Goal: Task Accomplishment & Management: Manage account settings

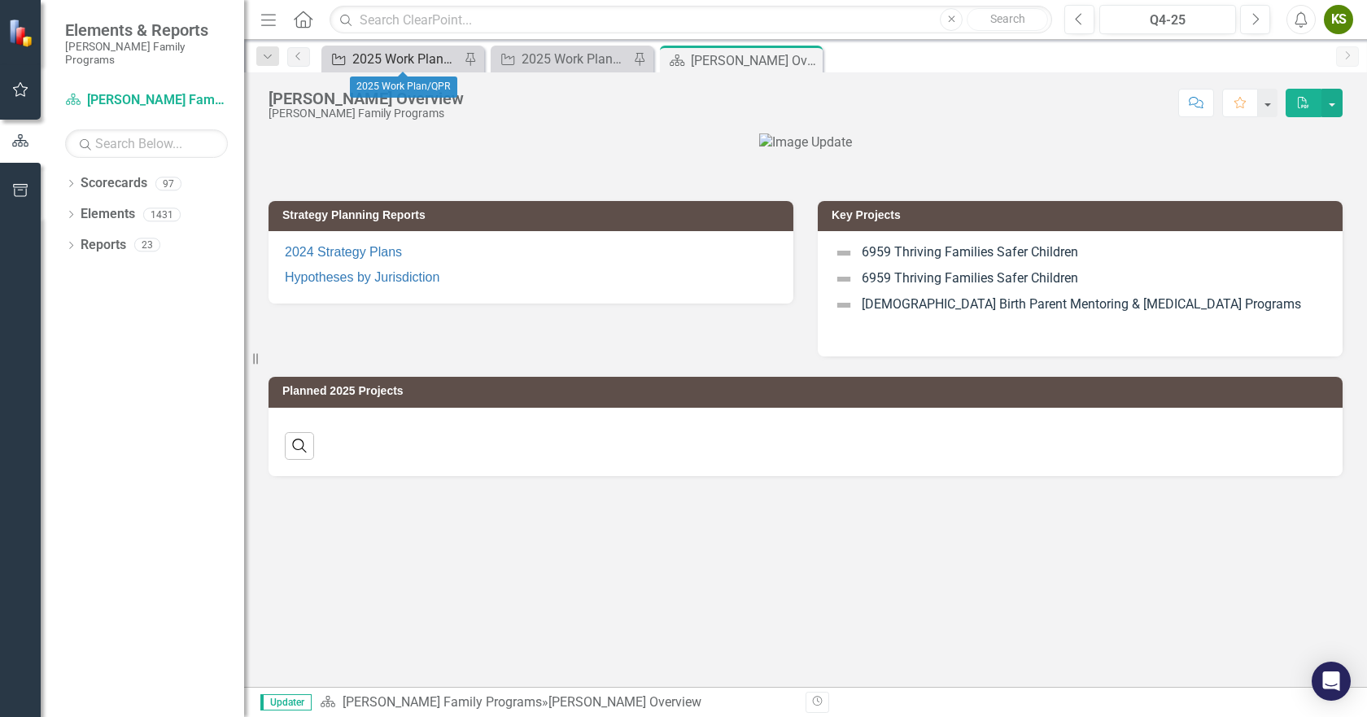
click at [388, 59] on div "2025 Work Plan/QPR" at bounding box center [405, 59] width 107 height 20
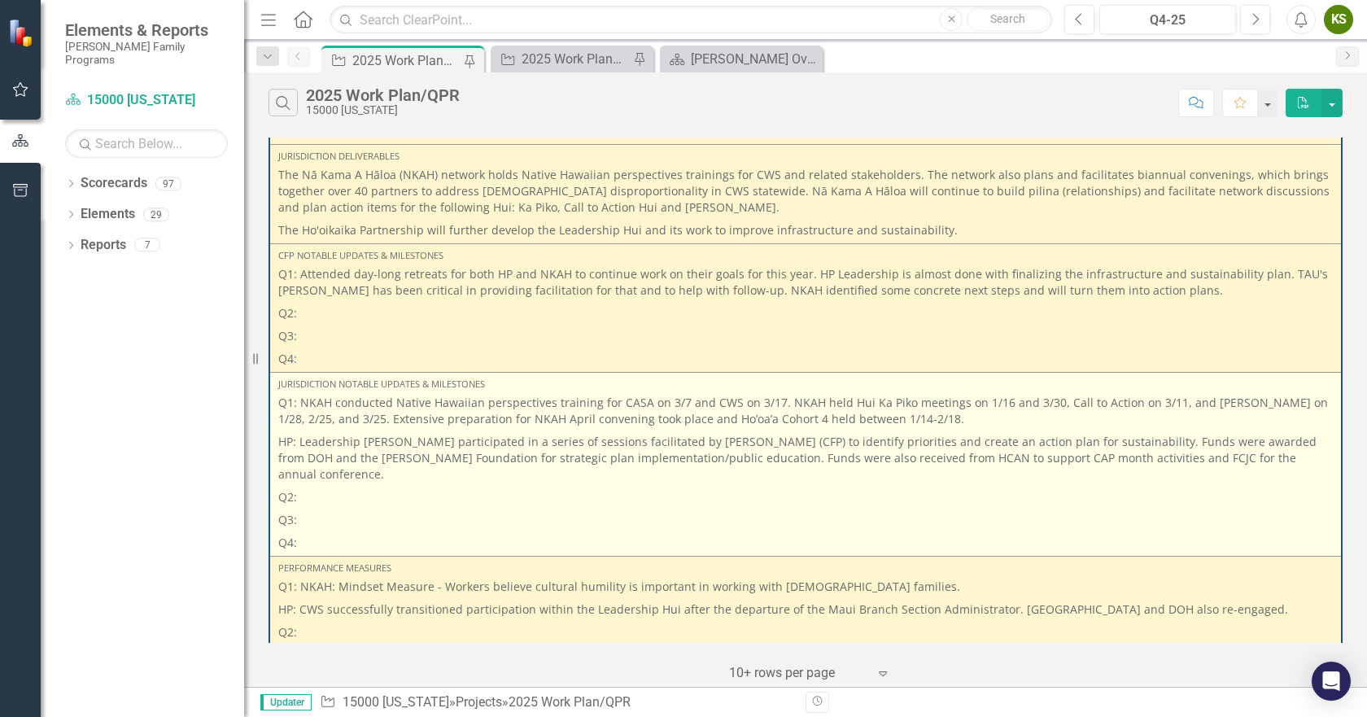
scroll to position [244, 0]
click at [786, 507] on p "Q3:" at bounding box center [805, 518] width 1055 height 23
click at [763, 507] on p "Q3:" at bounding box center [805, 518] width 1055 height 23
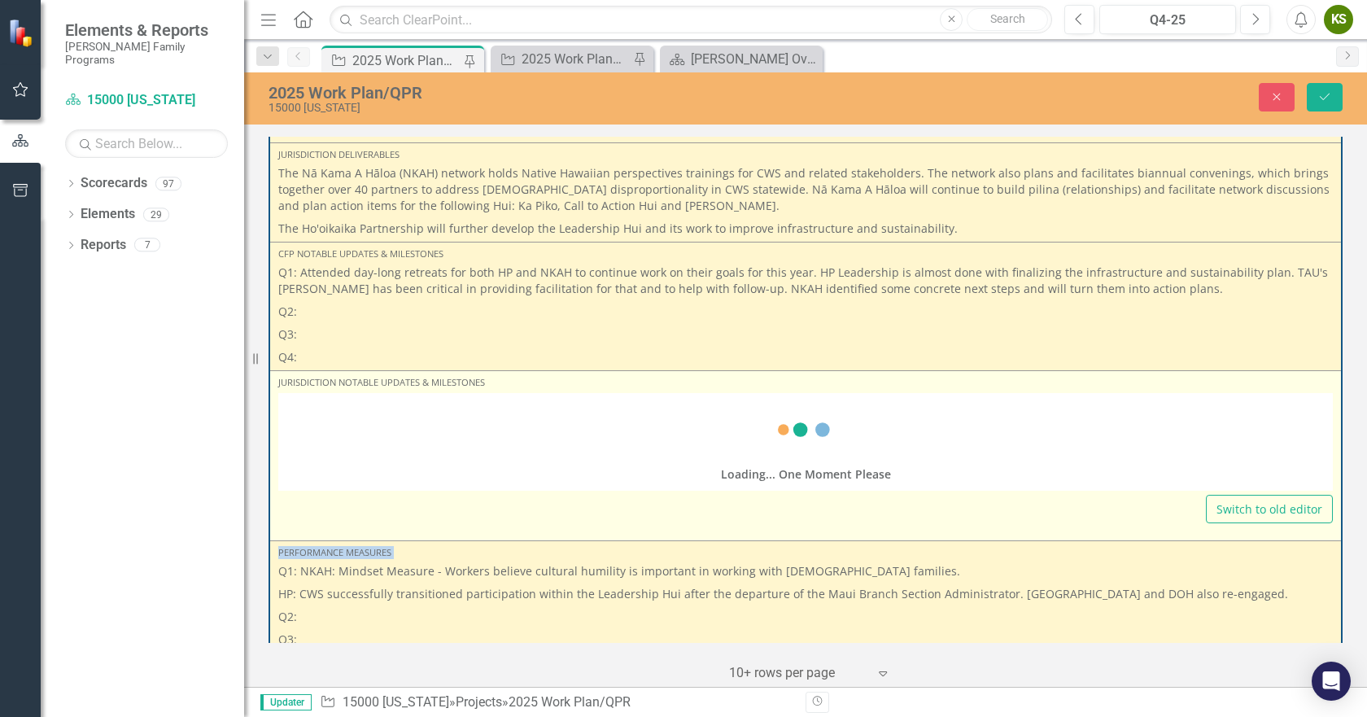
click at [763, 496] on div "Switch to old editor" at bounding box center [805, 509] width 1055 height 28
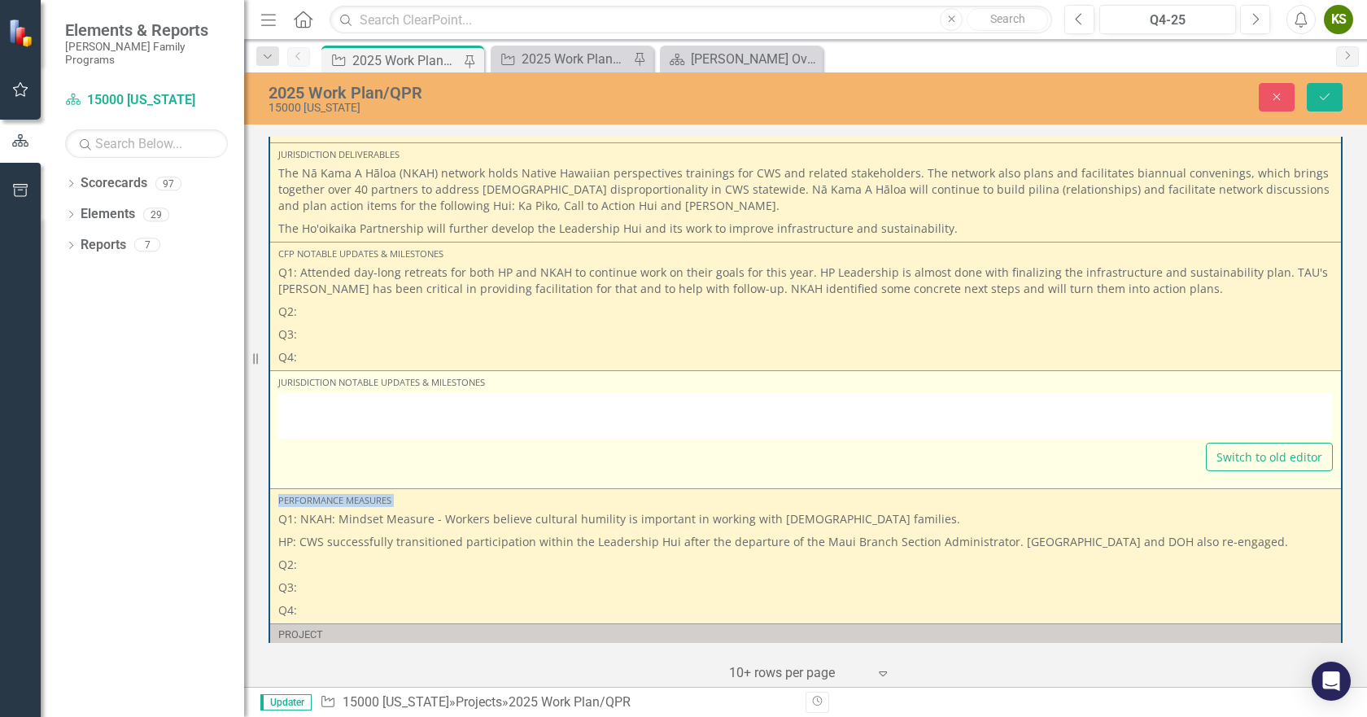
type textarea "<p>Q1: NKAH conducted Native Hawaiian perspectives training for CASA on 3/7 and…"
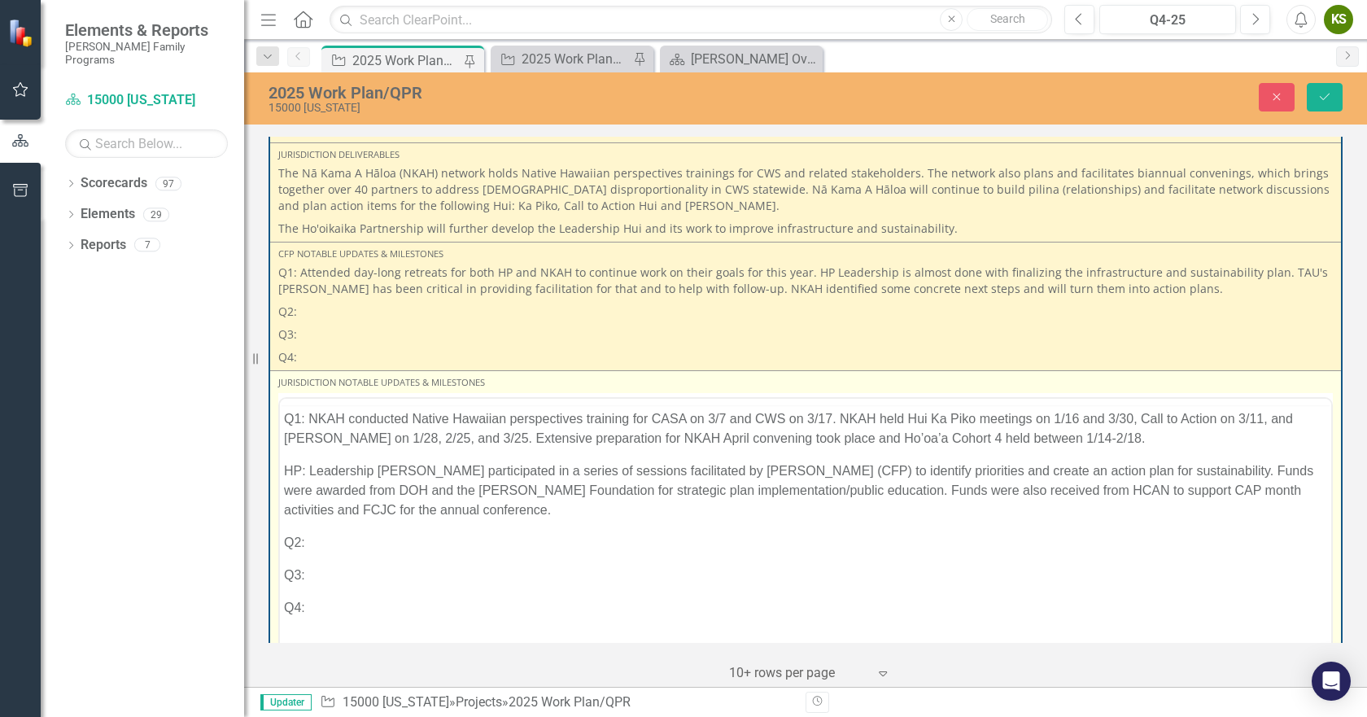
scroll to position [0, 0]
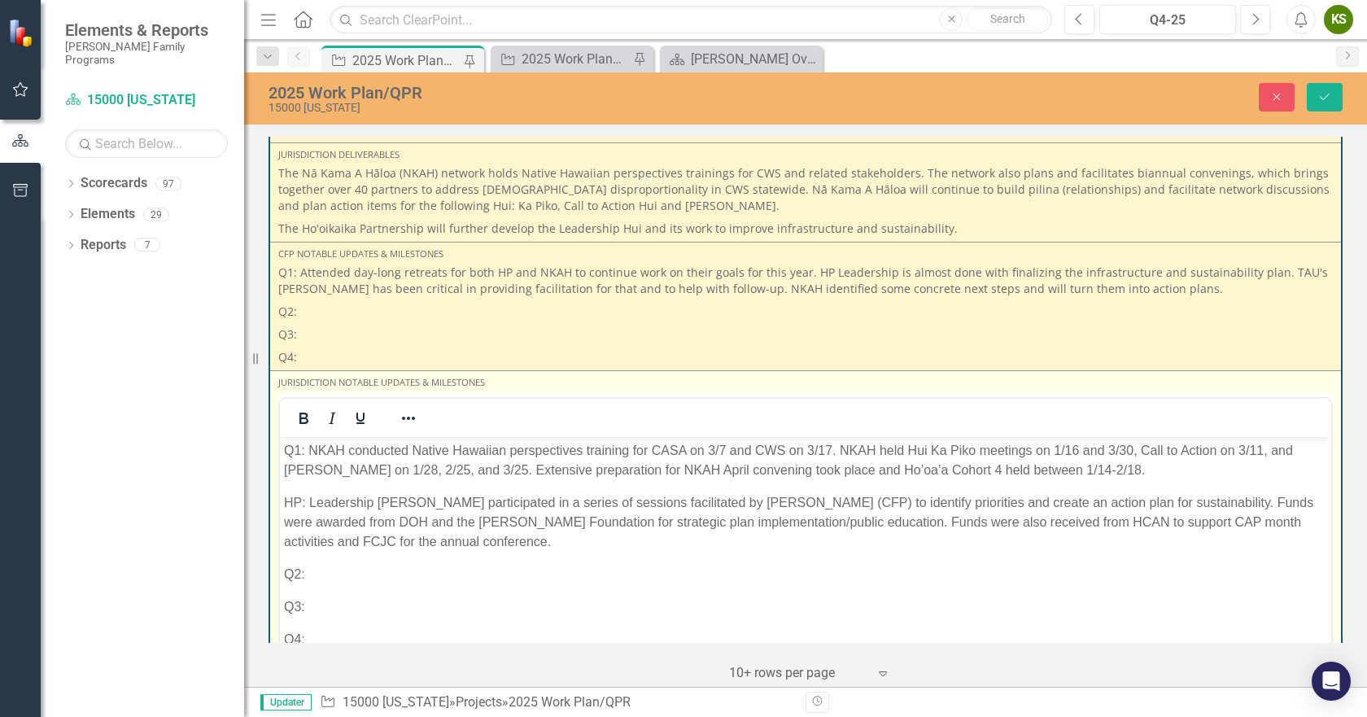
click at [339, 584] on body "Q1: NKAH conducted Native Hawaiian perspectives training for CASA on 3/7 and CW…" at bounding box center [805, 558] width 1051 height 244
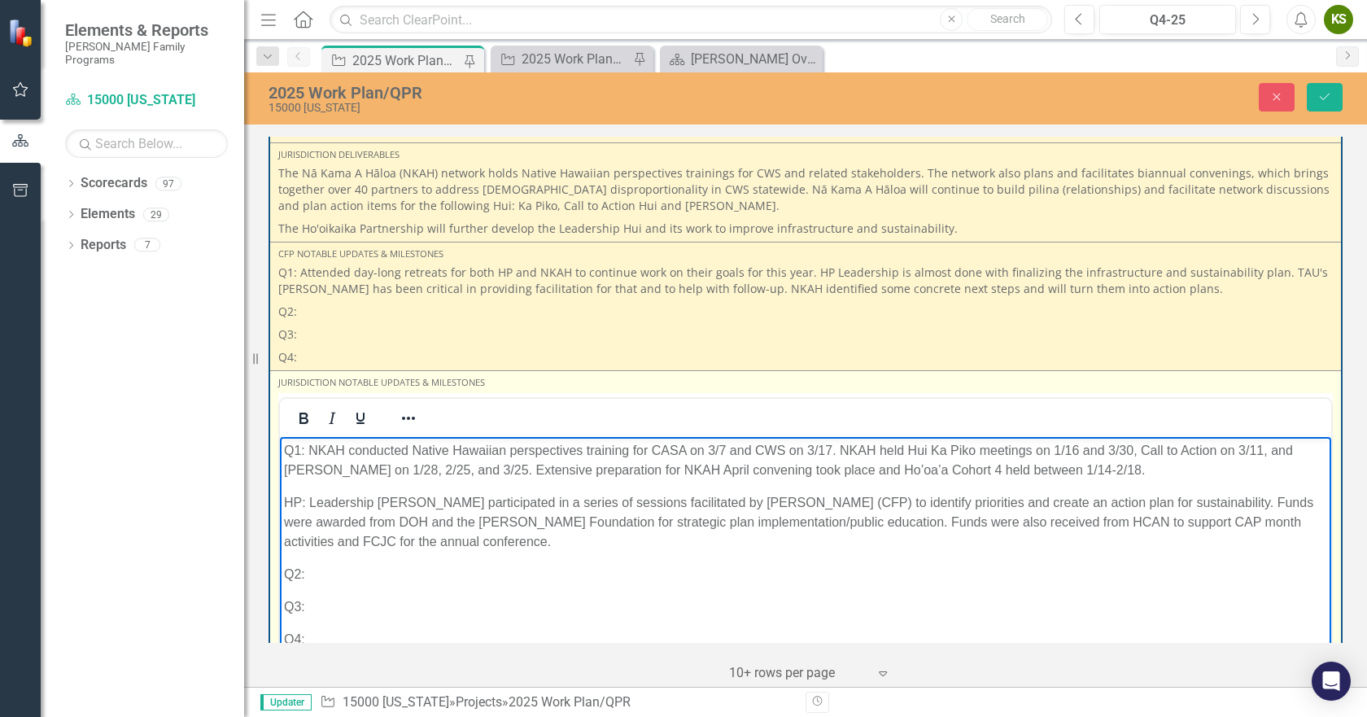
click at [357, 569] on p "Q2:" at bounding box center [805, 574] width 1043 height 20
click at [339, 570] on p "Q2:" at bounding box center [805, 574] width 1043 height 20
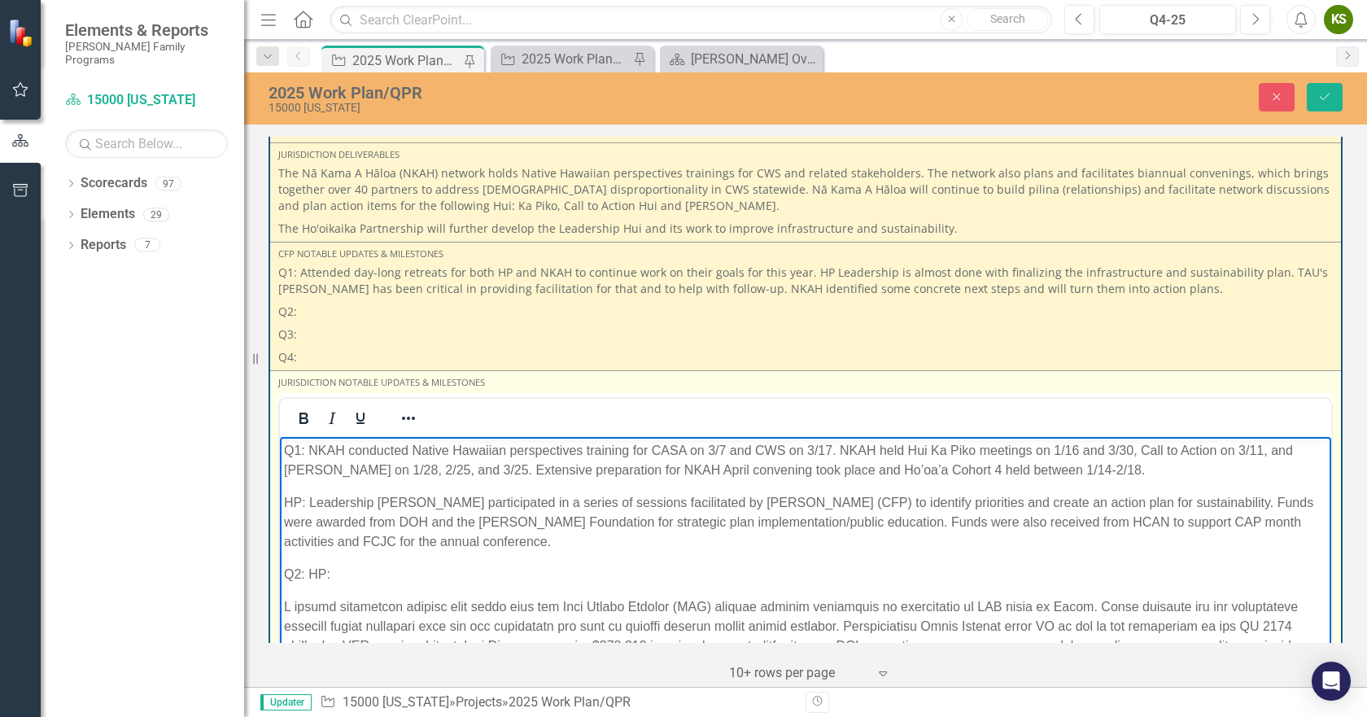
scroll to position [10, 0]
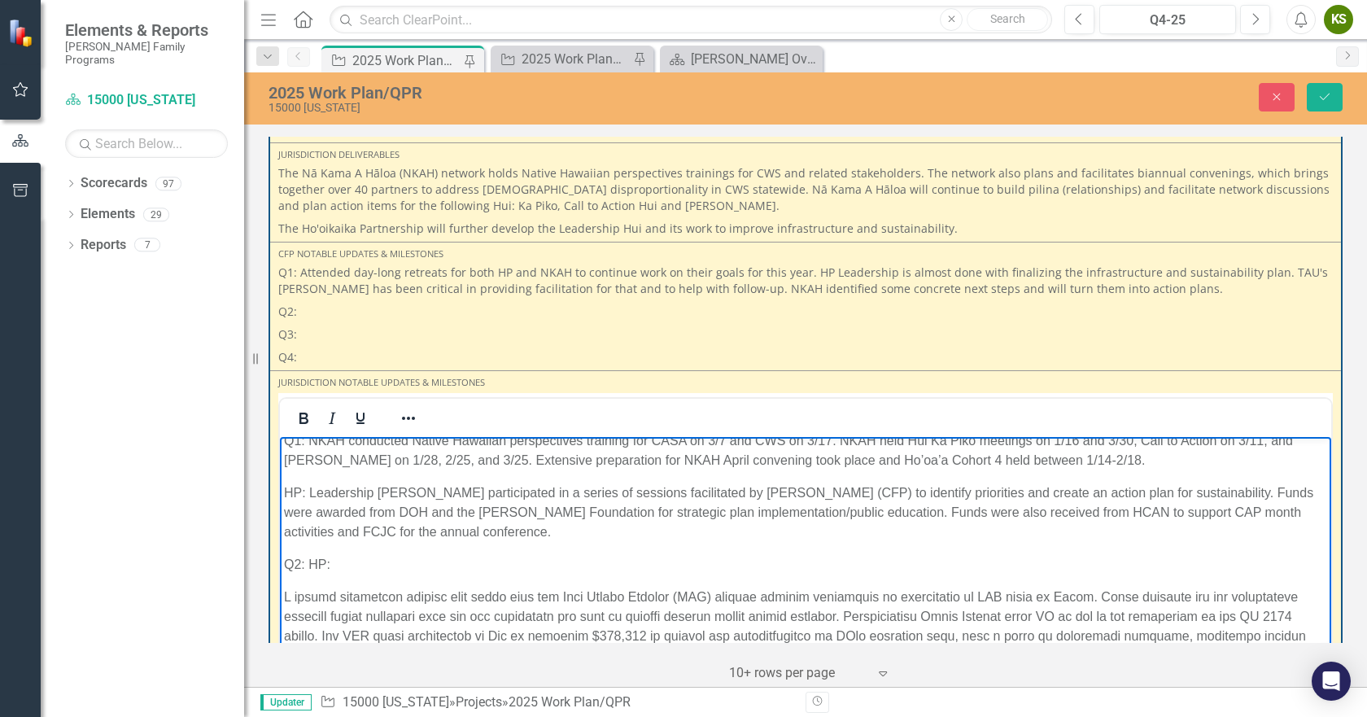
click at [337, 563] on p "Q2: HP:" at bounding box center [805, 564] width 1043 height 20
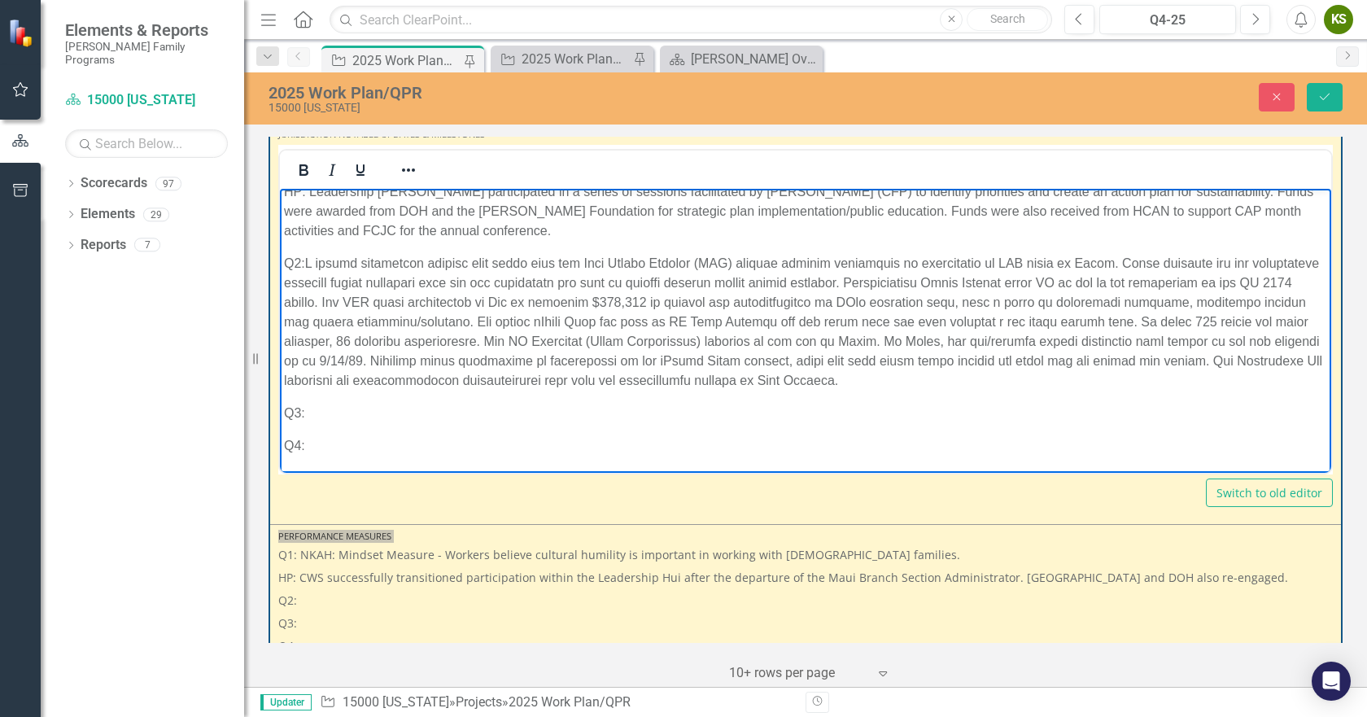
scroll to position [651, 0]
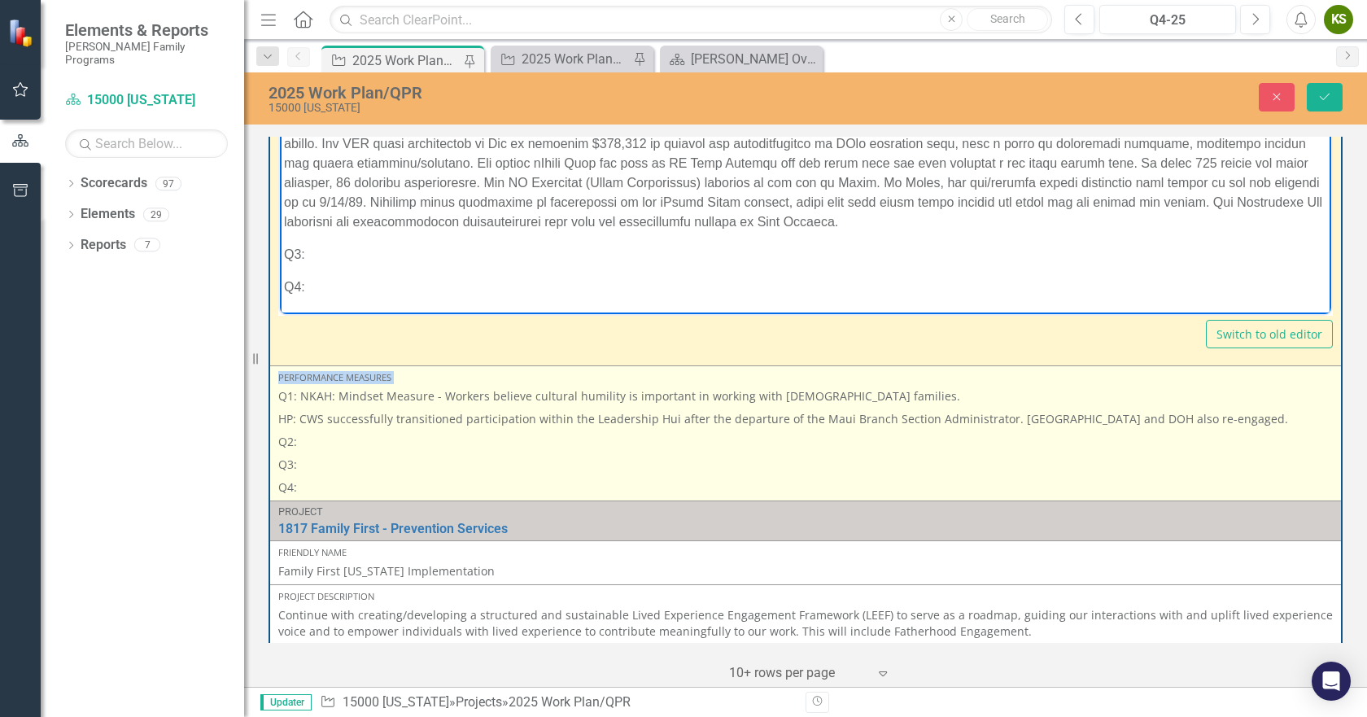
click at [325, 451] on p "Q2:" at bounding box center [805, 441] width 1055 height 23
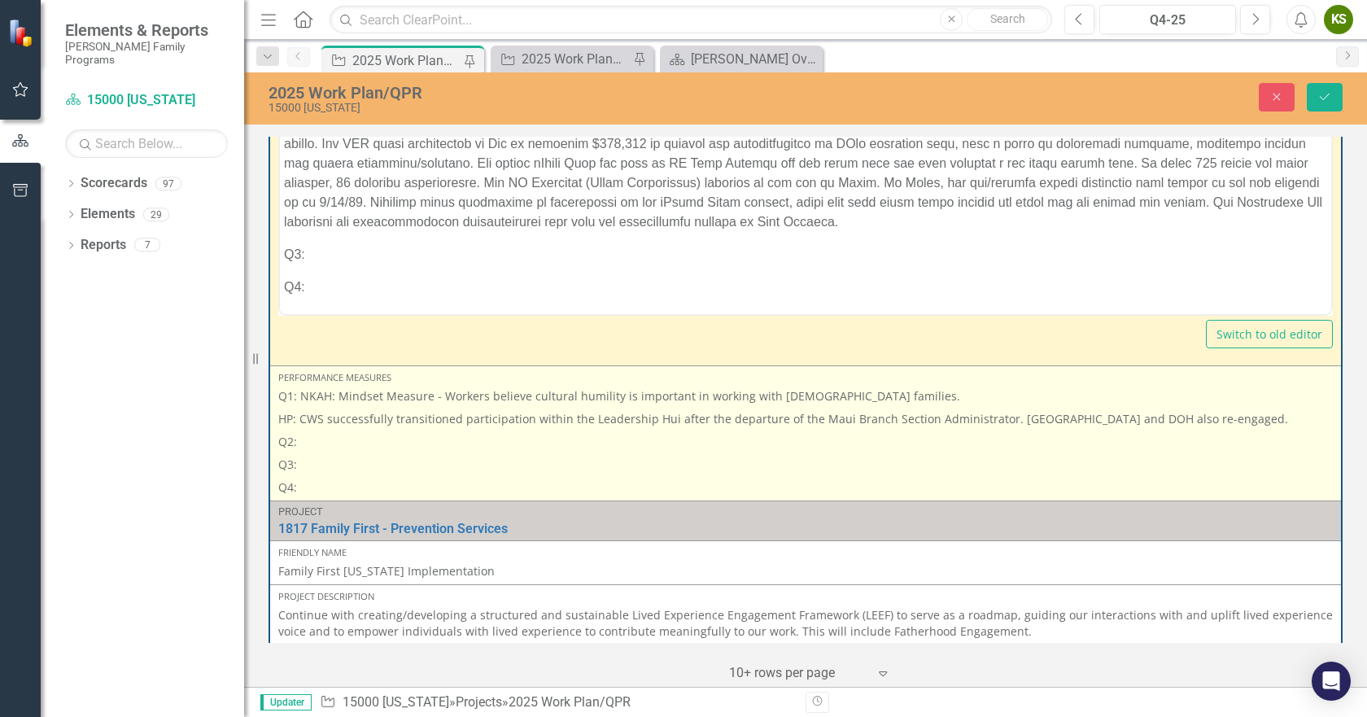
click at [325, 451] on p "Q2:" at bounding box center [805, 441] width 1055 height 23
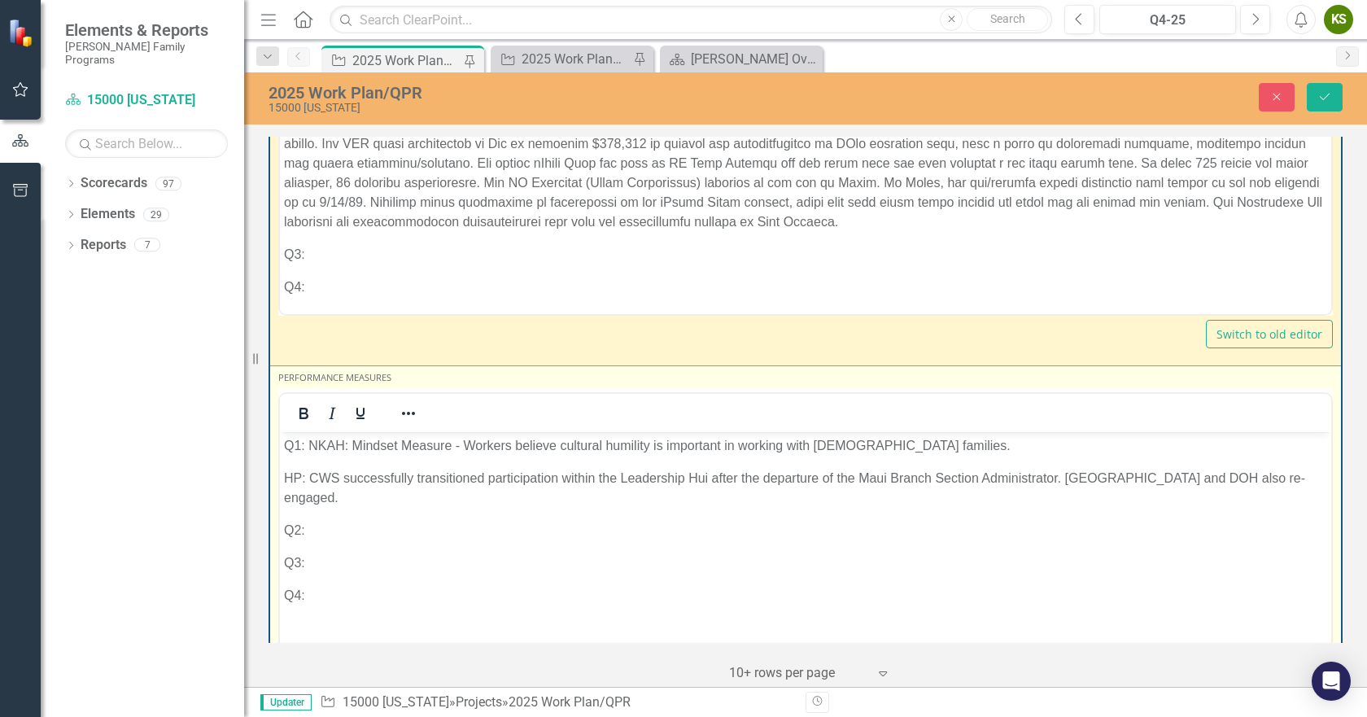
scroll to position [0, 0]
click at [342, 532] on p "Q2:" at bounding box center [805, 530] width 1043 height 20
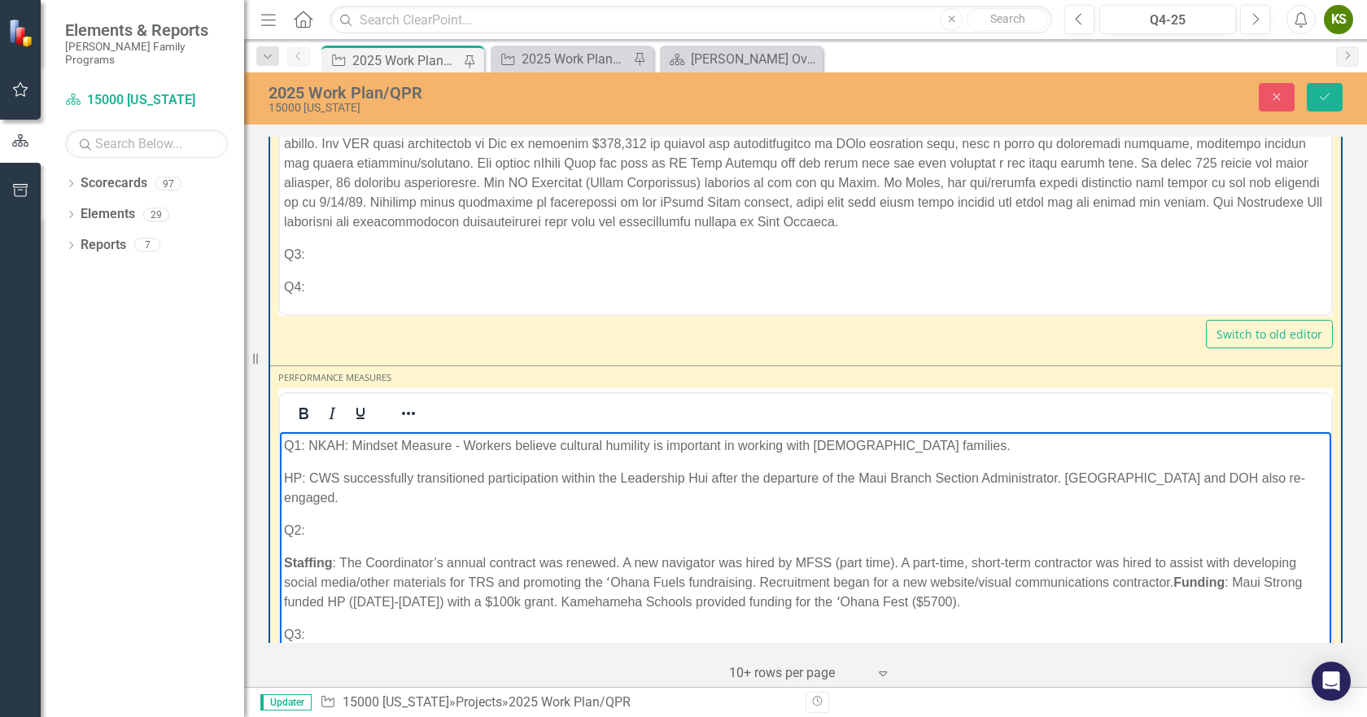
click at [322, 530] on p "Q2:" at bounding box center [805, 530] width 1043 height 20
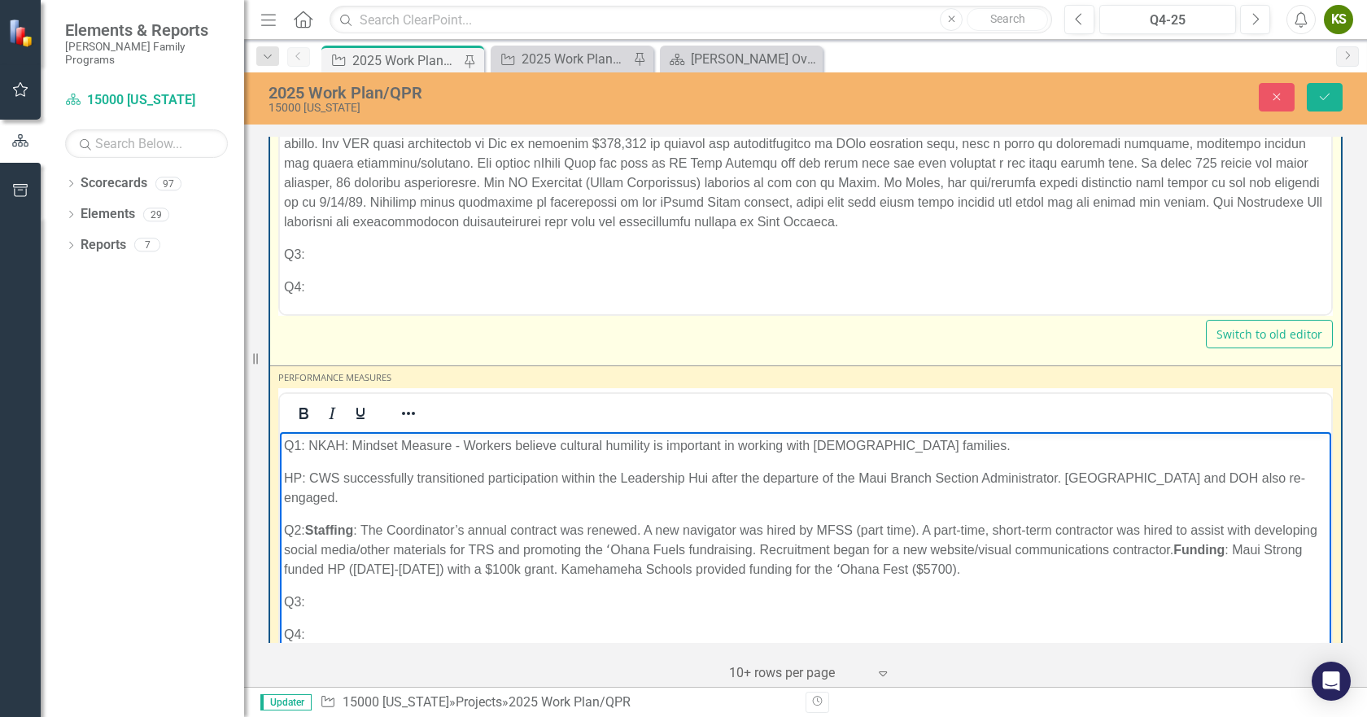
click at [500, 319] on div "<p>Q1: NKAH conducted Native Hawaiian perspectives training for CASA on 3/7 and…" at bounding box center [805, 167] width 1055 height 362
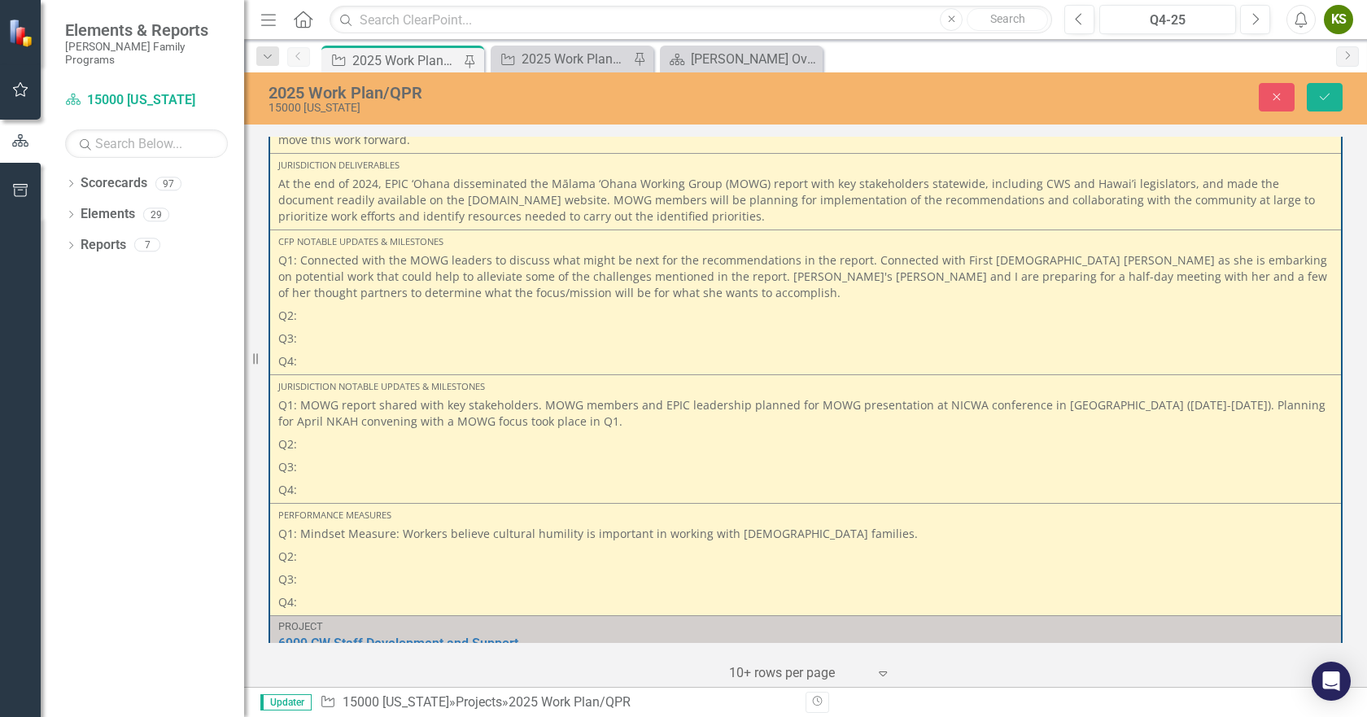
scroll to position [3587, 0]
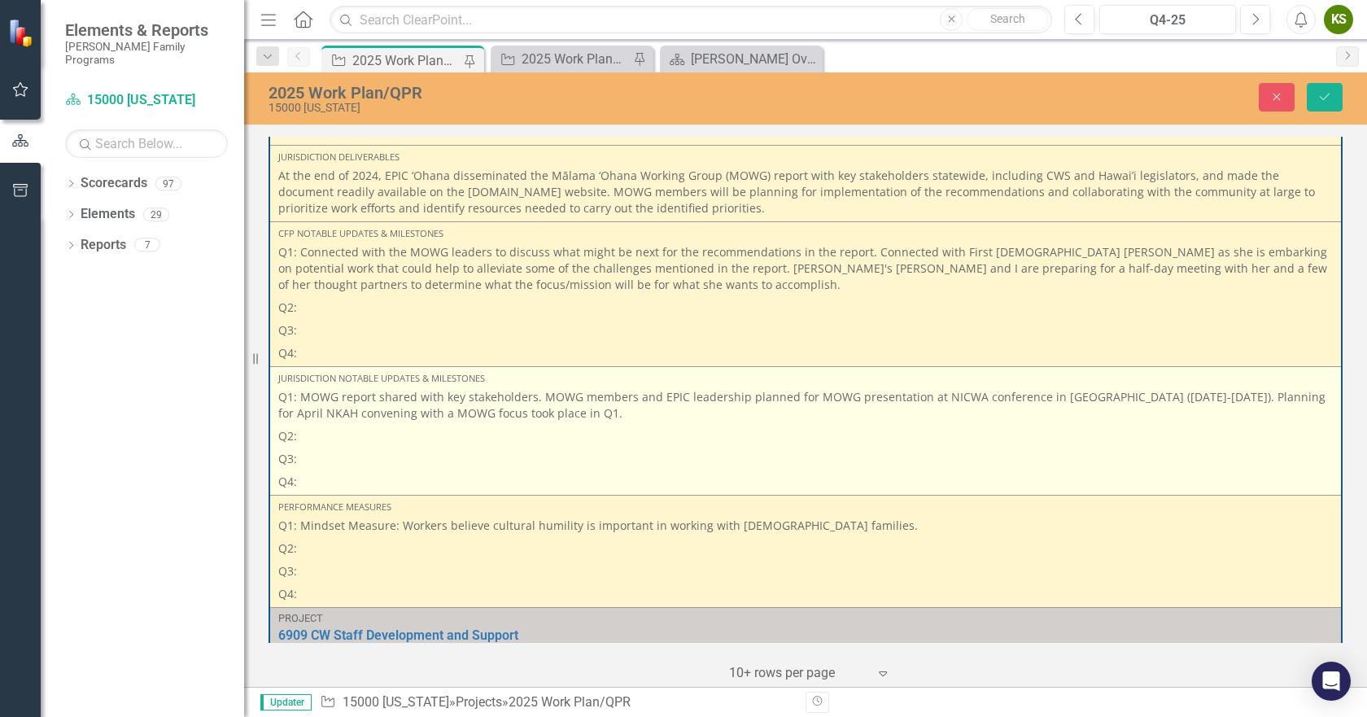
click at [341, 425] on p "Q2:" at bounding box center [805, 436] width 1055 height 23
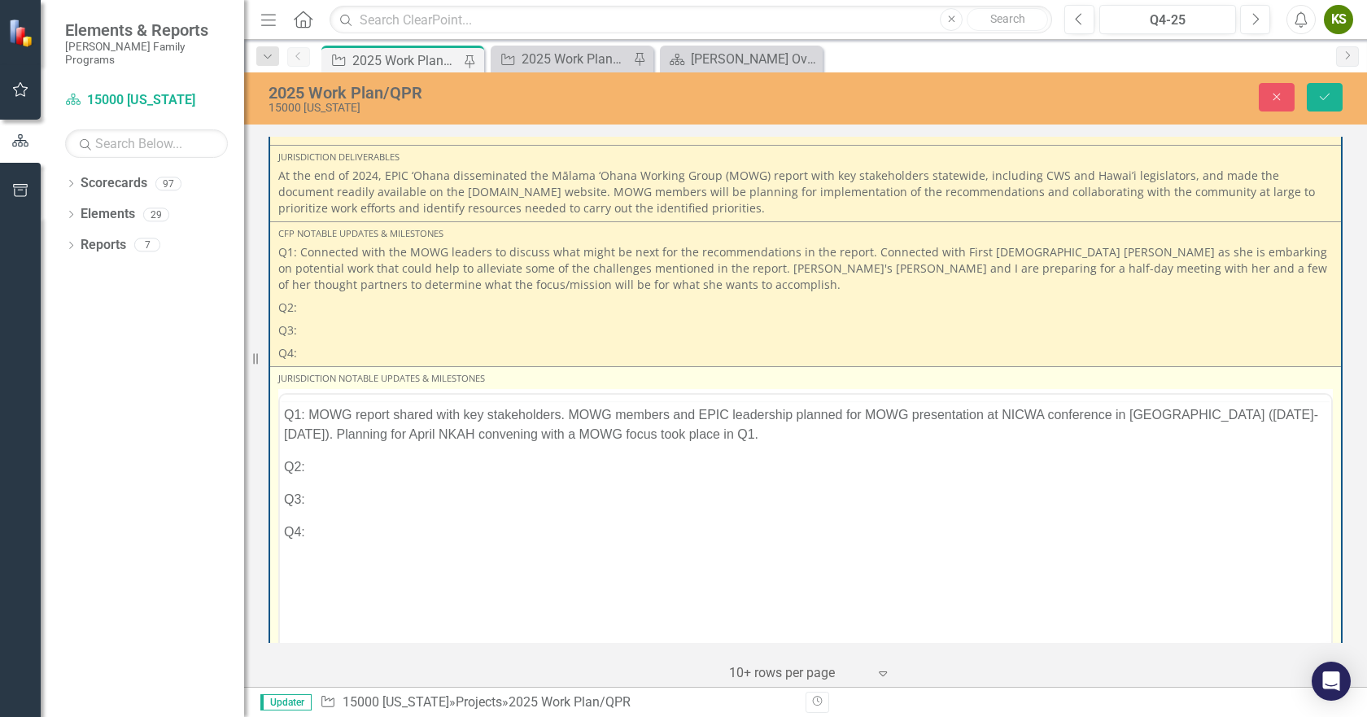
scroll to position [0, 0]
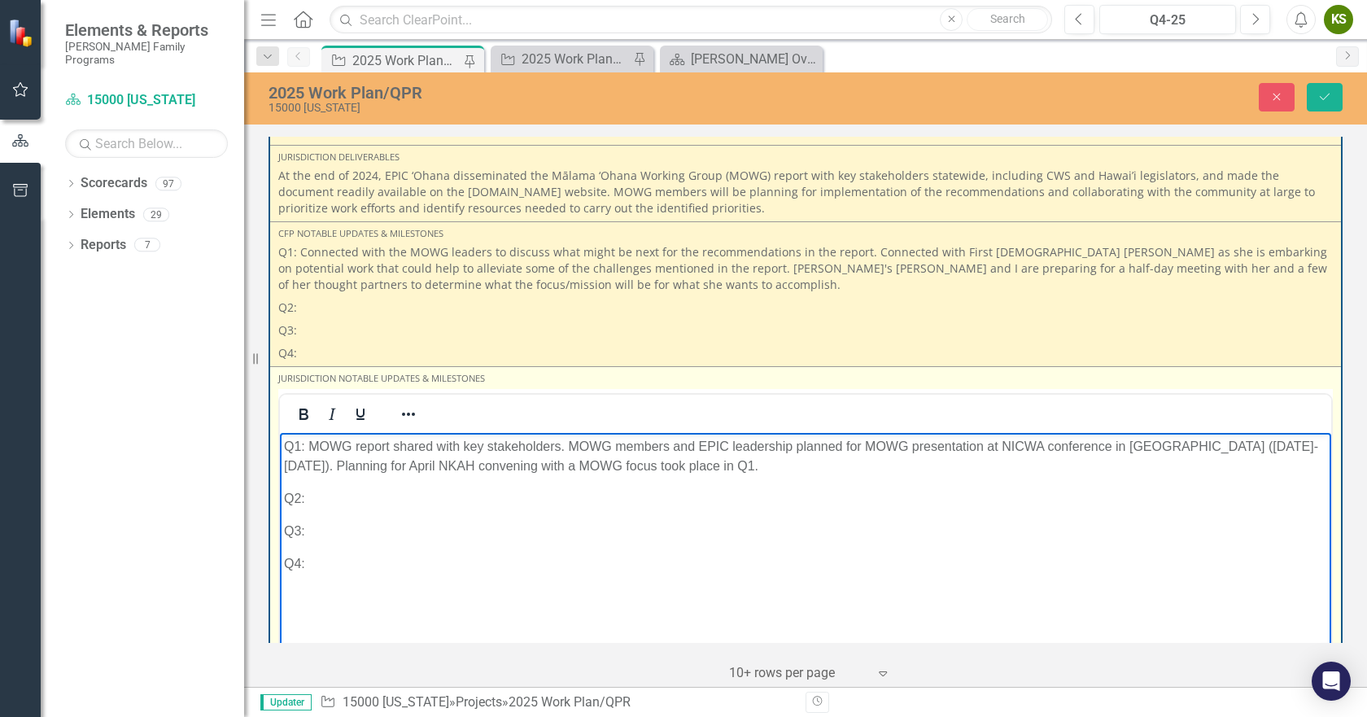
click at [366, 498] on p "Q2:" at bounding box center [805, 499] width 1043 height 20
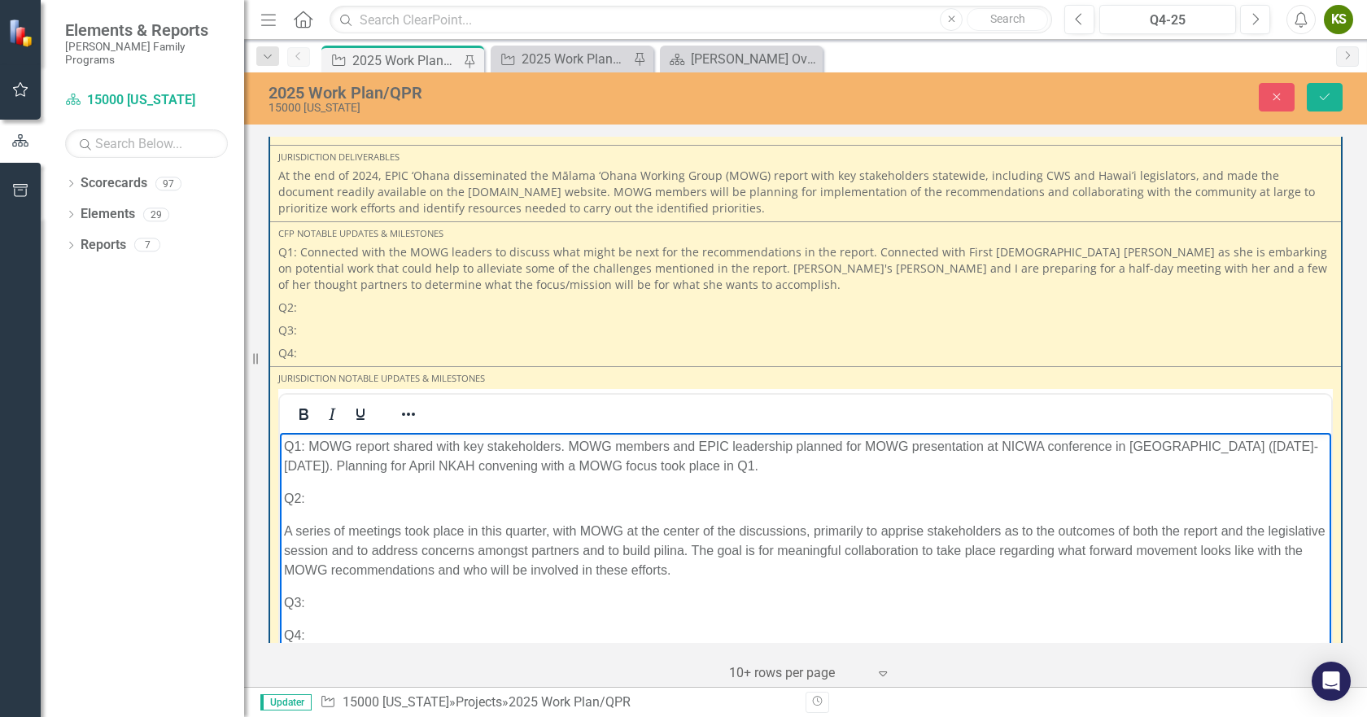
click at [346, 494] on p "Q2:" at bounding box center [805, 499] width 1043 height 20
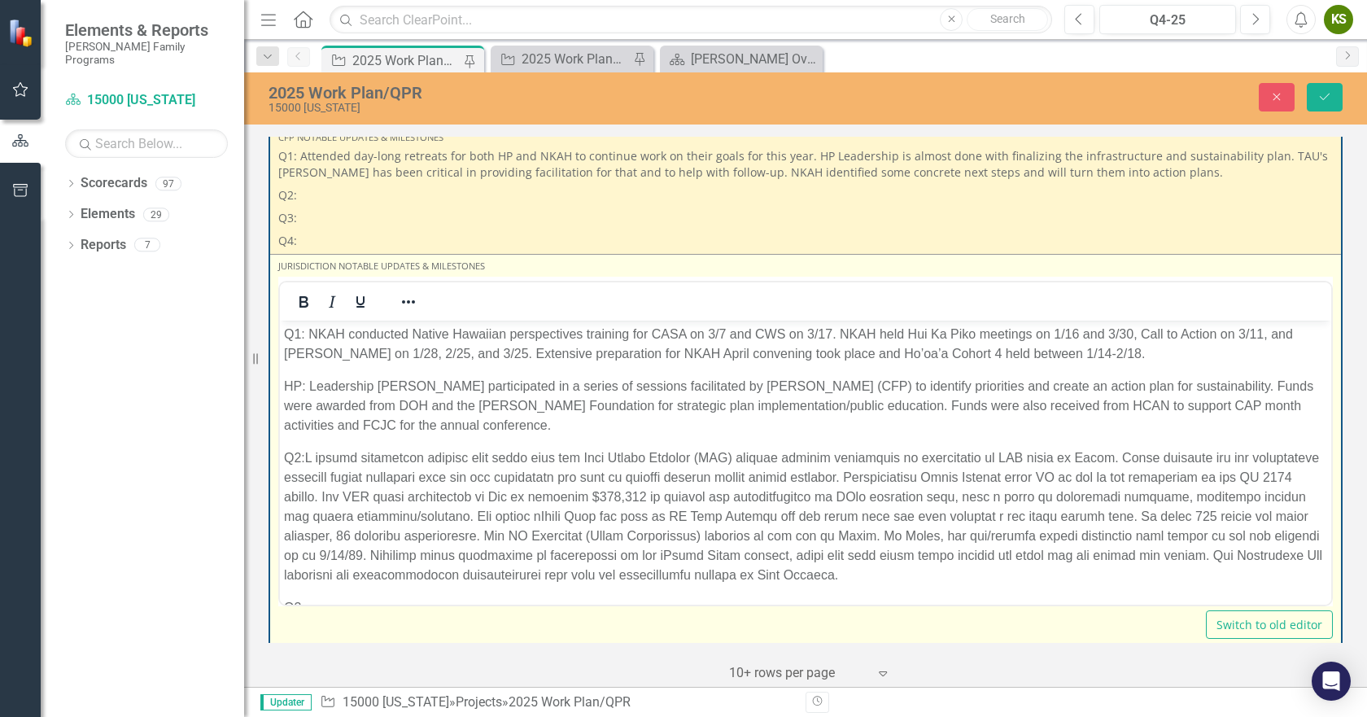
click at [310, 458] on p "Q2:" at bounding box center [805, 516] width 1043 height 137
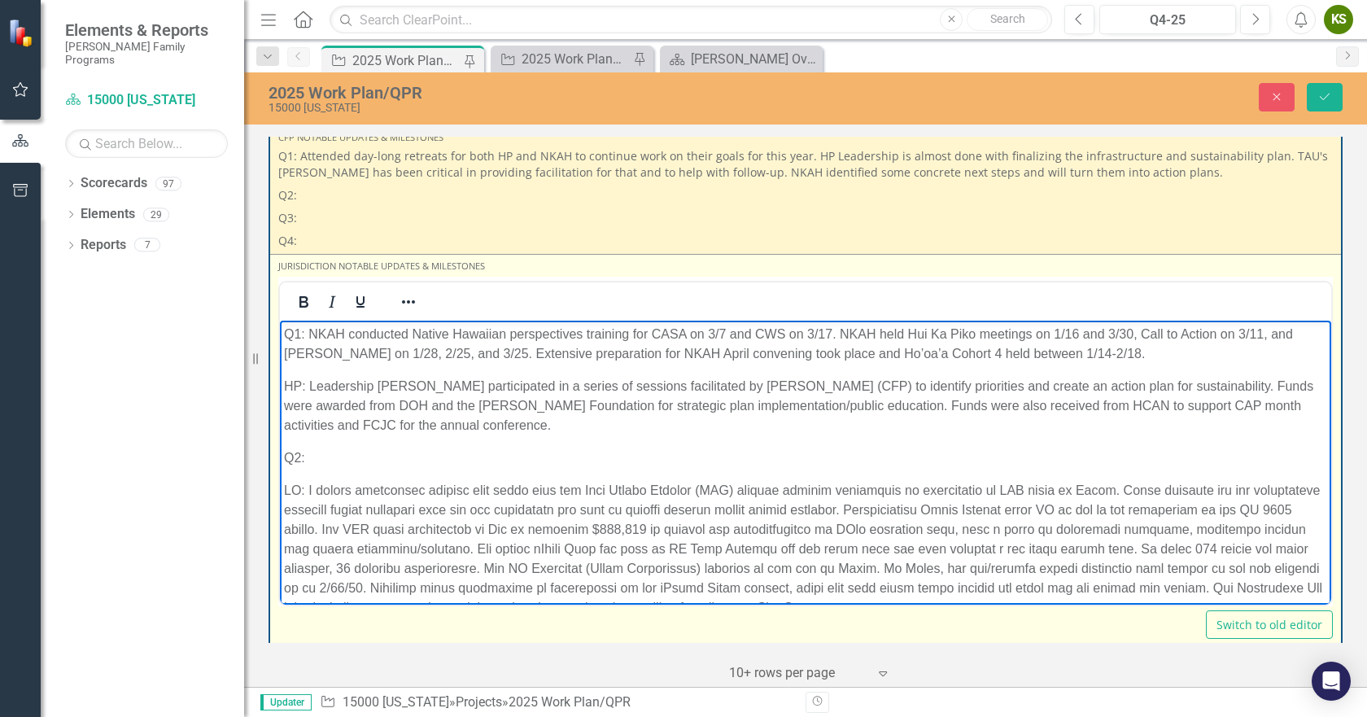
click at [342, 448] on p "Q2:" at bounding box center [805, 458] width 1043 height 20
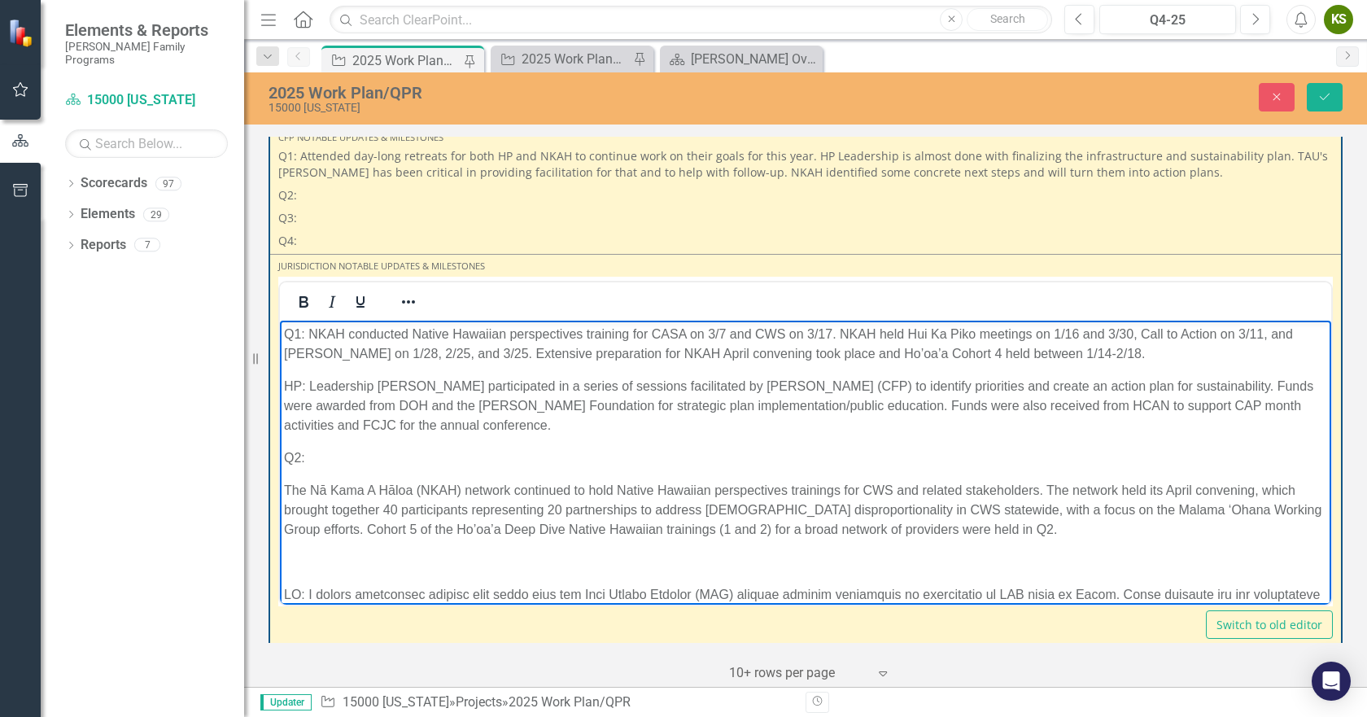
click at [344, 462] on p "Q2:" at bounding box center [805, 458] width 1043 height 20
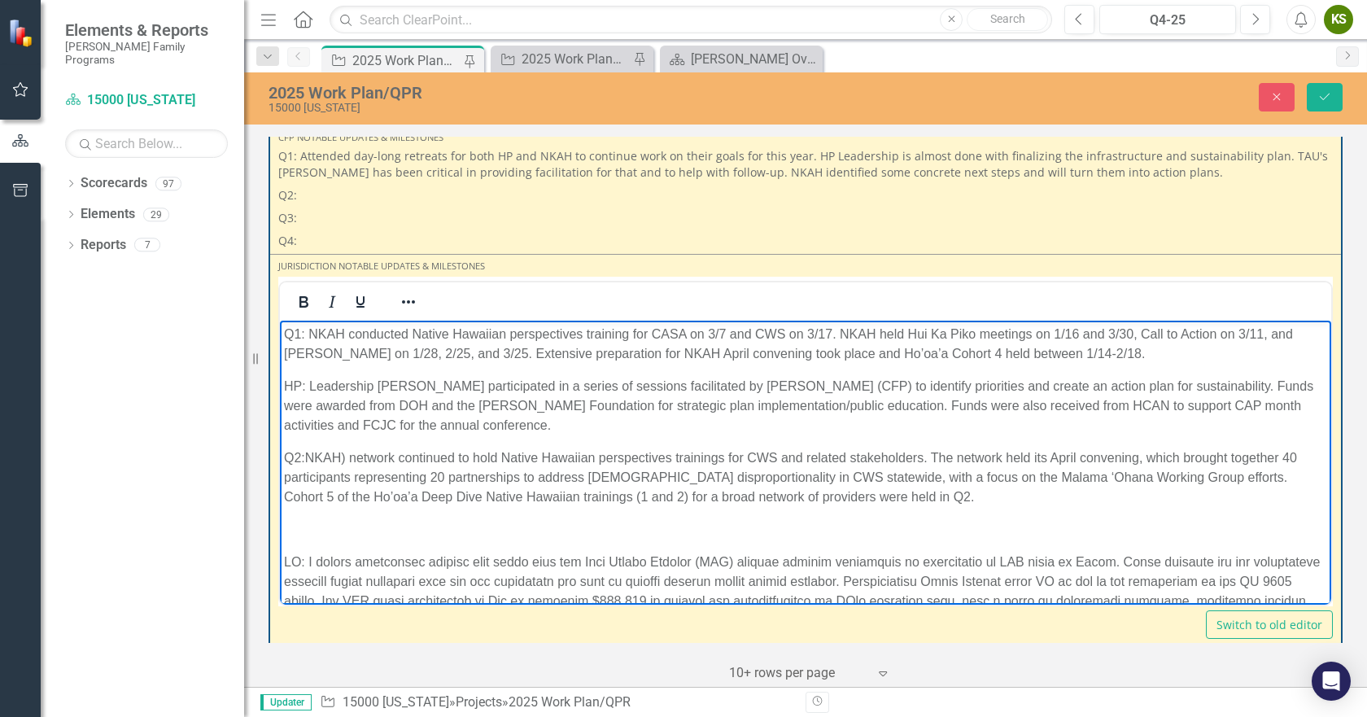
click at [347, 458] on p "Q2: NKAH) network continued to hold Native Hawaiian perspectives trainings for …" at bounding box center [805, 477] width 1043 height 59
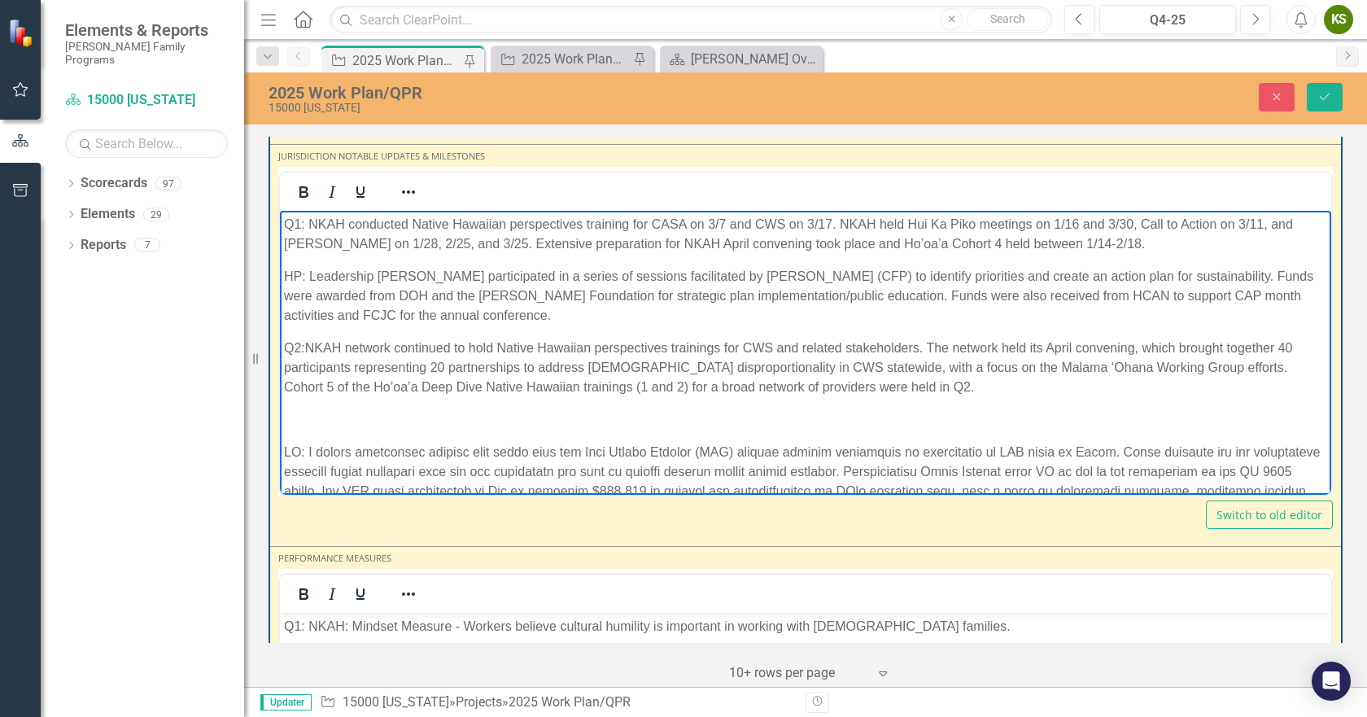
scroll to position [442, 0]
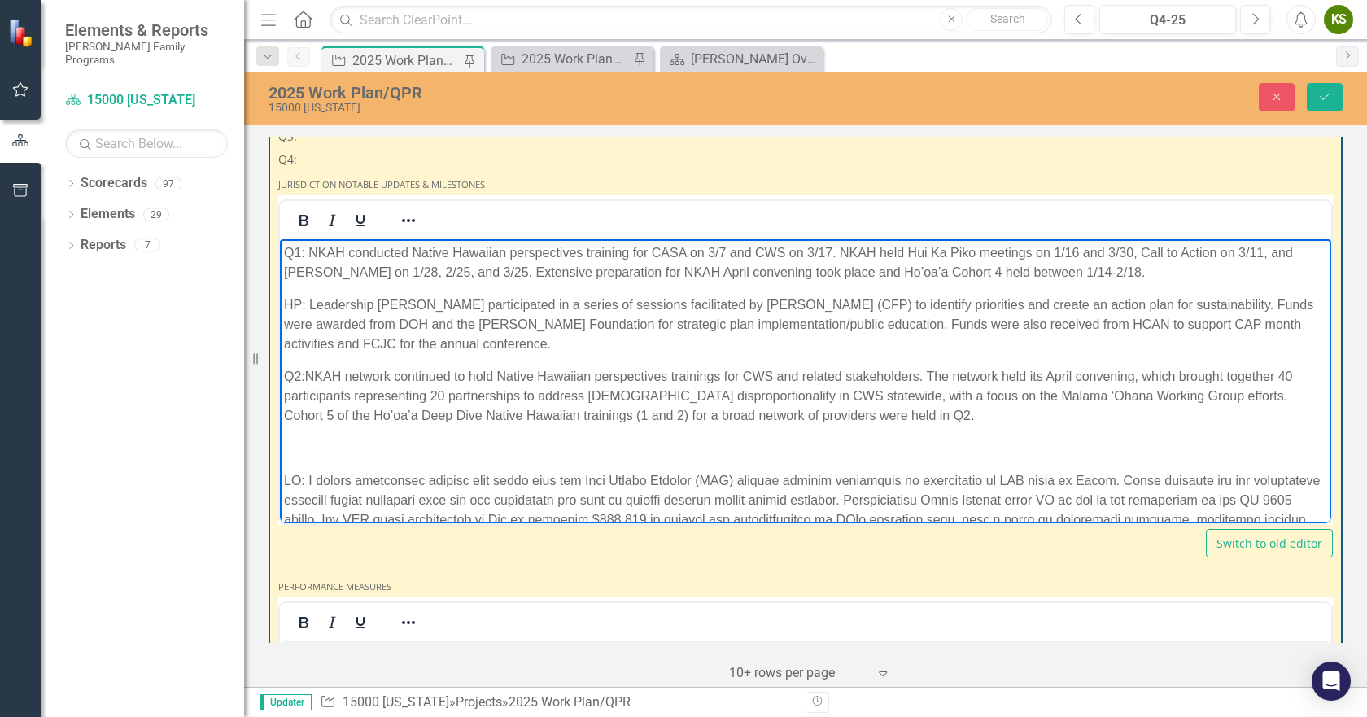
click at [348, 444] on p "Rich Text Area. Press ALT-0 for help." at bounding box center [805, 448] width 1043 height 20
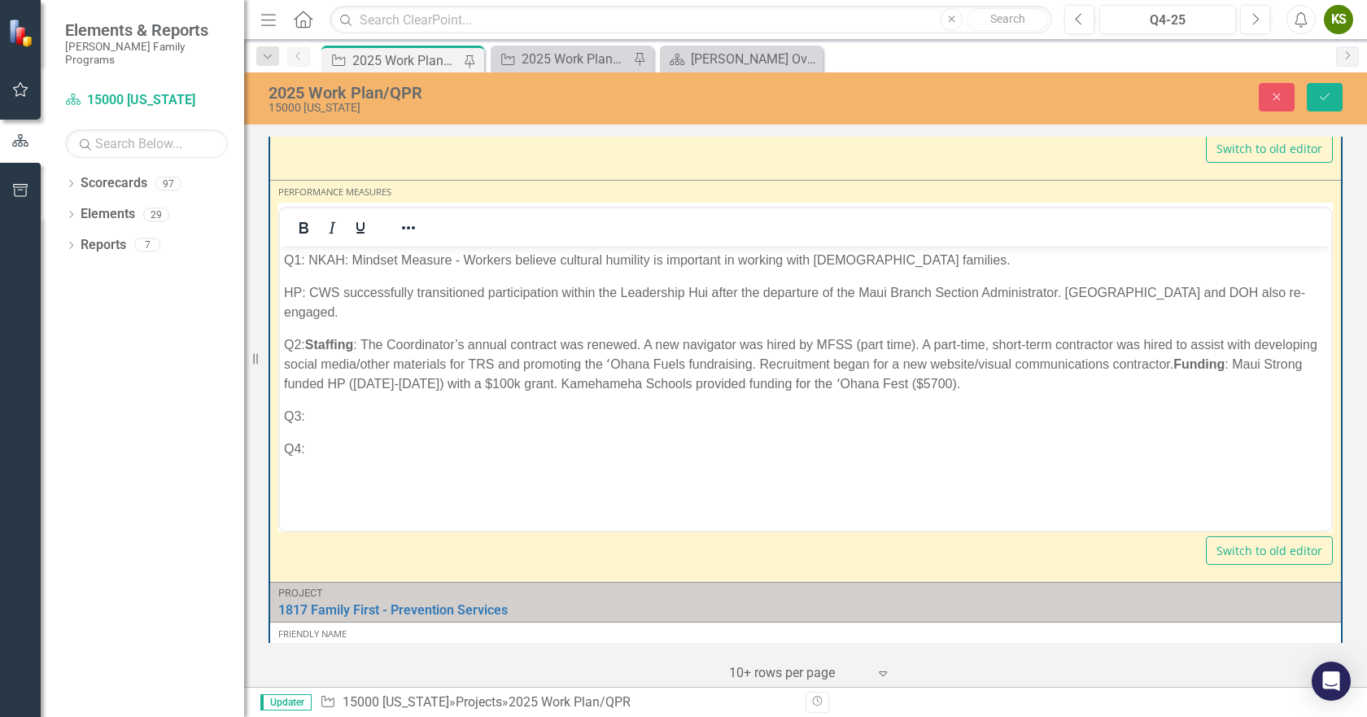
scroll to position [849, 0]
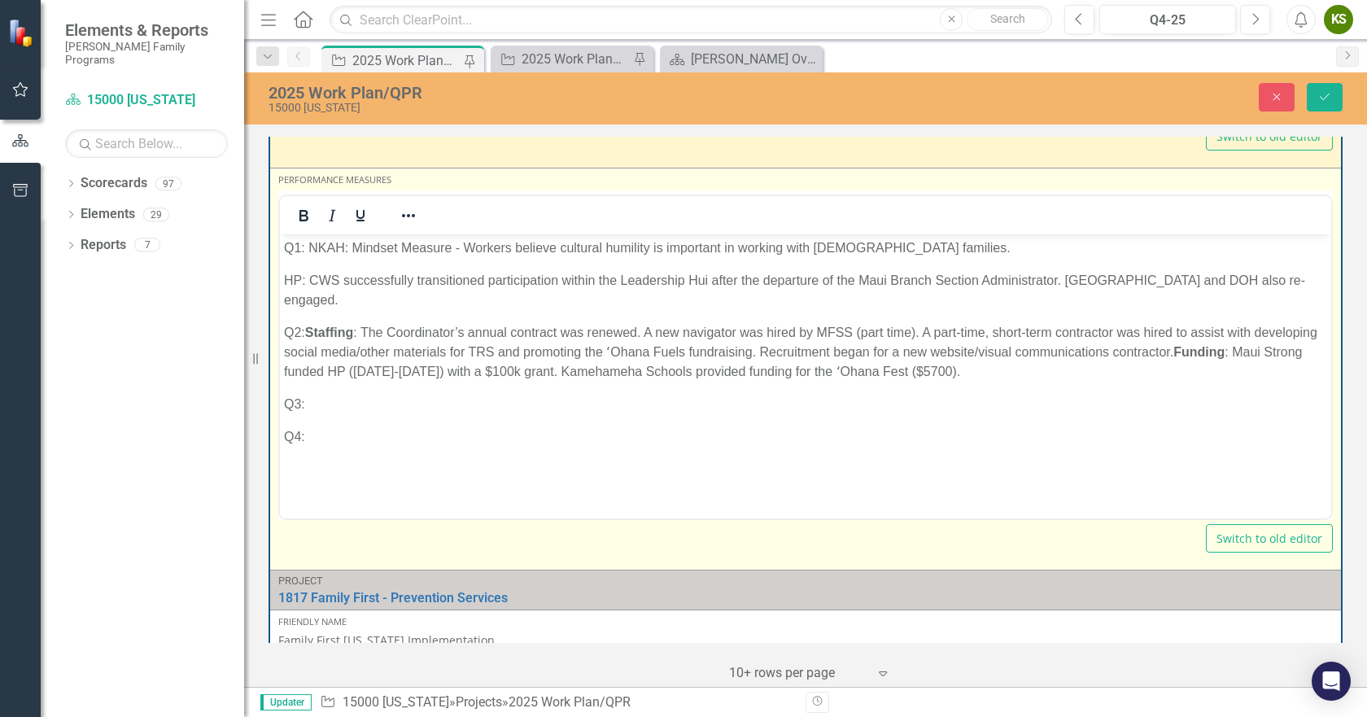
drag, startPoint x: 310, startPoint y: 328, endPoint x: 342, endPoint y: 335, distance: 32.6
click at [310, 328] on strong "Staffing" at bounding box center [329, 332] width 49 height 14
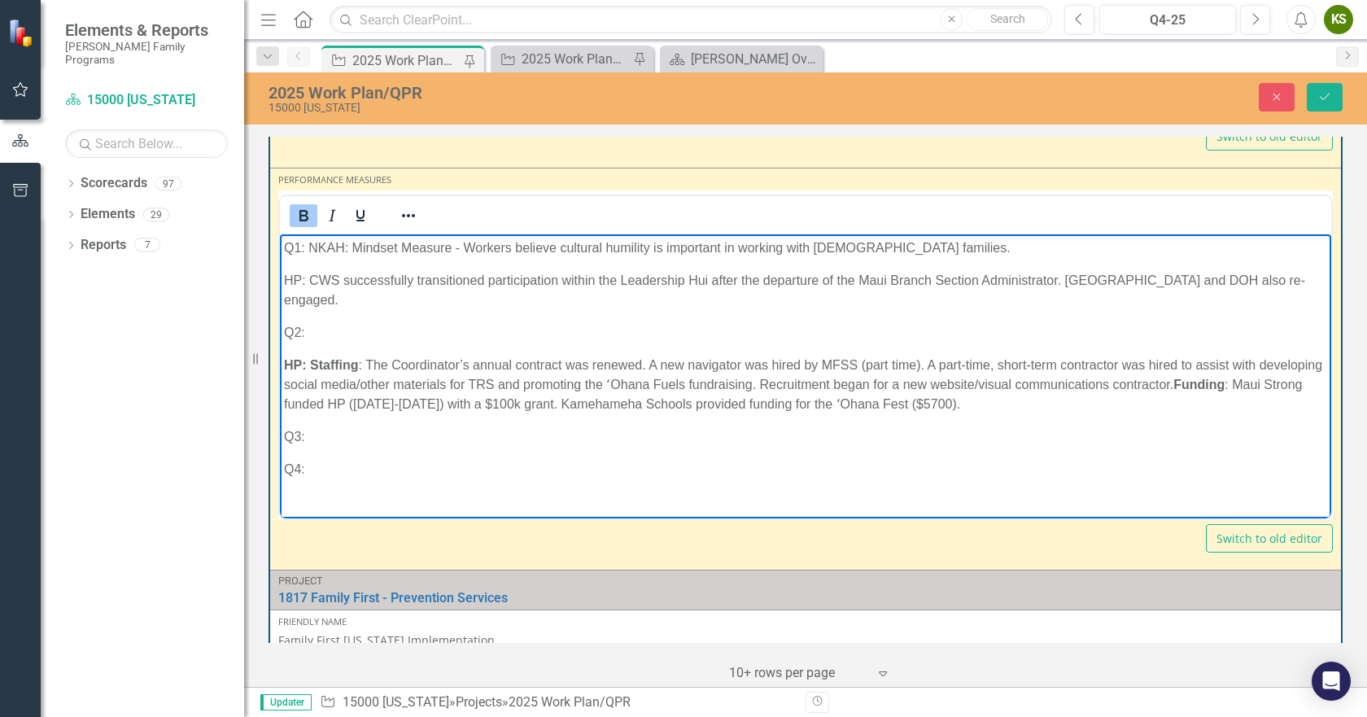
click at [346, 326] on p "Q2:" at bounding box center [805, 332] width 1043 height 20
click at [342, 438] on p "Q3:" at bounding box center [805, 436] width 1043 height 20
click at [347, 335] on p "Q2:" at bounding box center [805, 332] width 1043 height 20
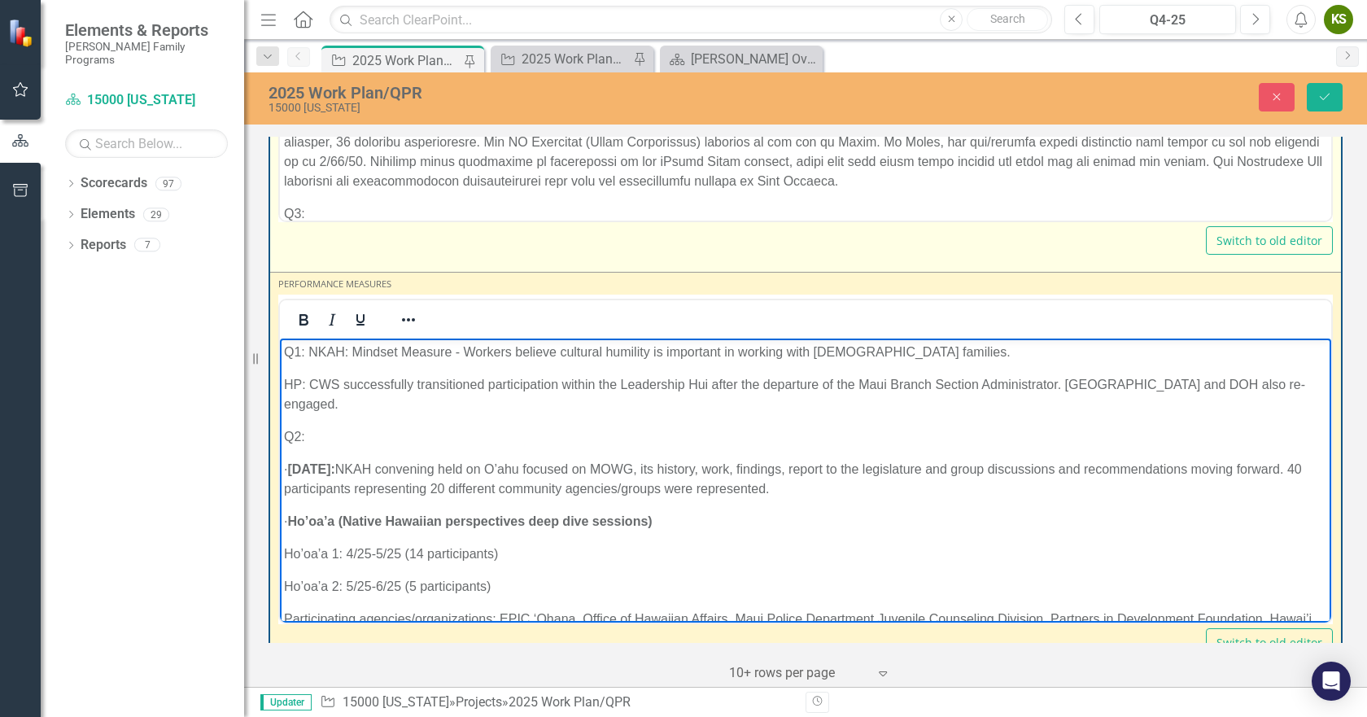
scroll to position [767, 0]
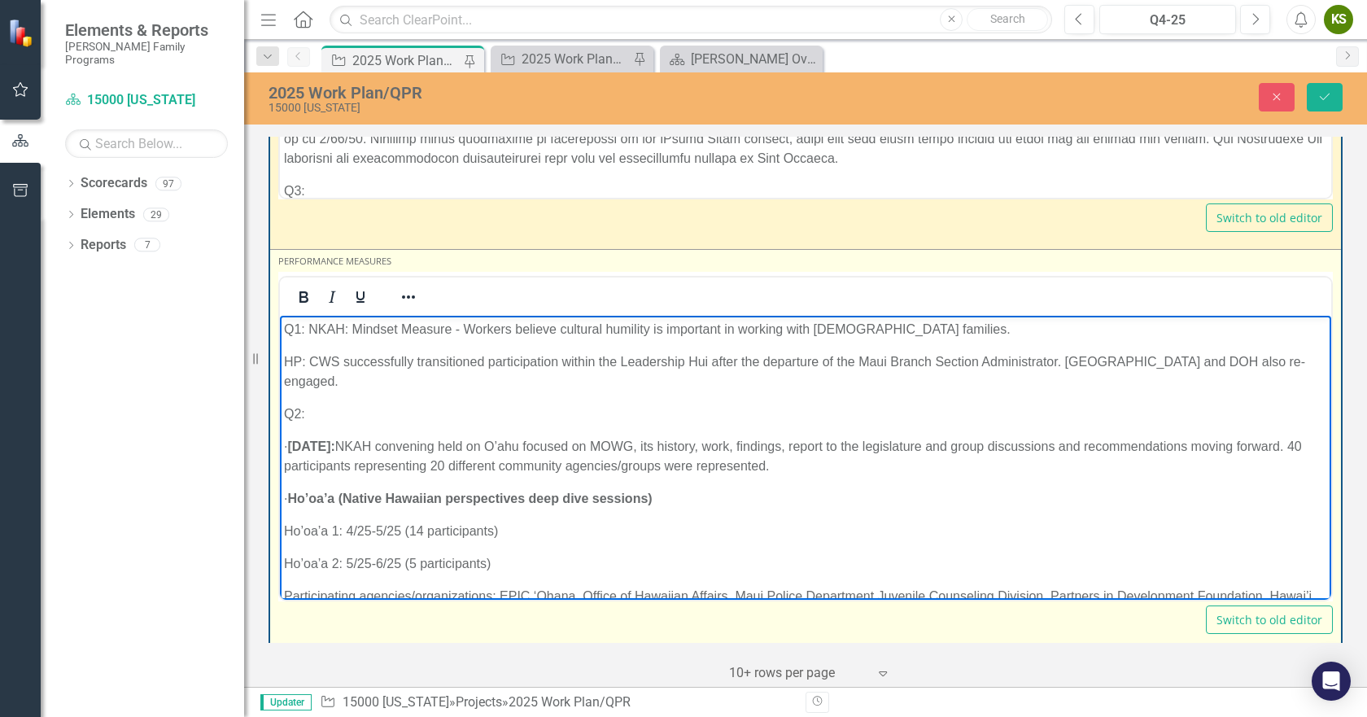
click at [323, 445] on strong "[DATE]:" at bounding box center [310, 446] width 47 height 14
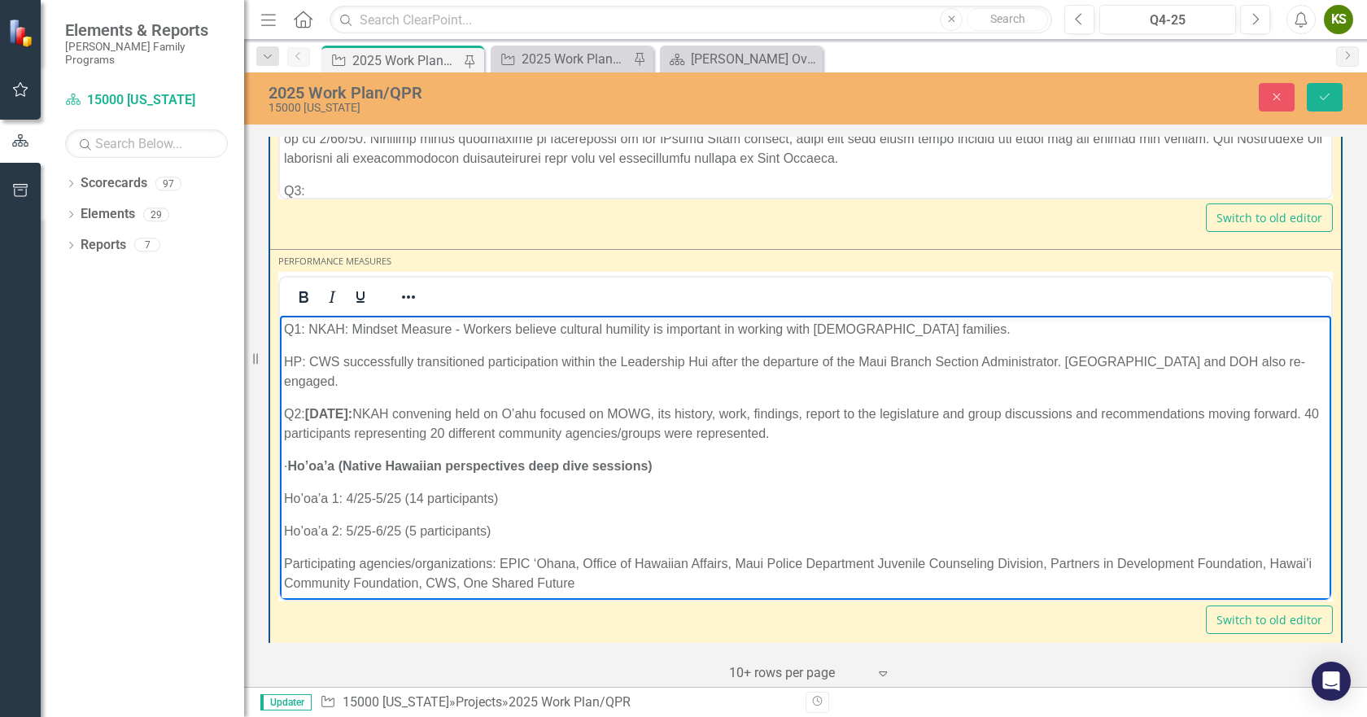
click at [317, 464] on p "· Ho’oa’a (Native Hawaiian perspectives deep dive sessions)" at bounding box center [805, 466] width 1043 height 20
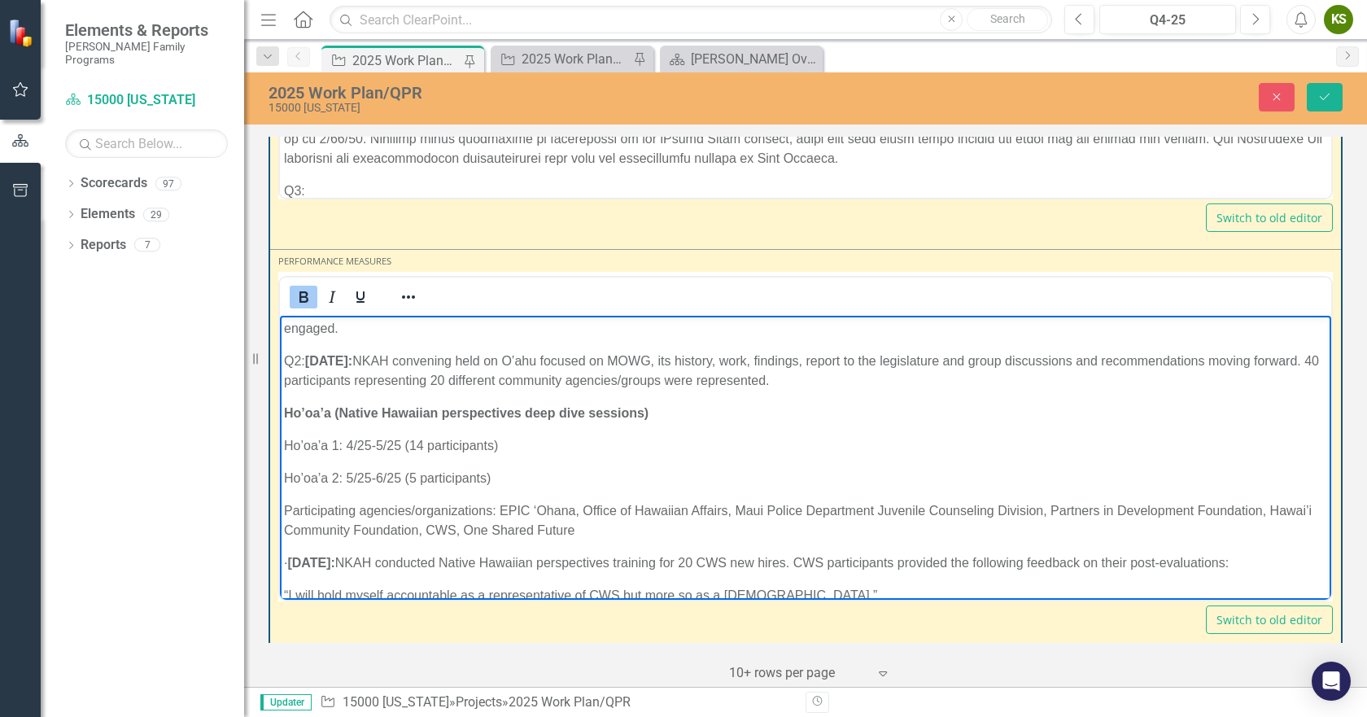
scroll to position [81, 0]
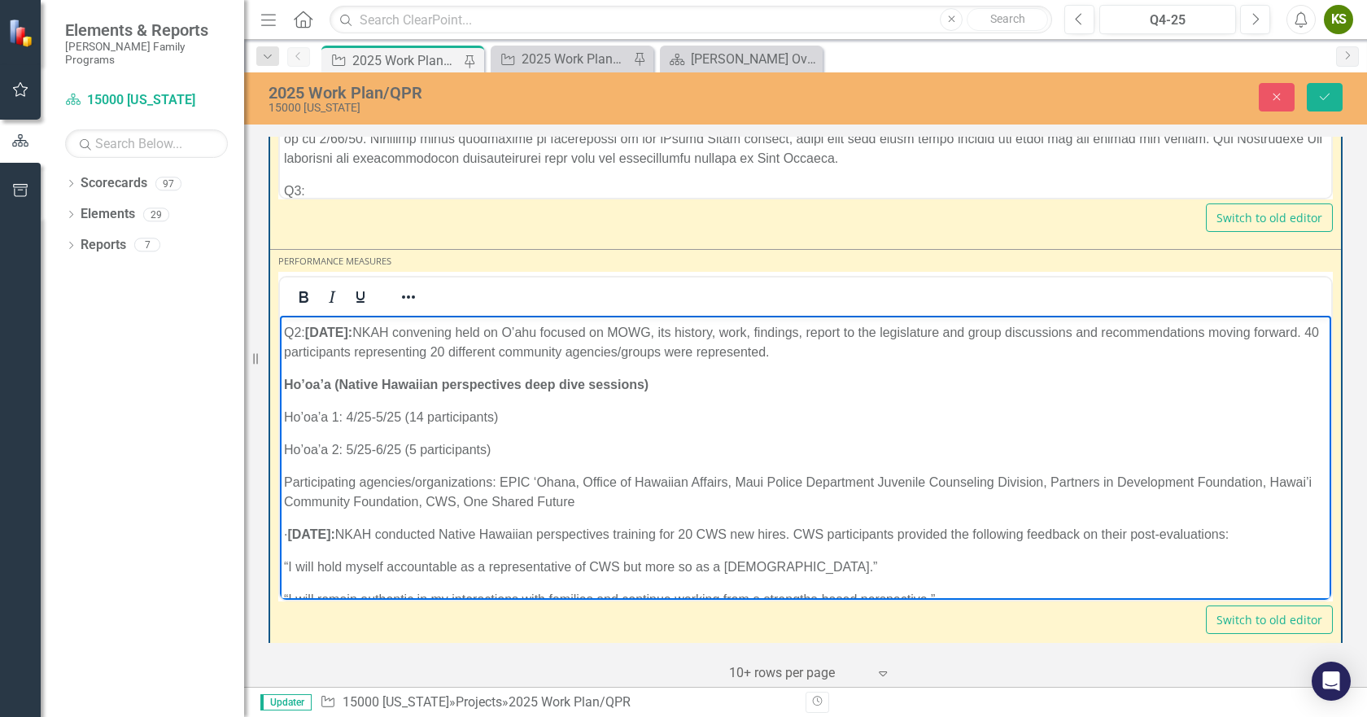
click at [329, 436] on body "Q1: NKAH: Mindset Measure - Workers believe cultural humility is important in w…" at bounding box center [805, 531] width 1051 height 594
click at [312, 435] on body "Q1: NKAH: Mindset Measure - Workers believe cultural humility is important in w…" at bounding box center [805, 531] width 1051 height 594
click at [318, 532] on p "· [DATE]: NKAH conducted Native Hawaiian perspectives training for 20 CWS new h…" at bounding box center [805, 534] width 1043 height 20
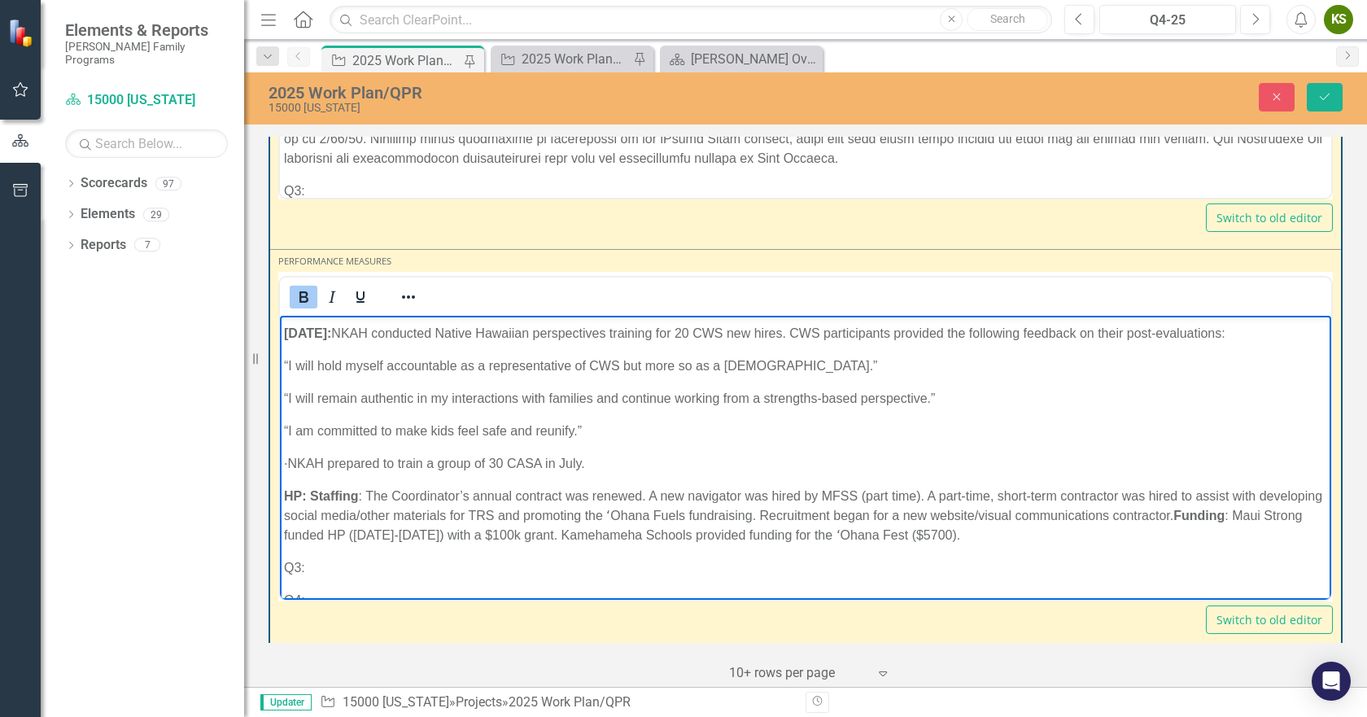
scroll to position [310, 0]
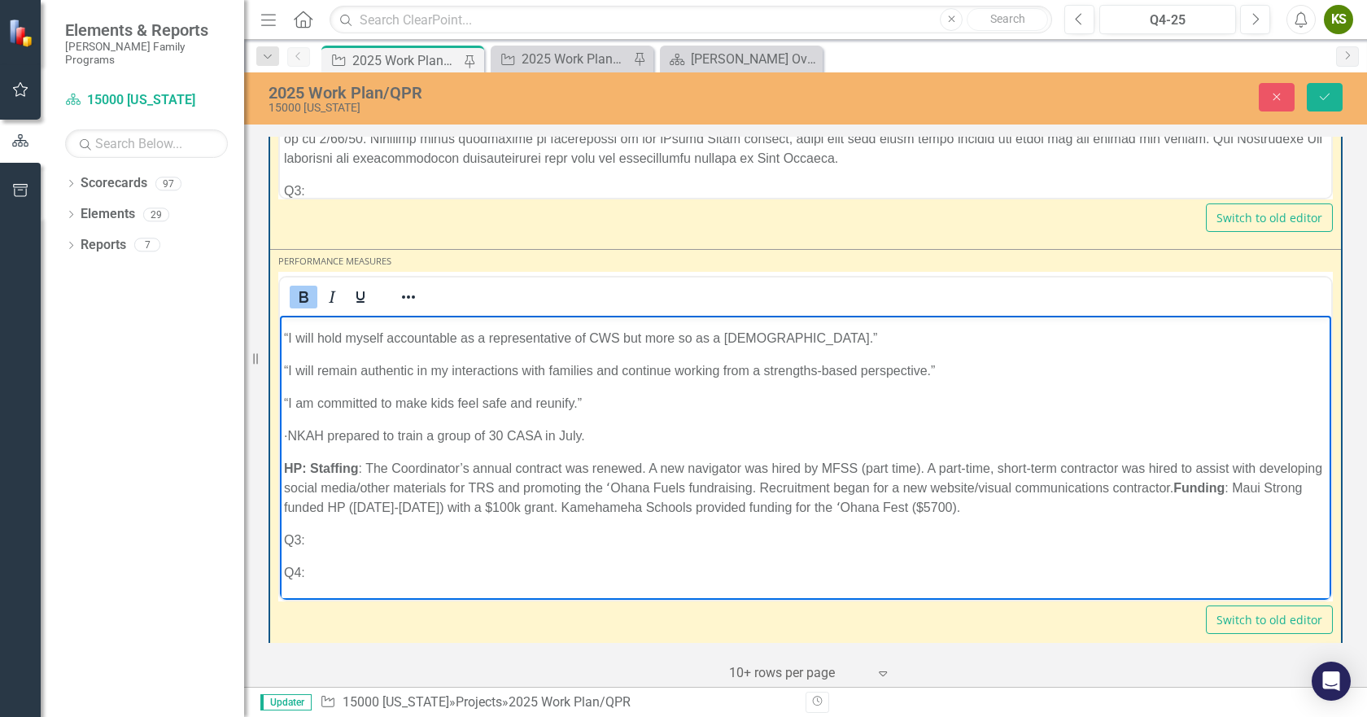
click at [321, 433] on p "· NKAH prepared to train a group of 30 CASA in July." at bounding box center [805, 436] width 1043 height 20
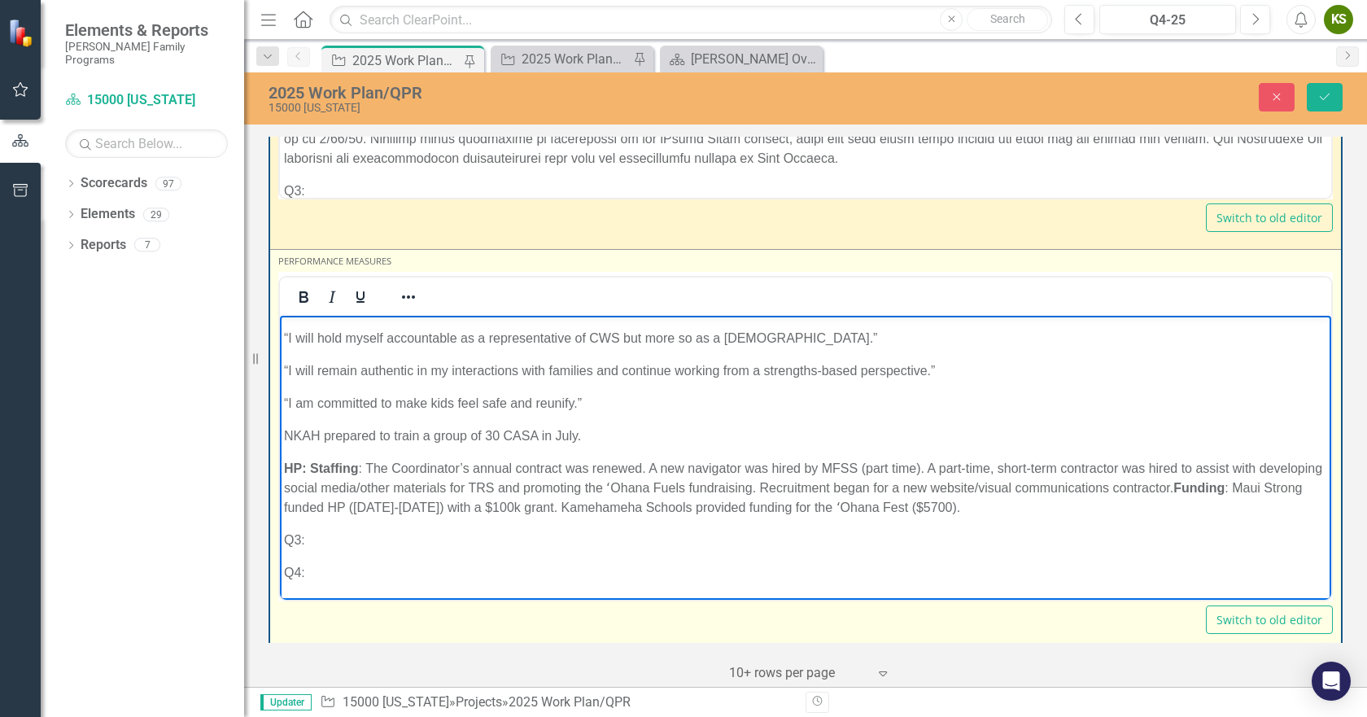
click at [638, 626] on div "Switch to old editor" at bounding box center [805, 619] width 1055 height 28
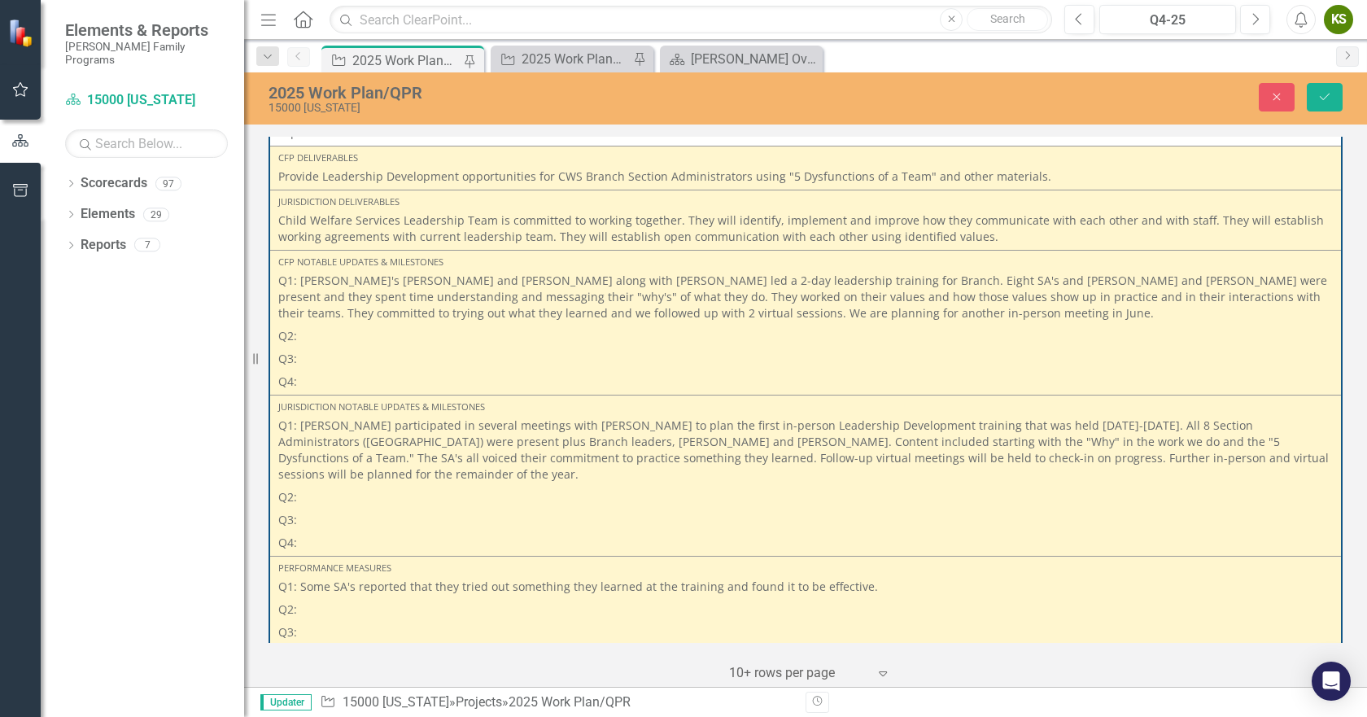
scroll to position [4592, 0]
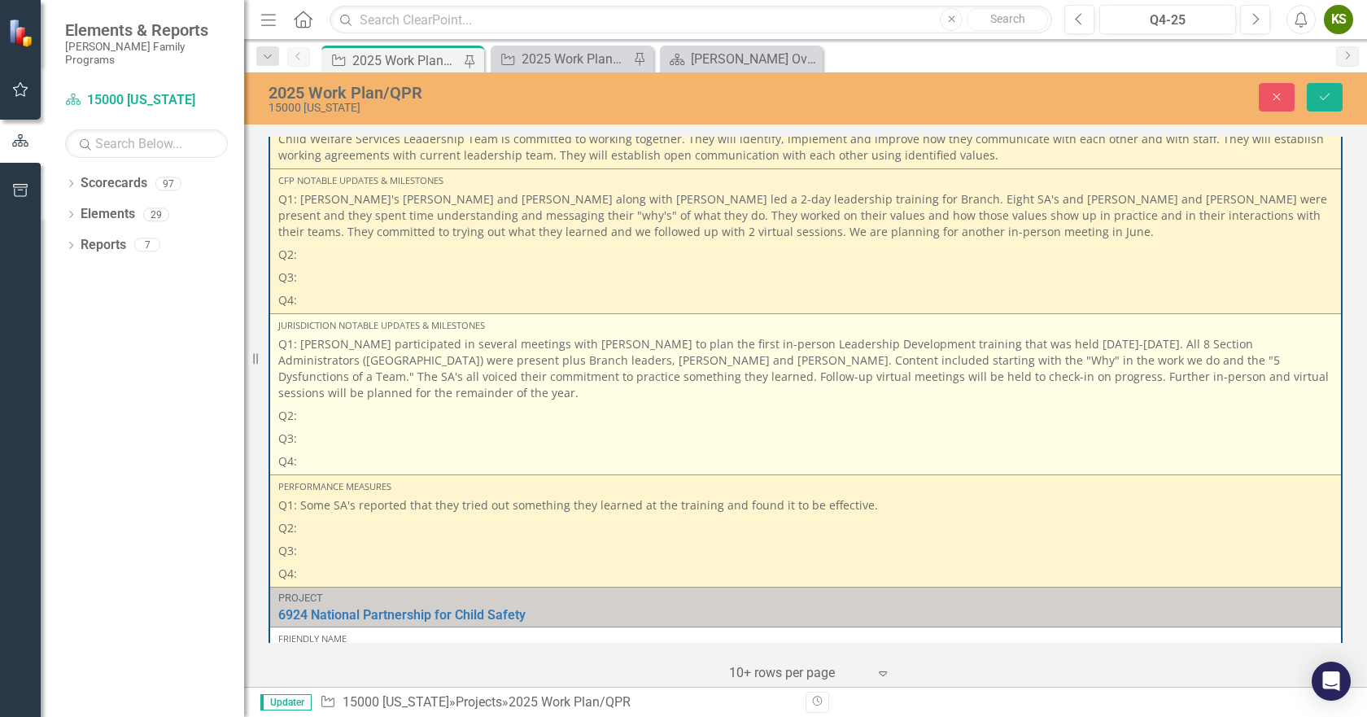
click at [335, 404] on p "Q2:" at bounding box center [805, 415] width 1055 height 23
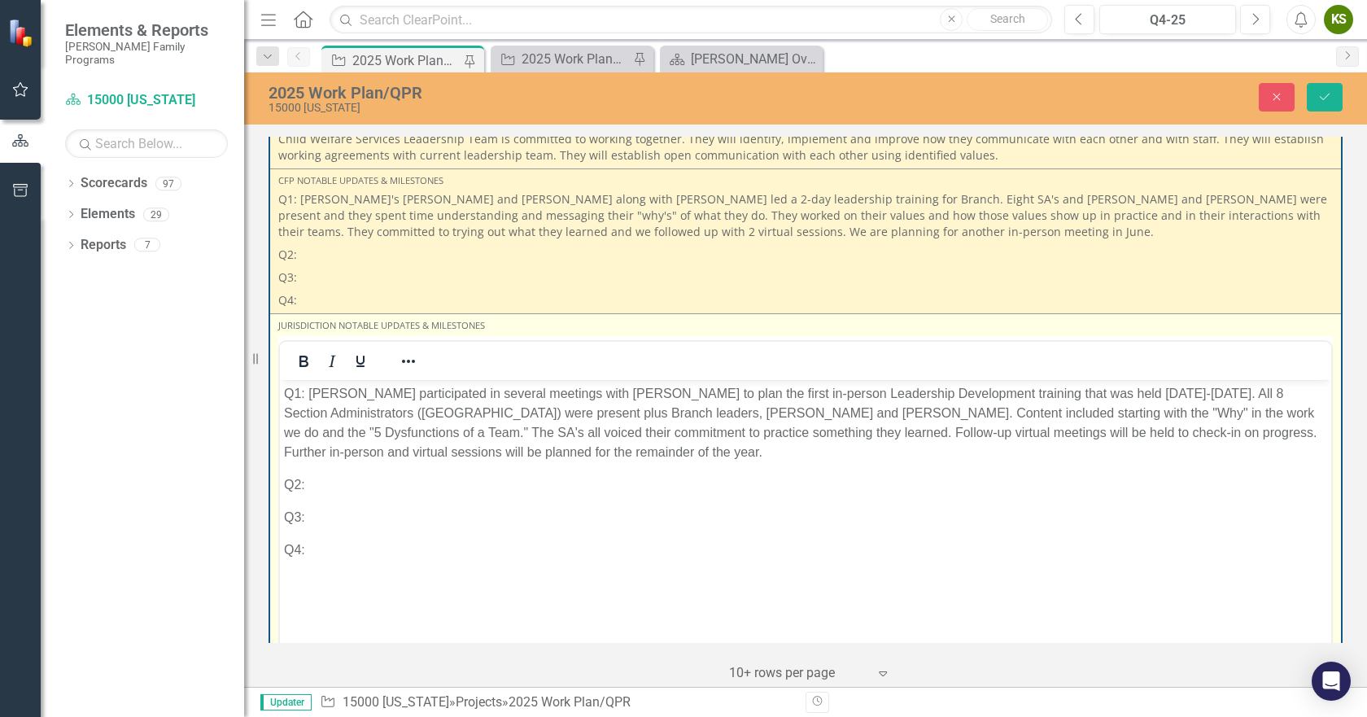
scroll to position [0, 0]
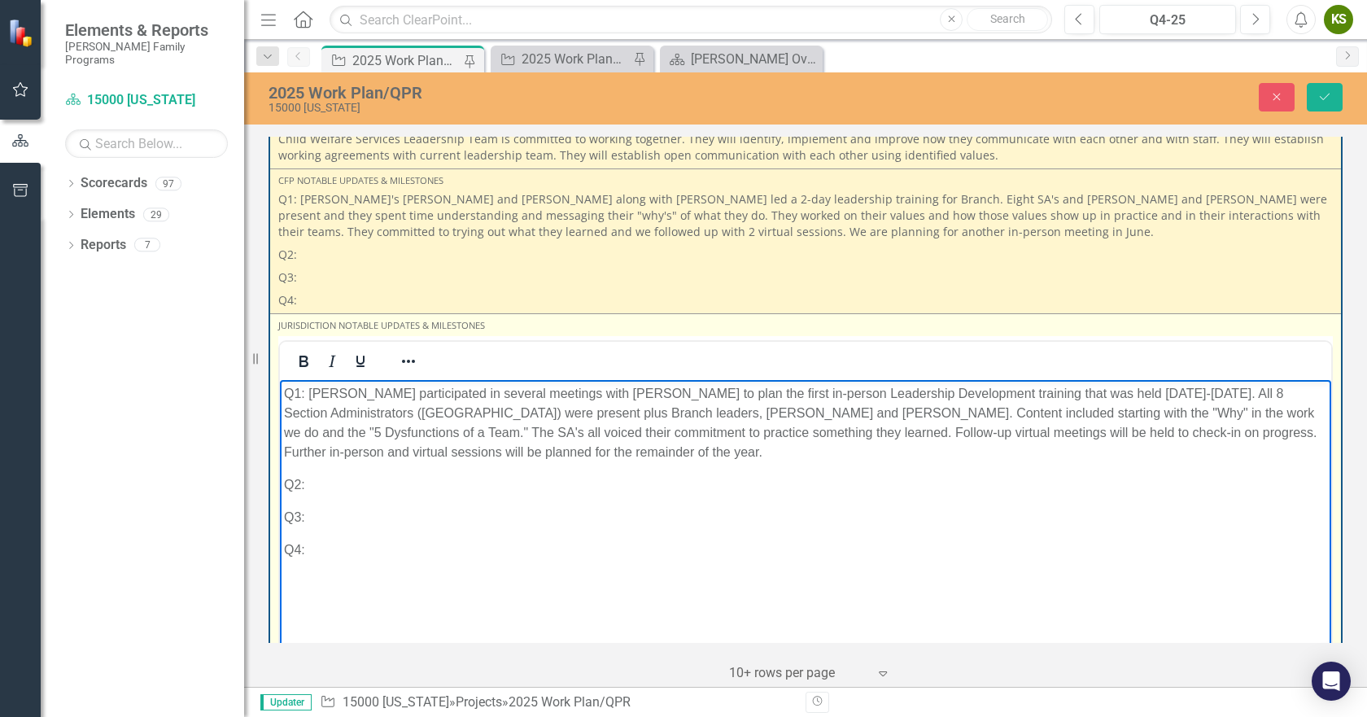
click at [339, 485] on p "Q2:" at bounding box center [805, 484] width 1043 height 20
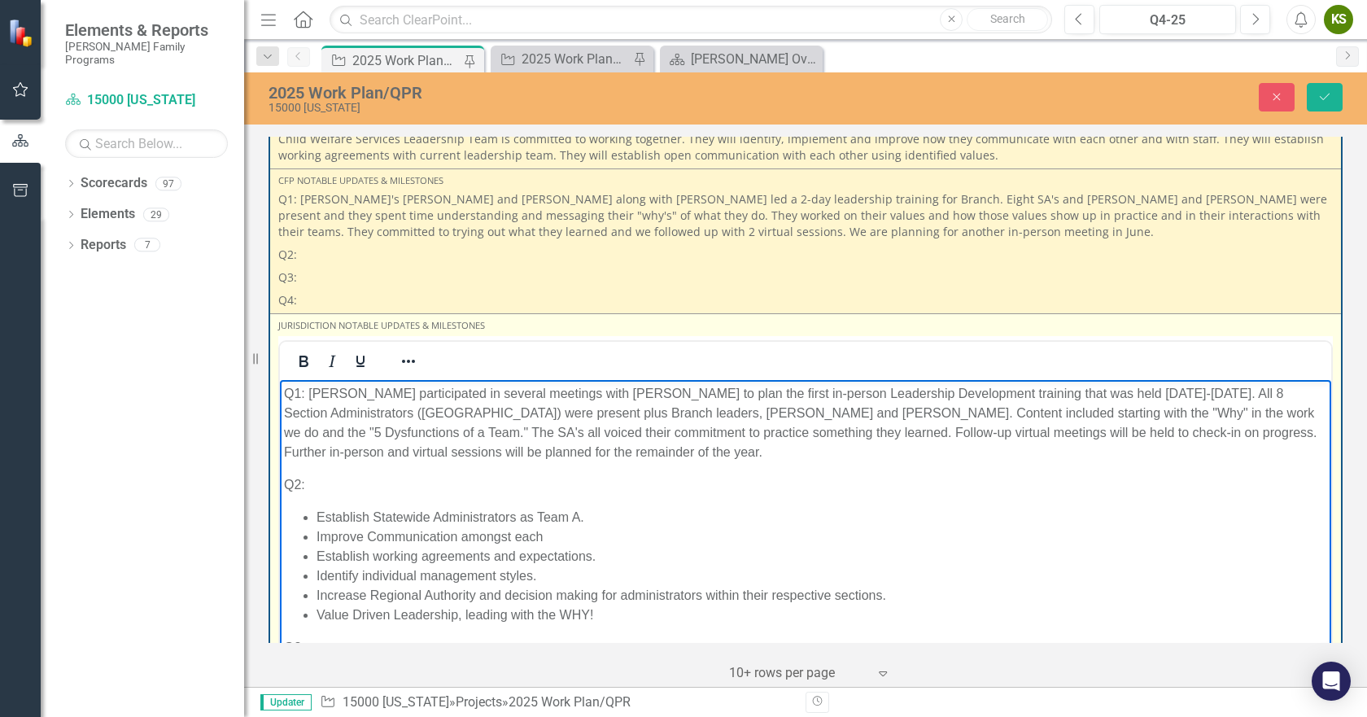
click at [339, 485] on p "Q2:" at bounding box center [805, 484] width 1043 height 20
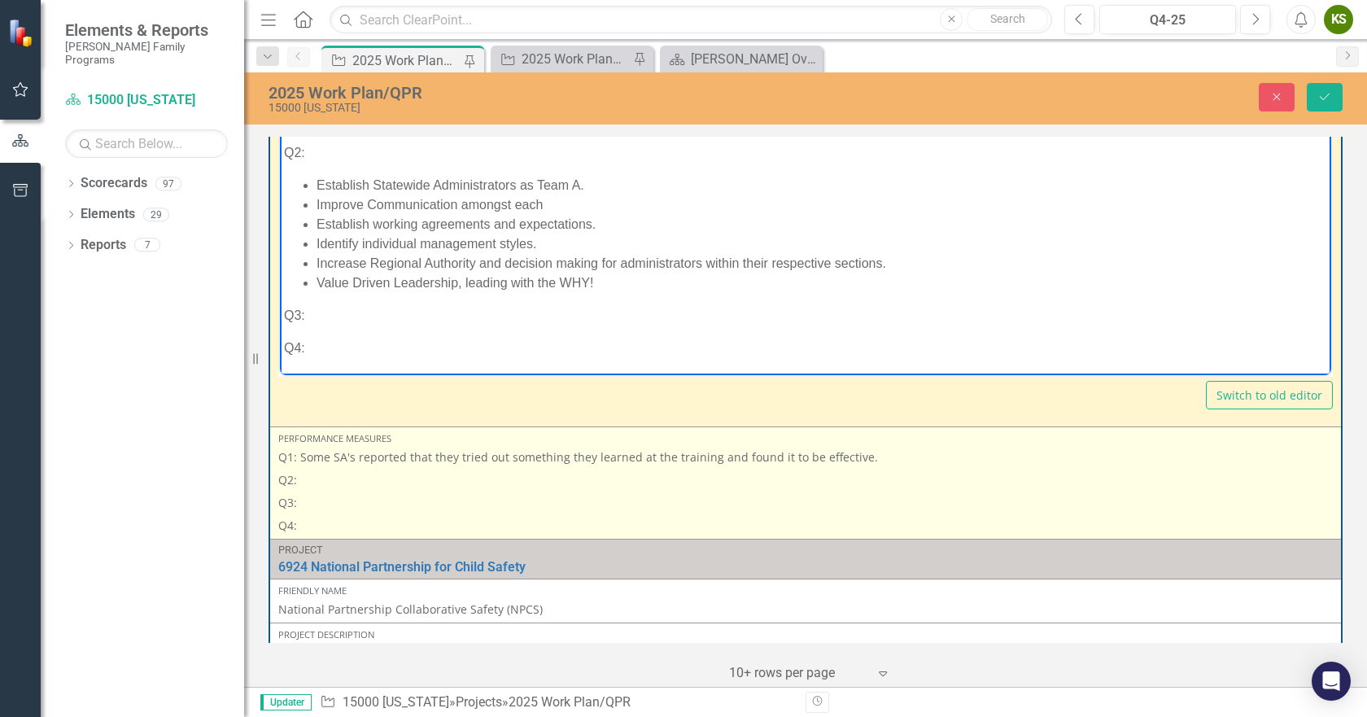
scroll to position [4917, 0]
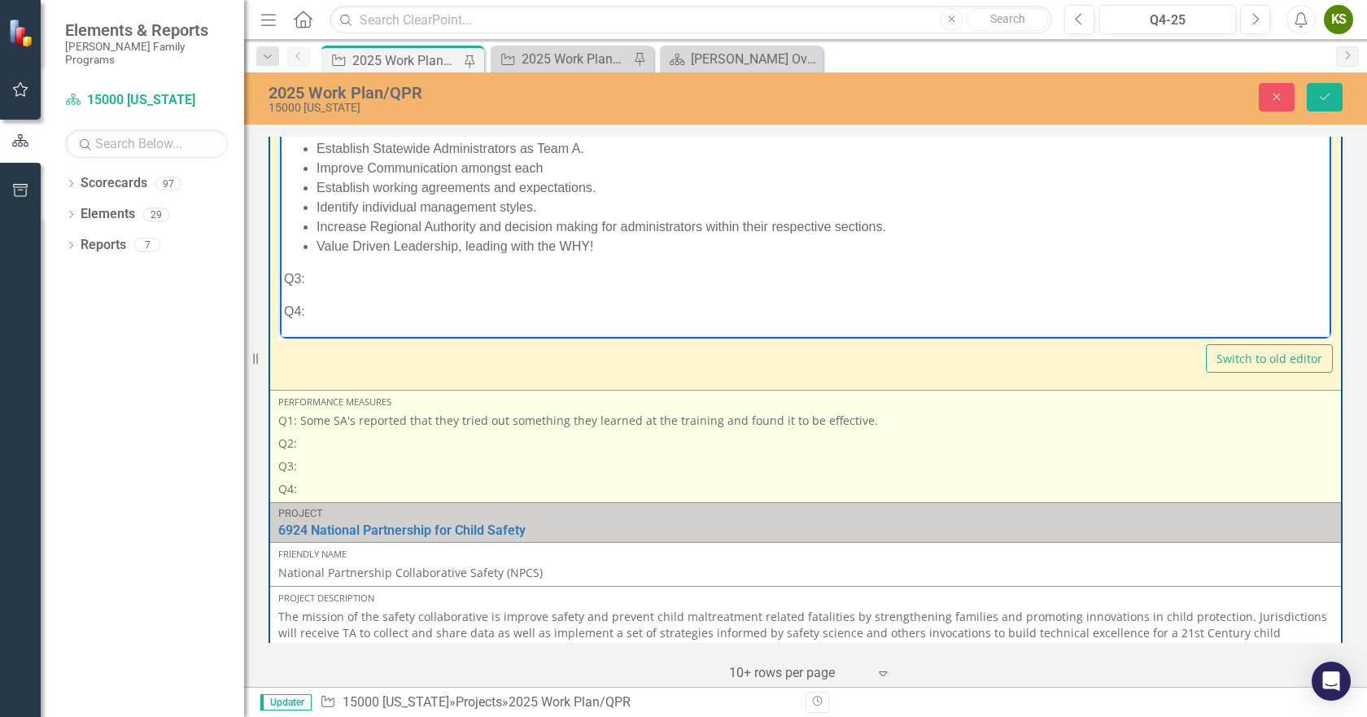
click at [330, 432] on p "Q2:" at bounding box center [805, 443] width 1055 height 23
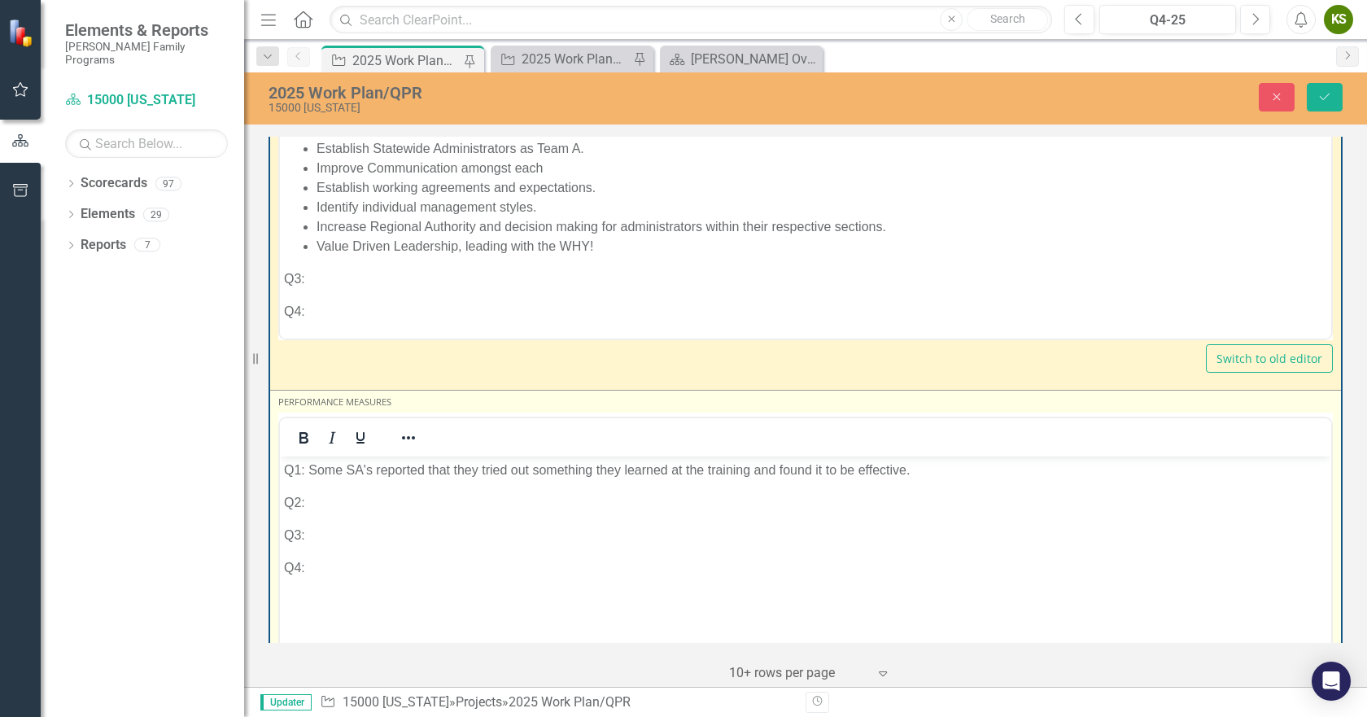
scroll to position [0, 0]
click at [339, 505] on p "Q2:" at bounding box center [805, 502] width 1043 height 20
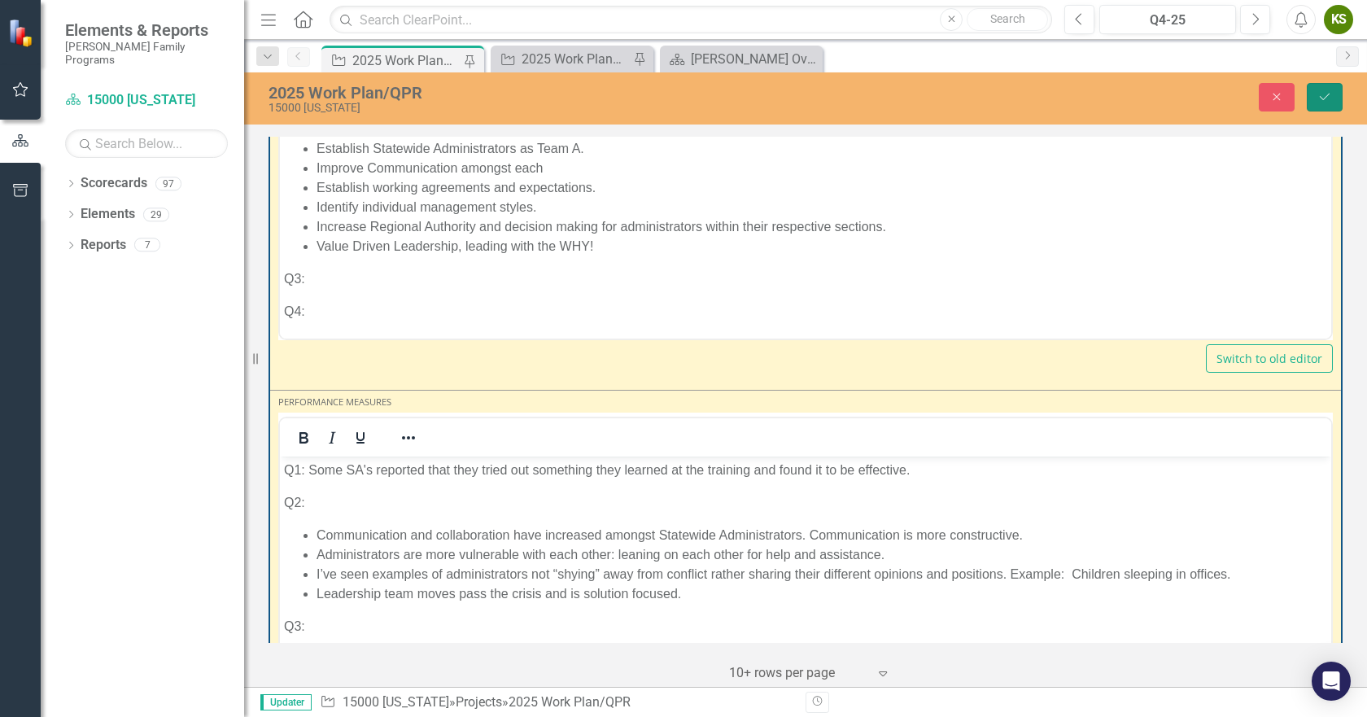
click at [1335, 94] on button "Save" at bounding box center [1325, 97] width 36 height 28
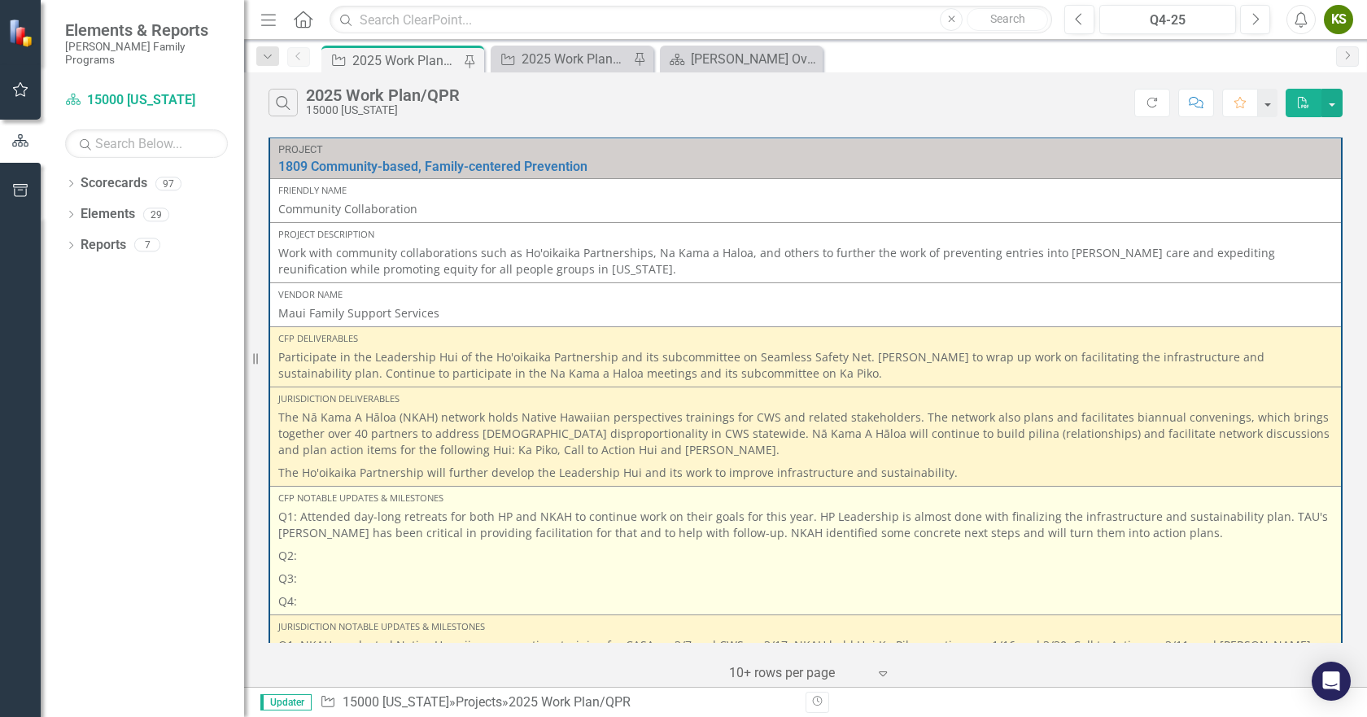
click at [679, 554] on p "Q2:" at bounding box center [805, 555] width 1055 height 23
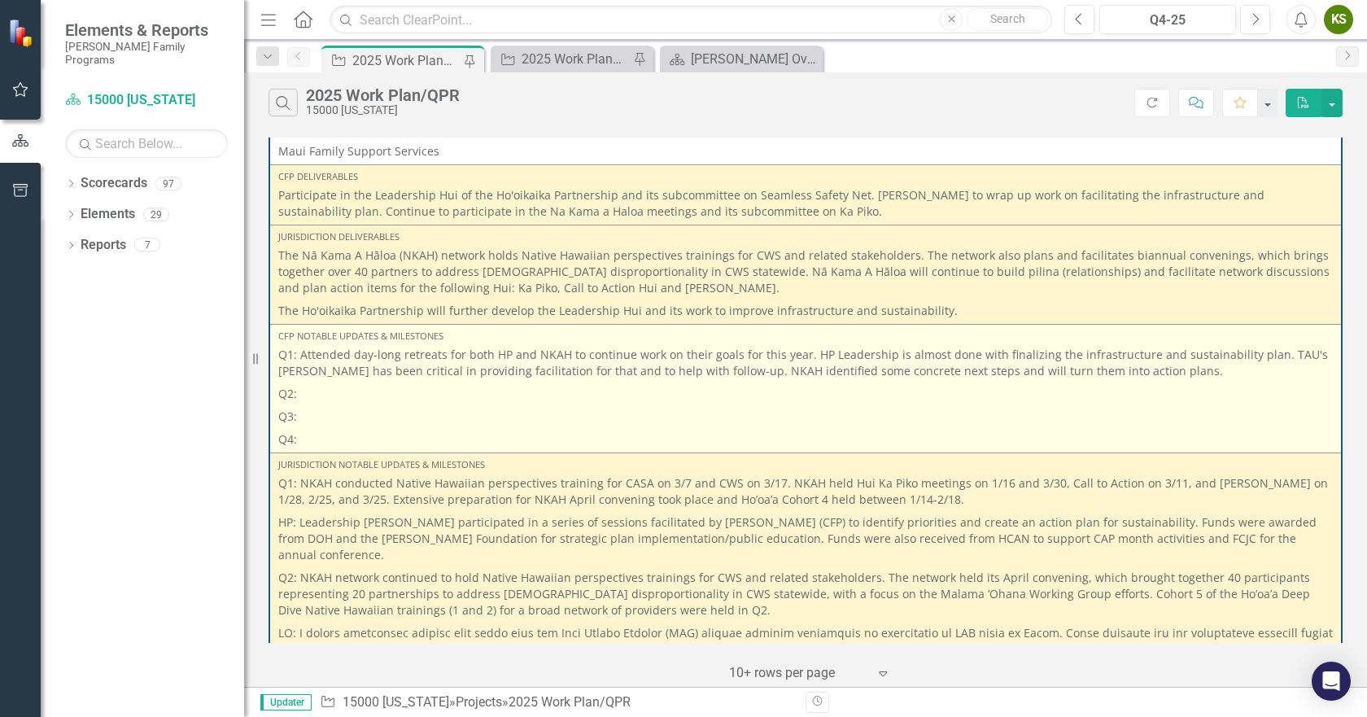
scroll to position [163, 0]
click at [425, 394] on p "Q2:" at bounding box center [805, 393] width 1055 height 23
click at [326, 396] on p "Q2:" at bounding box center [805, 393] width 1055 height 23
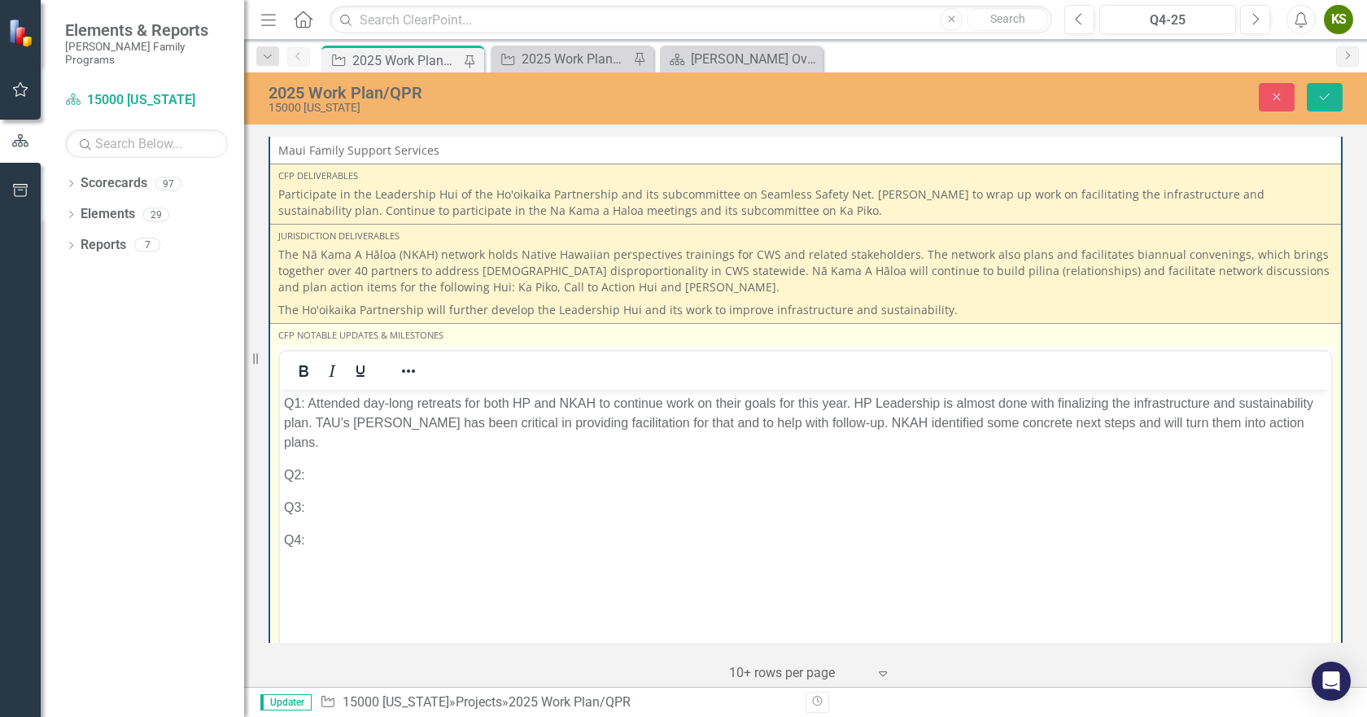
scroll to position [0, 0]
click at [356, 465] on p "Q2:" at bounding box center [805, 475] width 1043 height 20
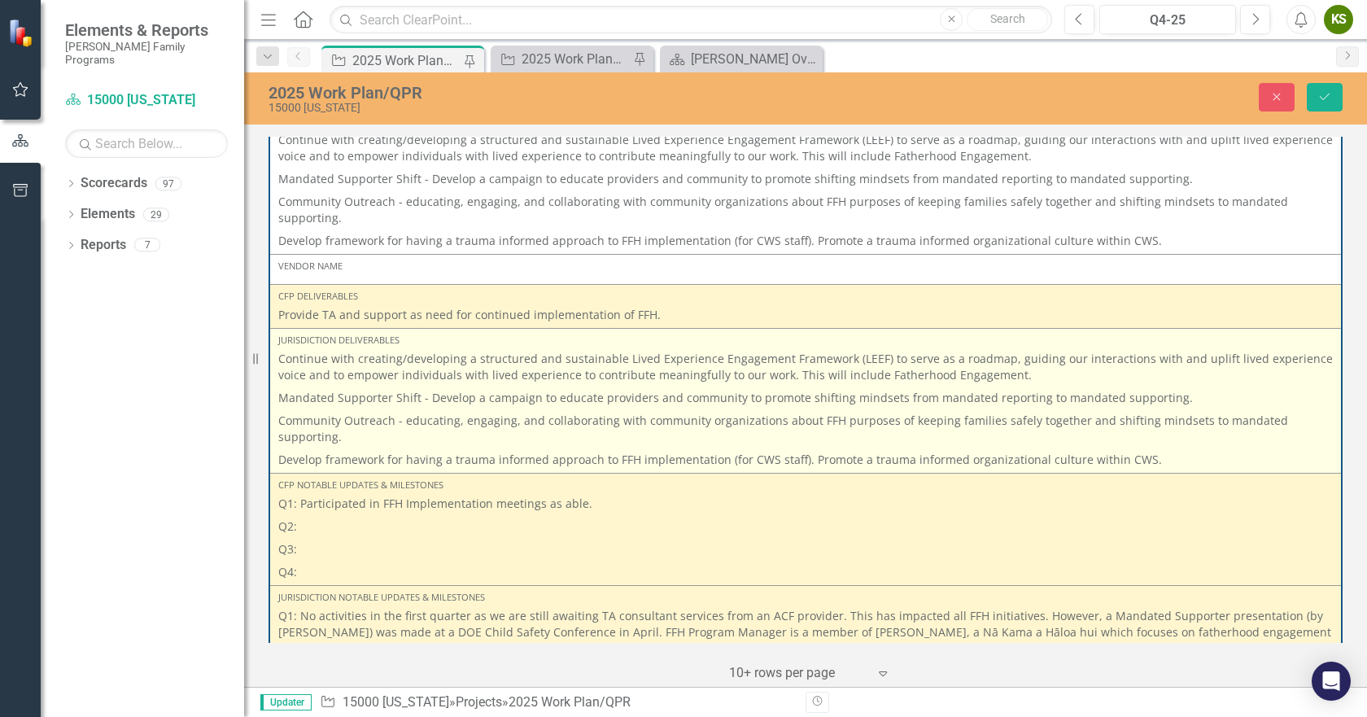
scroll to position [1709, 0]
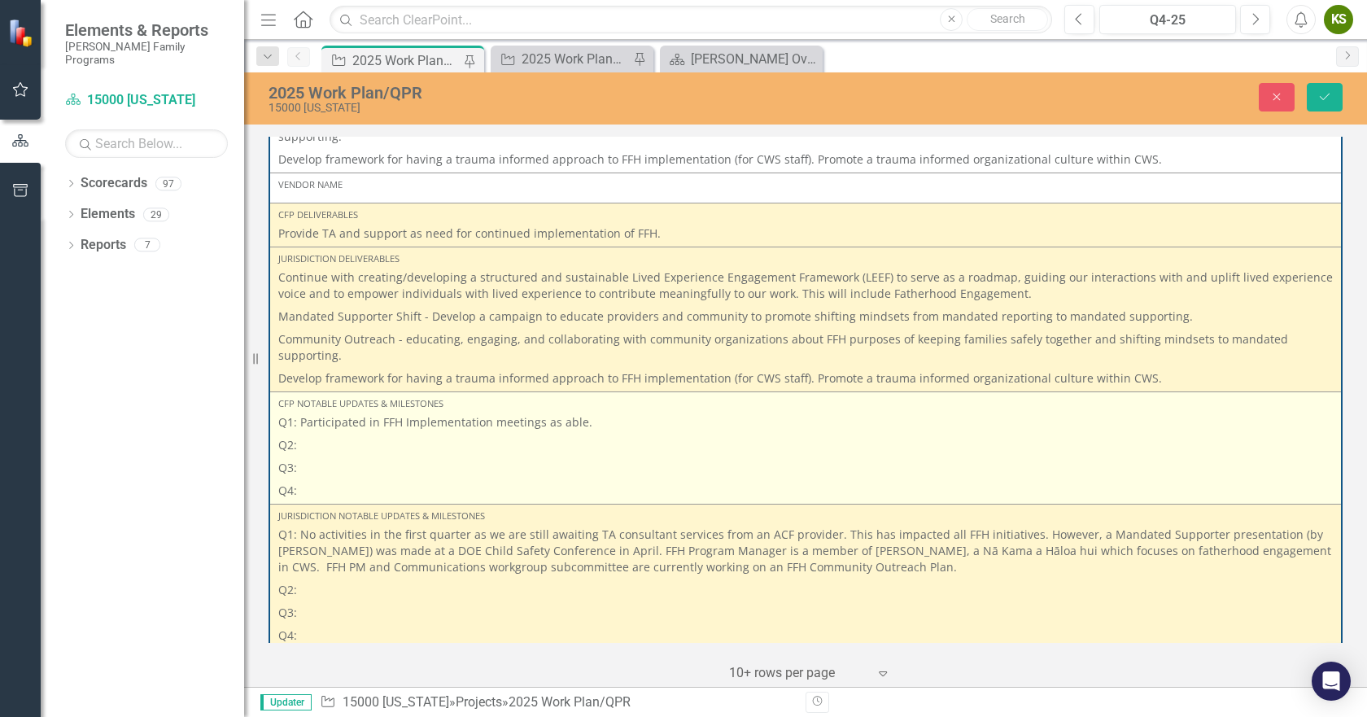
click at [343, 434] on p "Q2:" at bounding box center [805, 445] width 1055 height 23
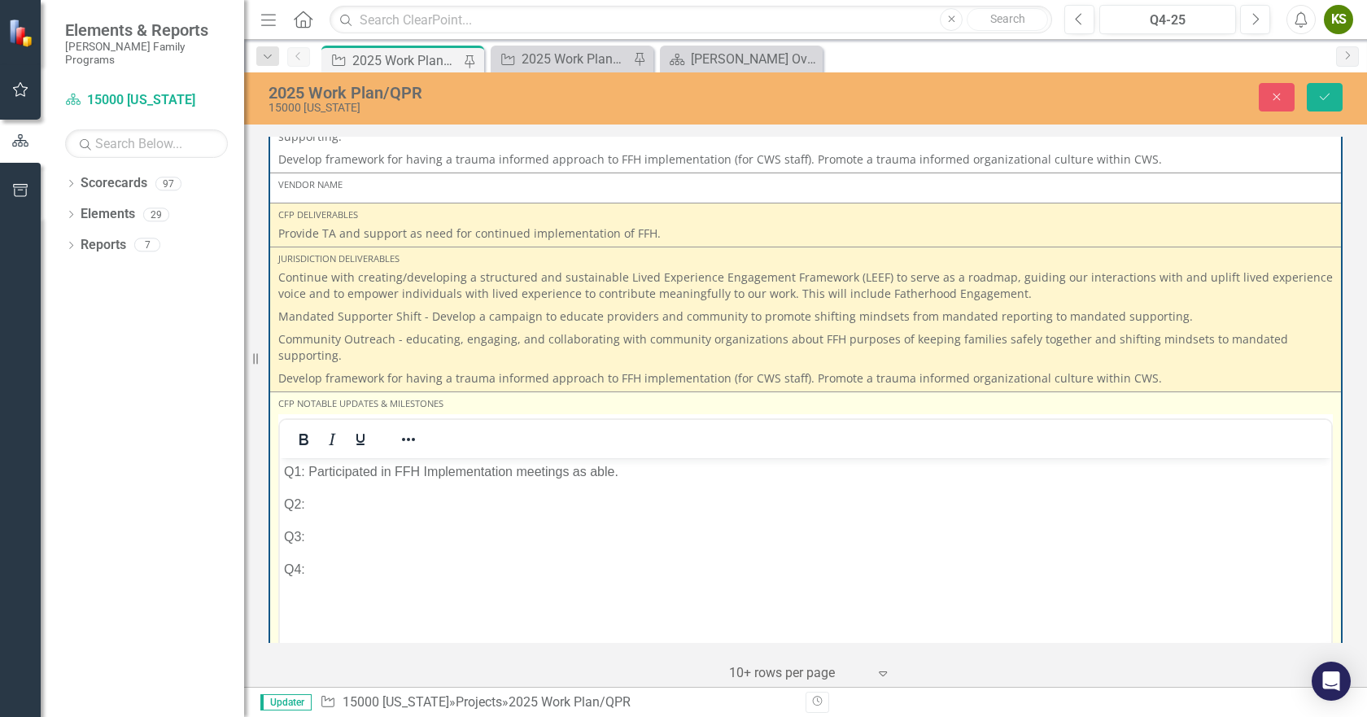
scroll to position [0, 0]
click at [338, 502] on p "Q2:" at bounding box center [805, 505] width 1043 height 20
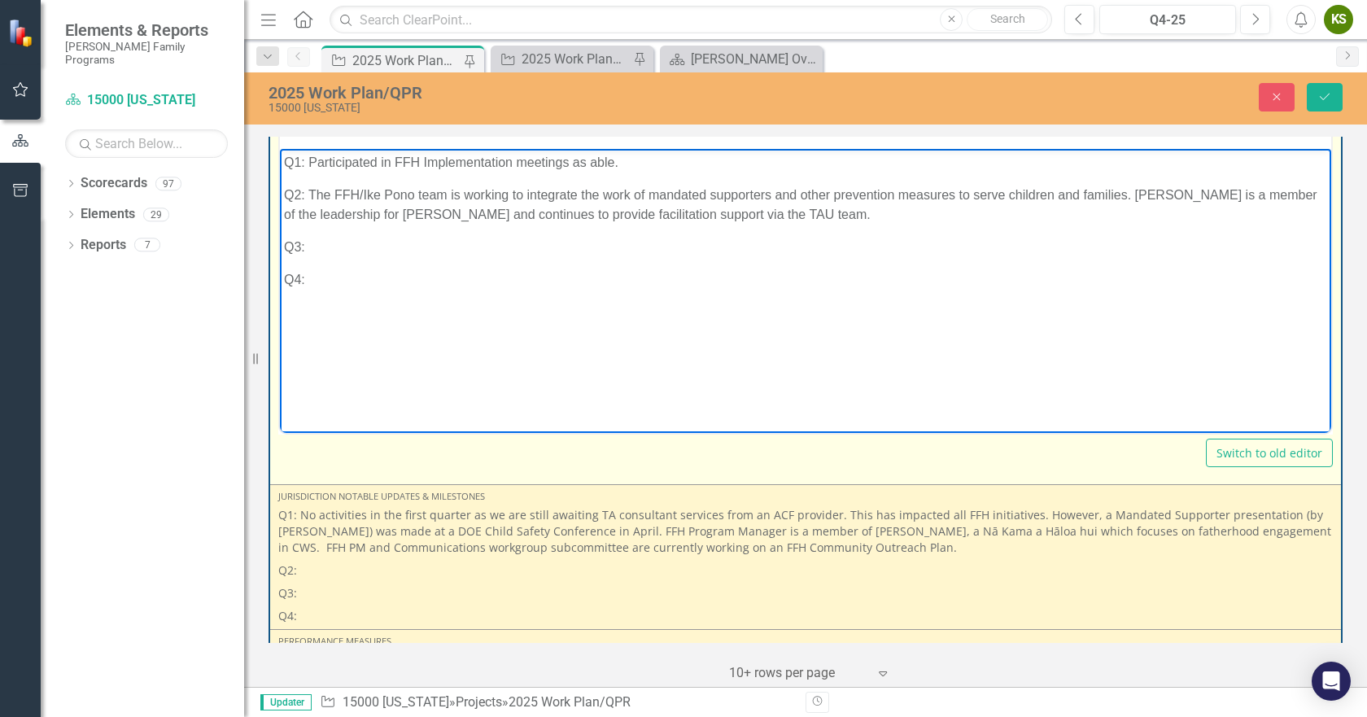
scroll to position [2034, 0]
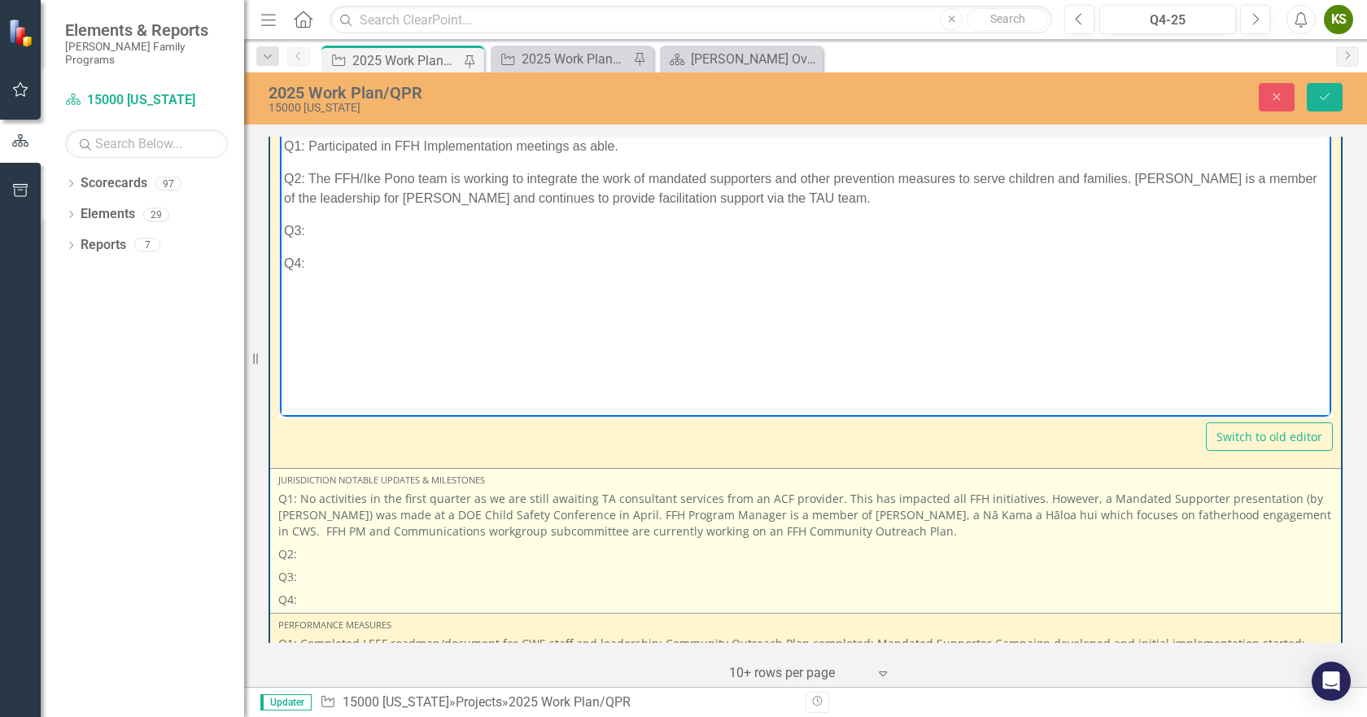
click at [382, 543] on p "Q2:" at bounding box center [805, 554] width 1055 height 23
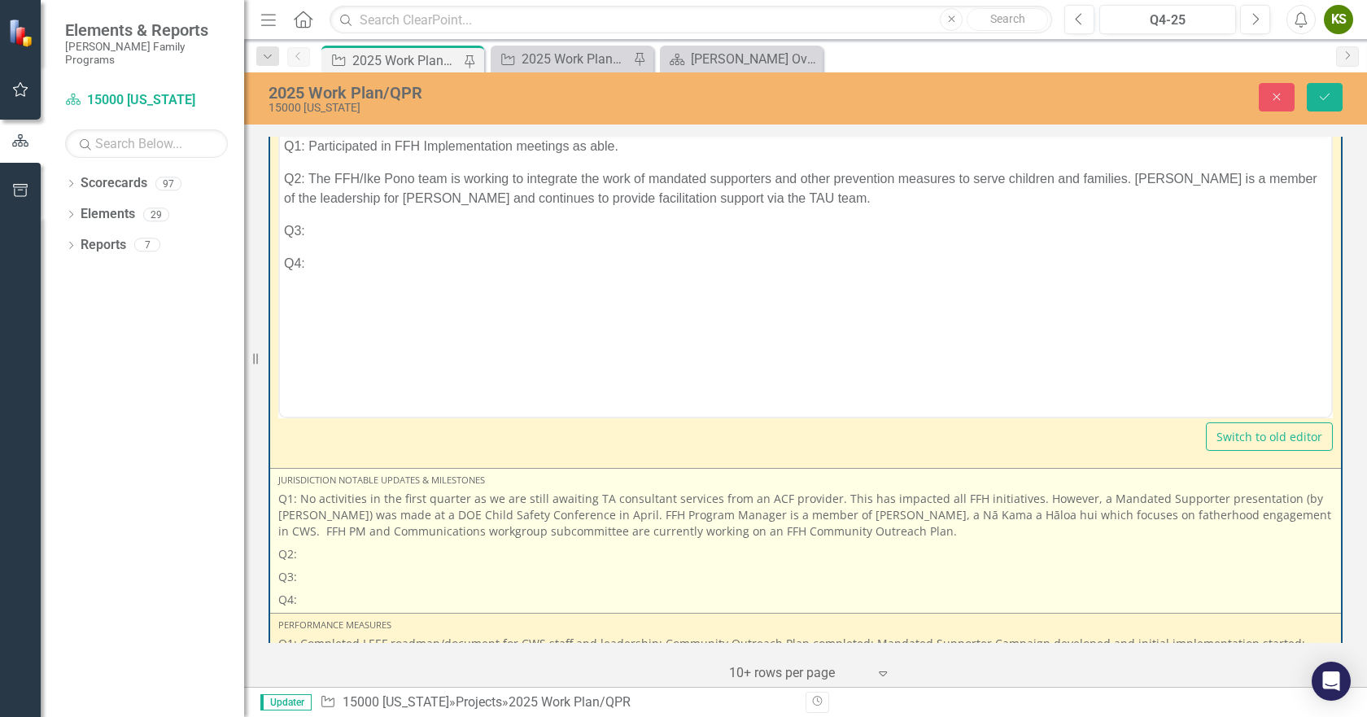
click at [343, 543] on p "Q2:" at bounding box center [805, 554] width 1055 height 23
click at [332, 543] on p "Q2:" at bounding box center [805, 554] width 1055 height 23
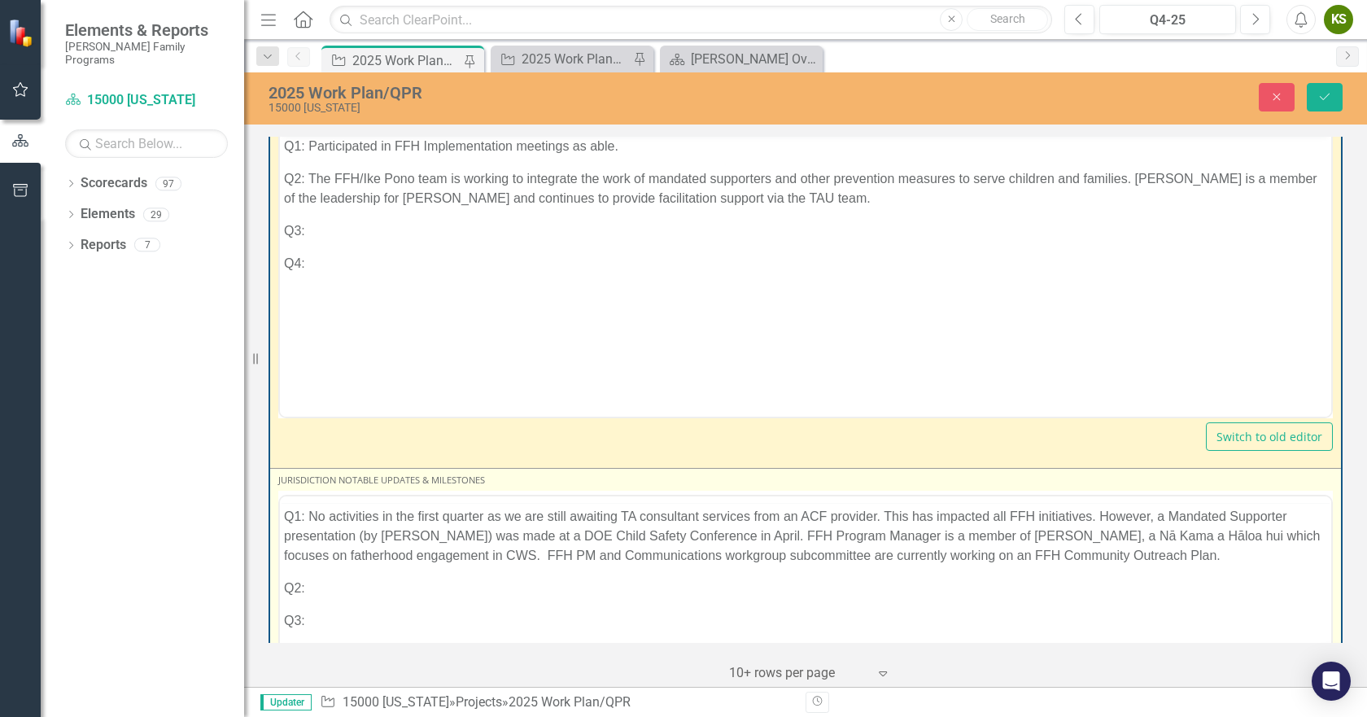
scroll to position [0, 0]
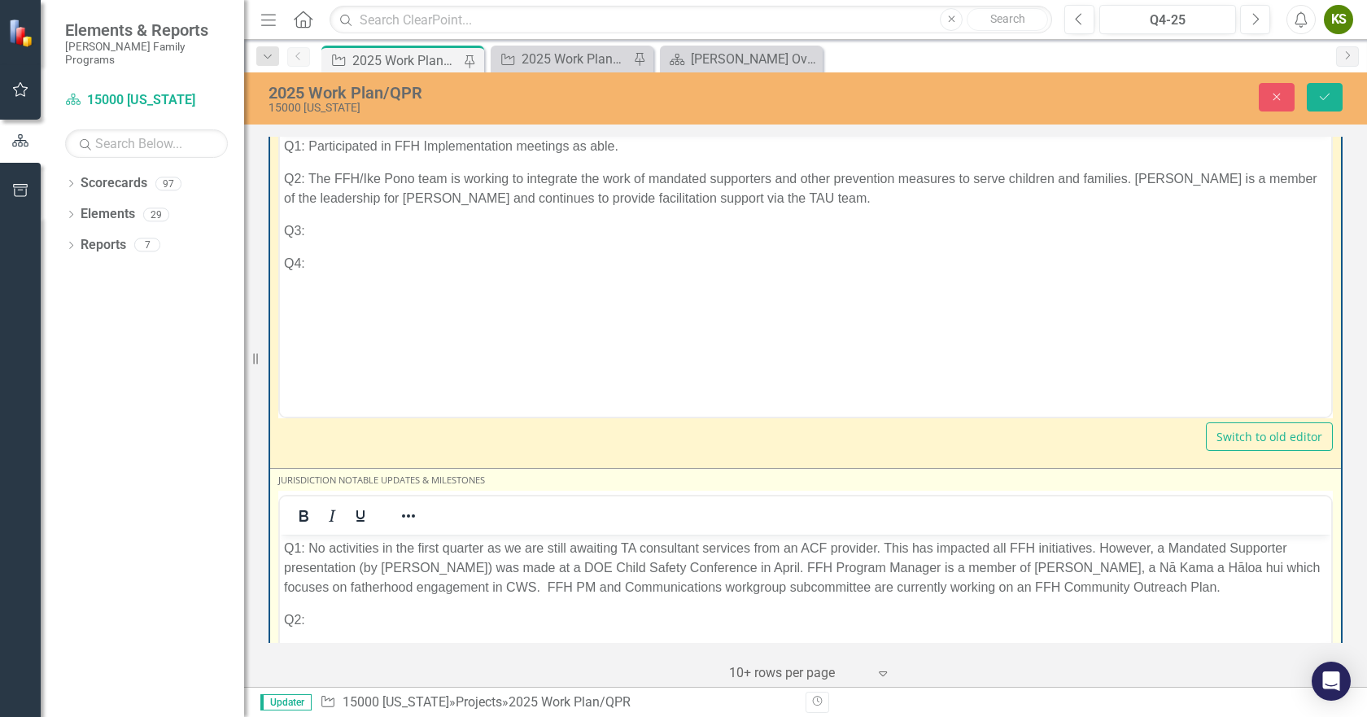
click at [354, 610] on p "Q2:" at bounding box center [805, 620] width 1043 height 20
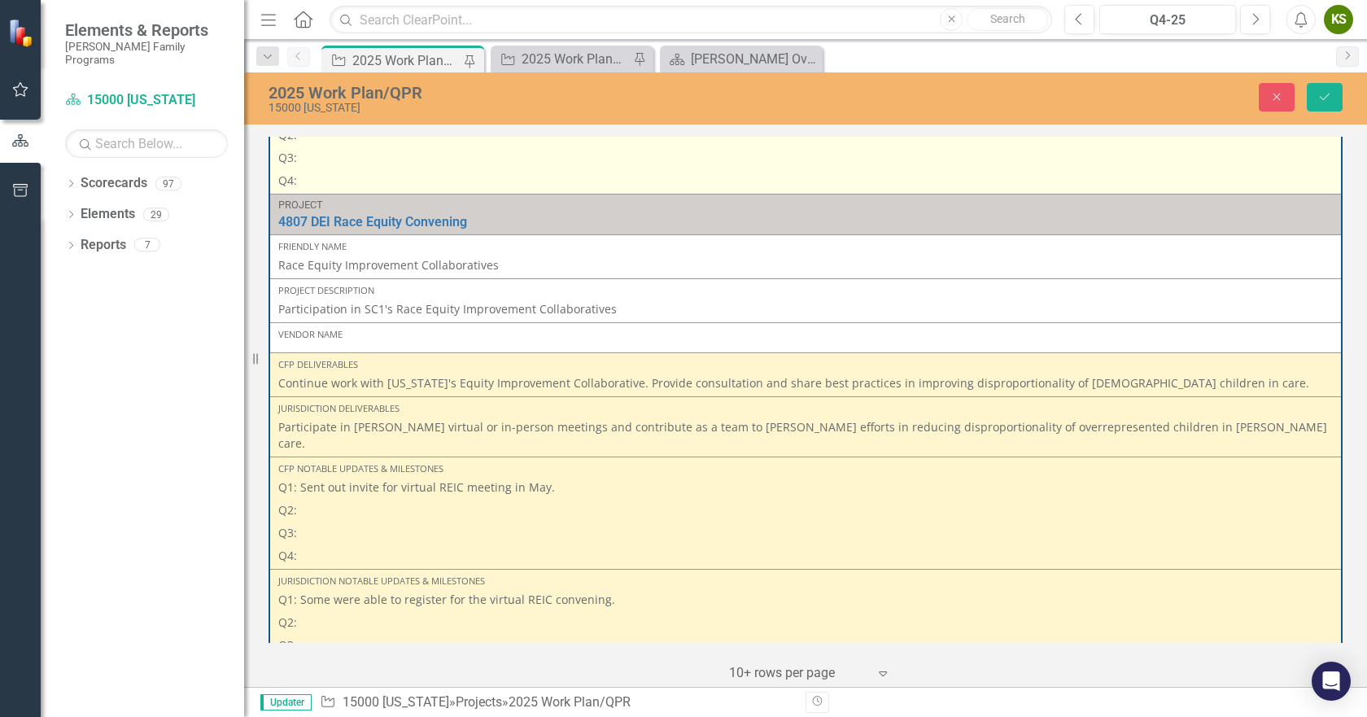
scroll to position [2848, 0]
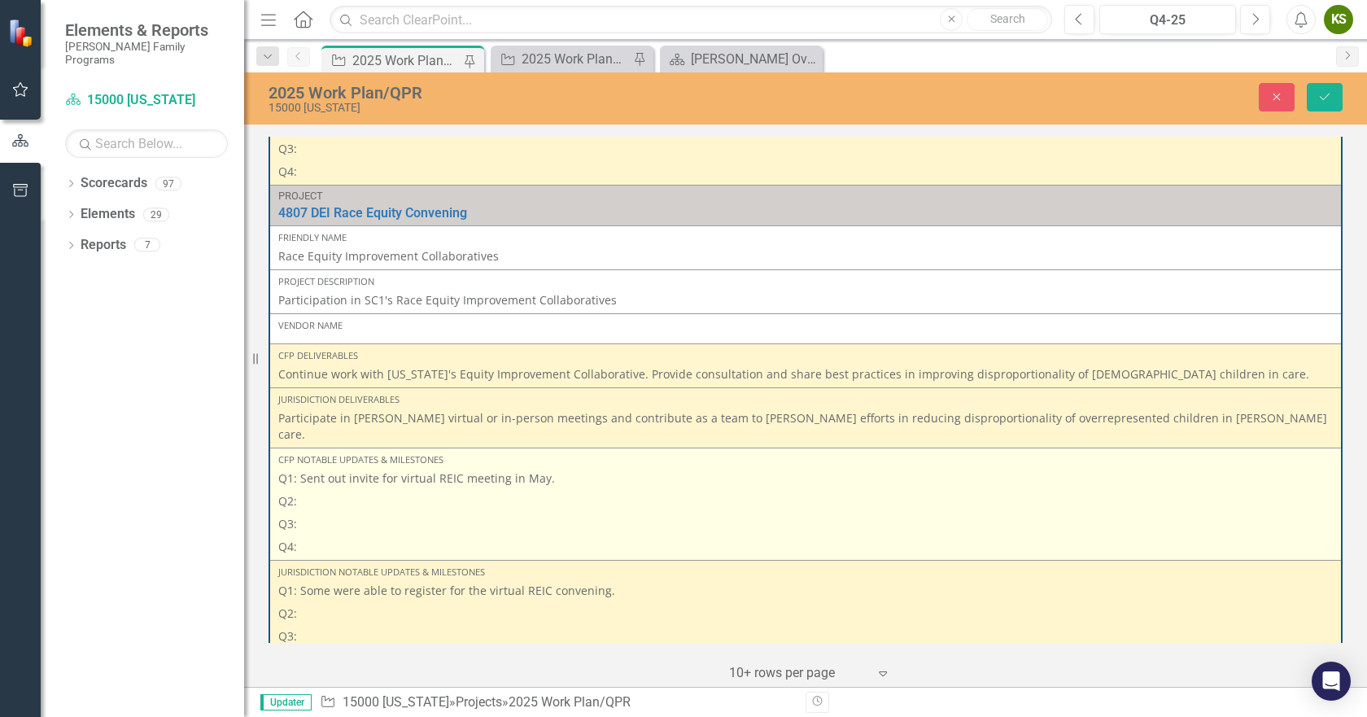
click at [346, 490] on p "Q2:" at bounding box center [805, 501] width 1055 height 23
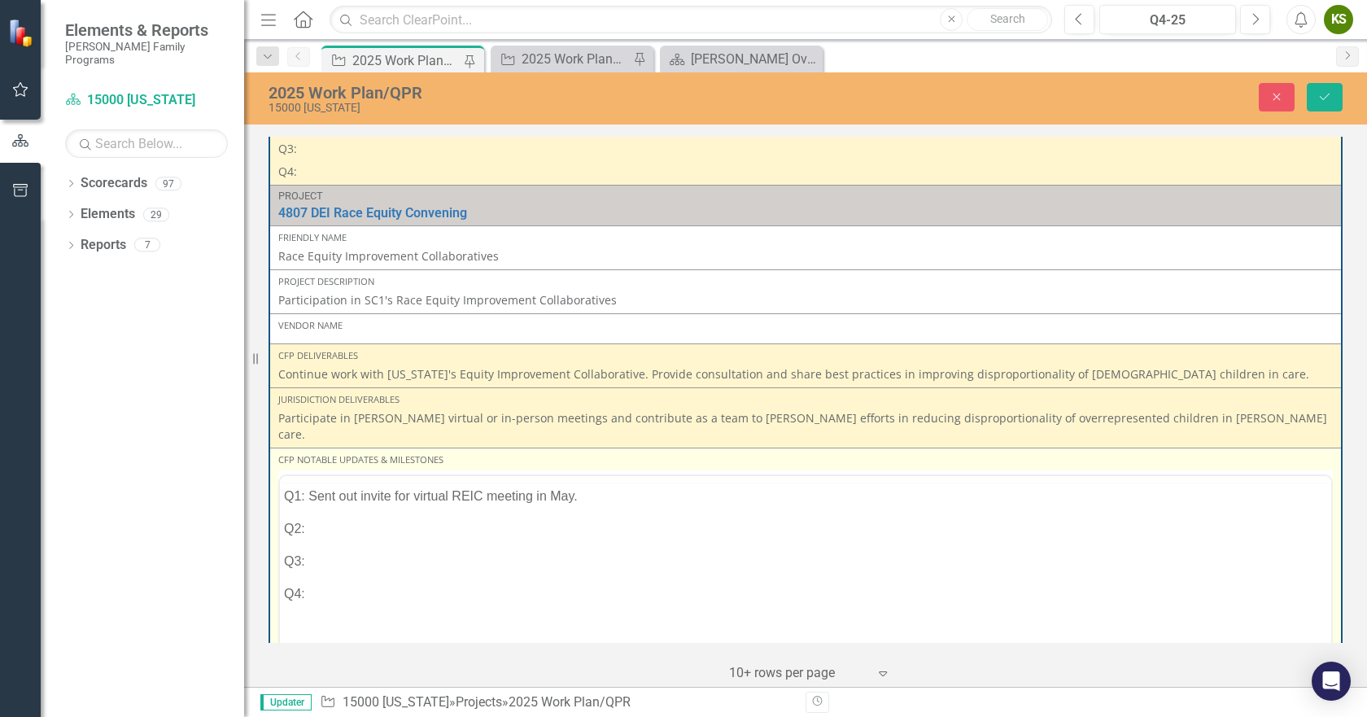
scroll to position [0, 0]
click at [355, 547] on body "Q1: Sent out invite for virtual REIC meeting in May. Q2: Q3: Q4:" at bounding box center [805, 635] width 1051 height 244
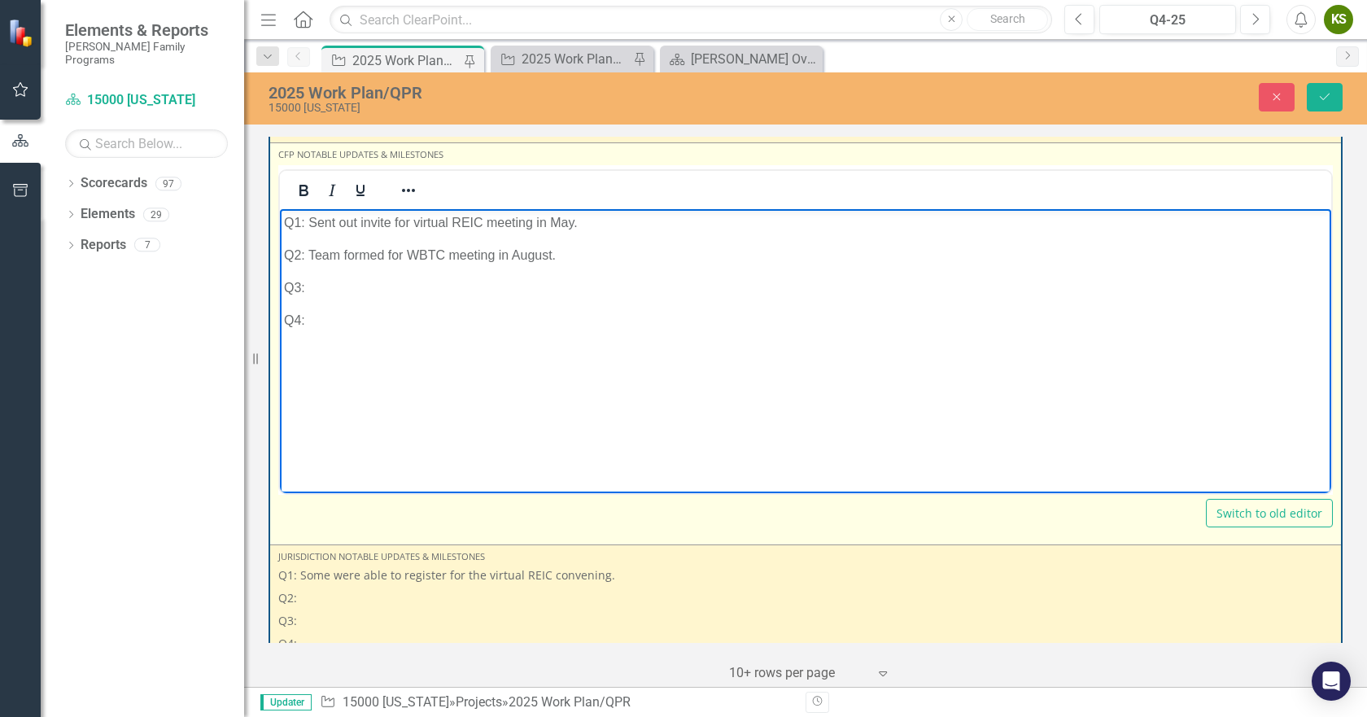
scroll to position [3173, 0]
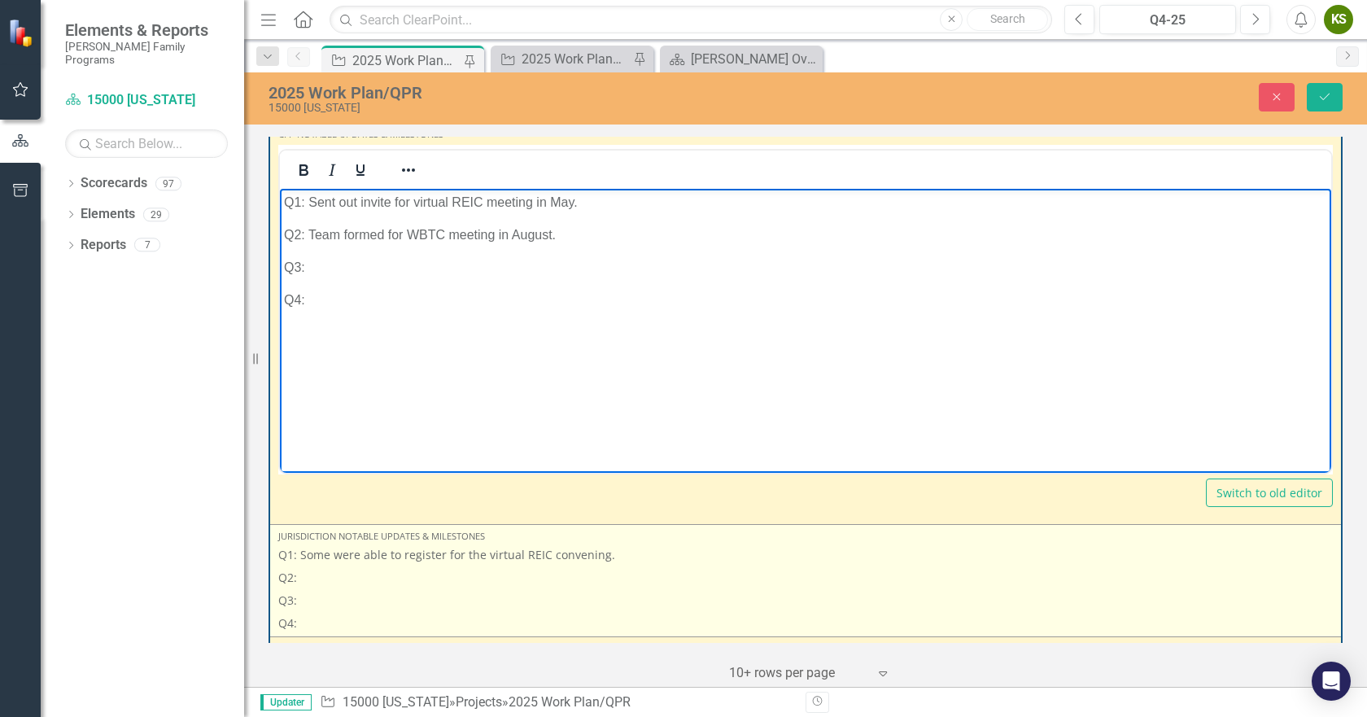
click at [370, 566] on p "Q2:" at bounding box center [805, 577] width 1055 height 23
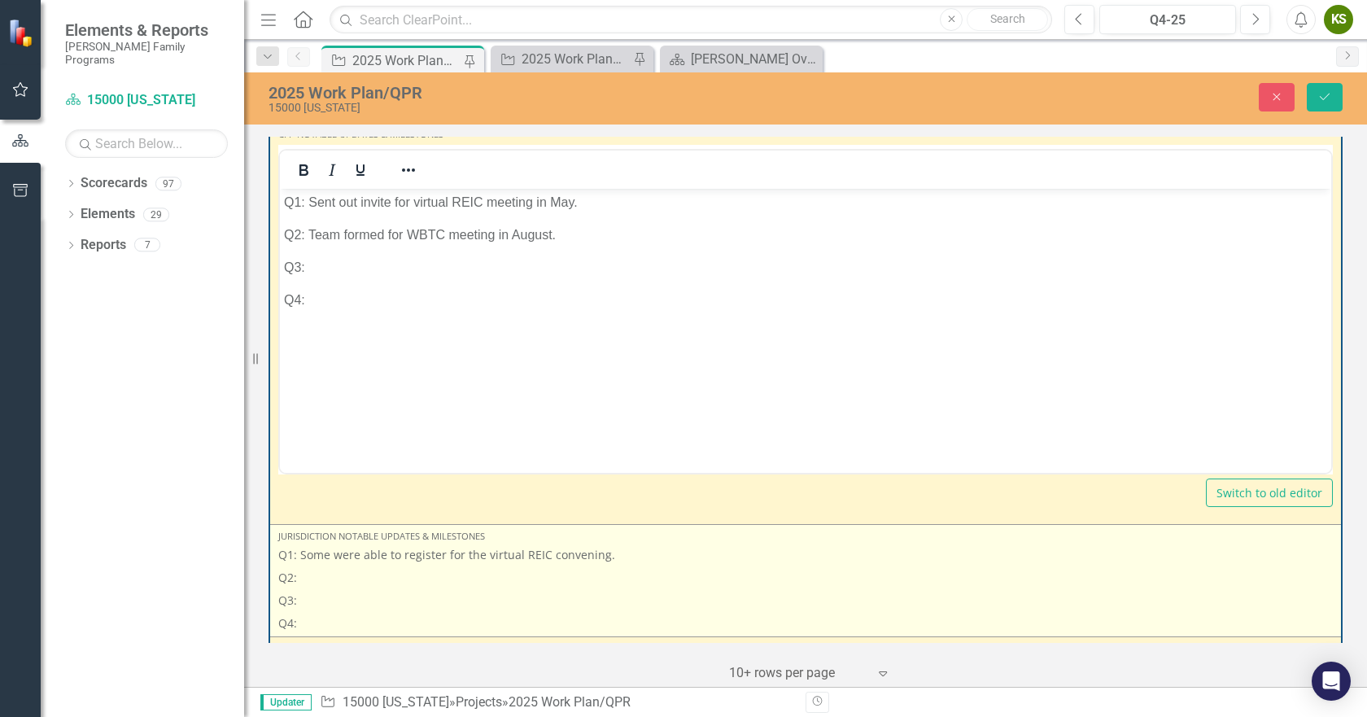
click at [371, 566] on p "Q2:" at bounding box center [805, 577] width 1055 height 23
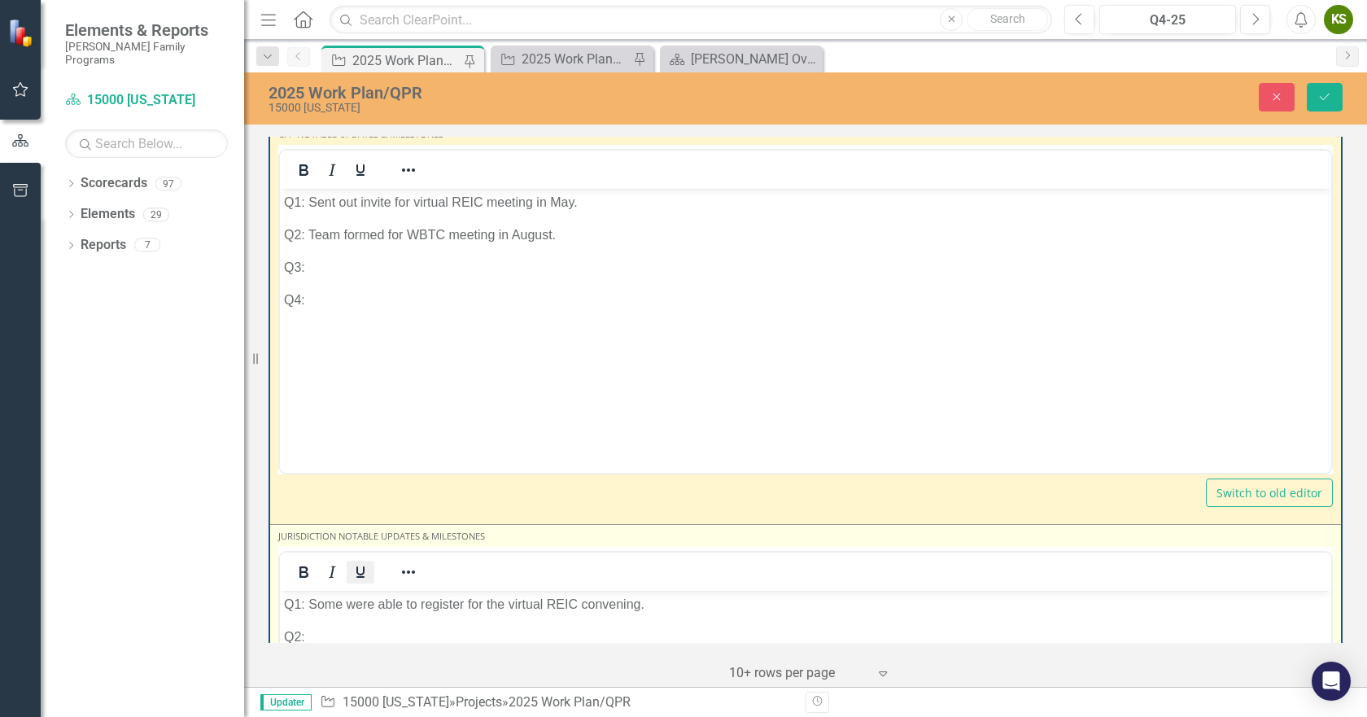
scroll to position [0, 0]
click at [354, 634] on p "Q2:" at bounding box center [805, 637] width 1043 height 20
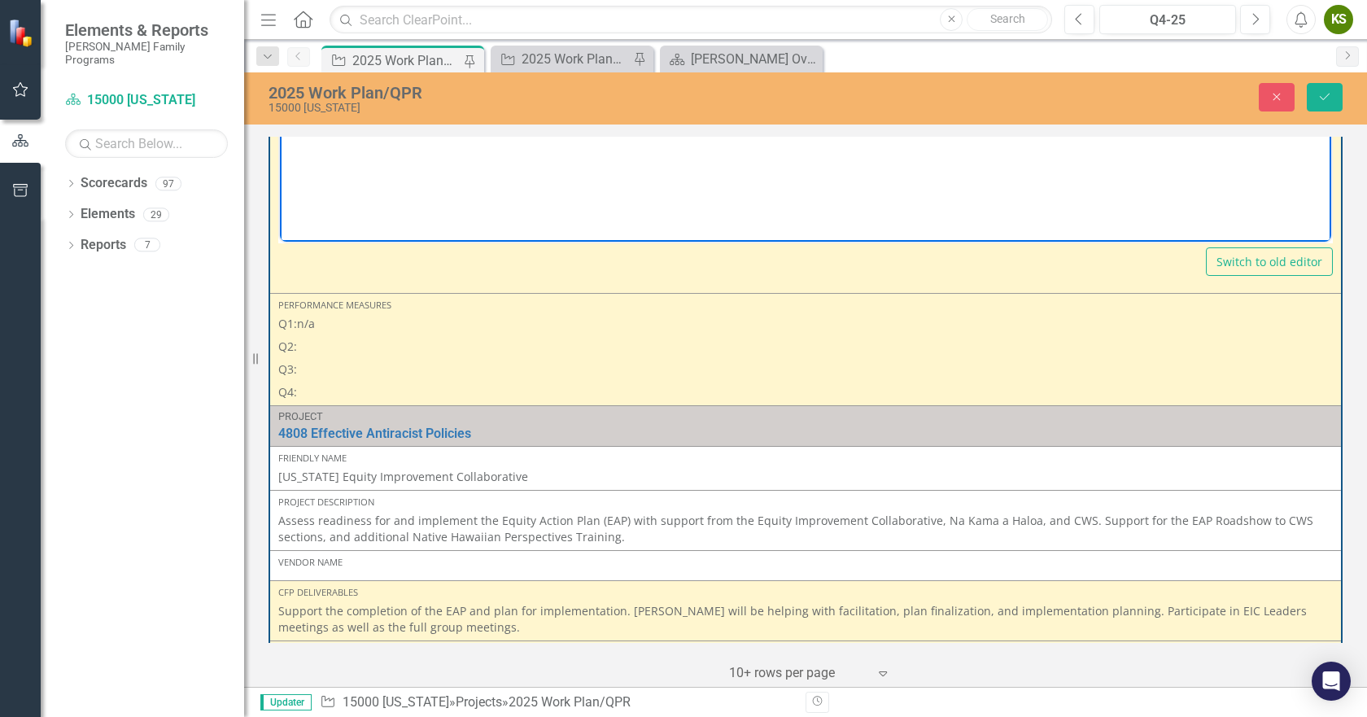
scroll to position [3855, 0]
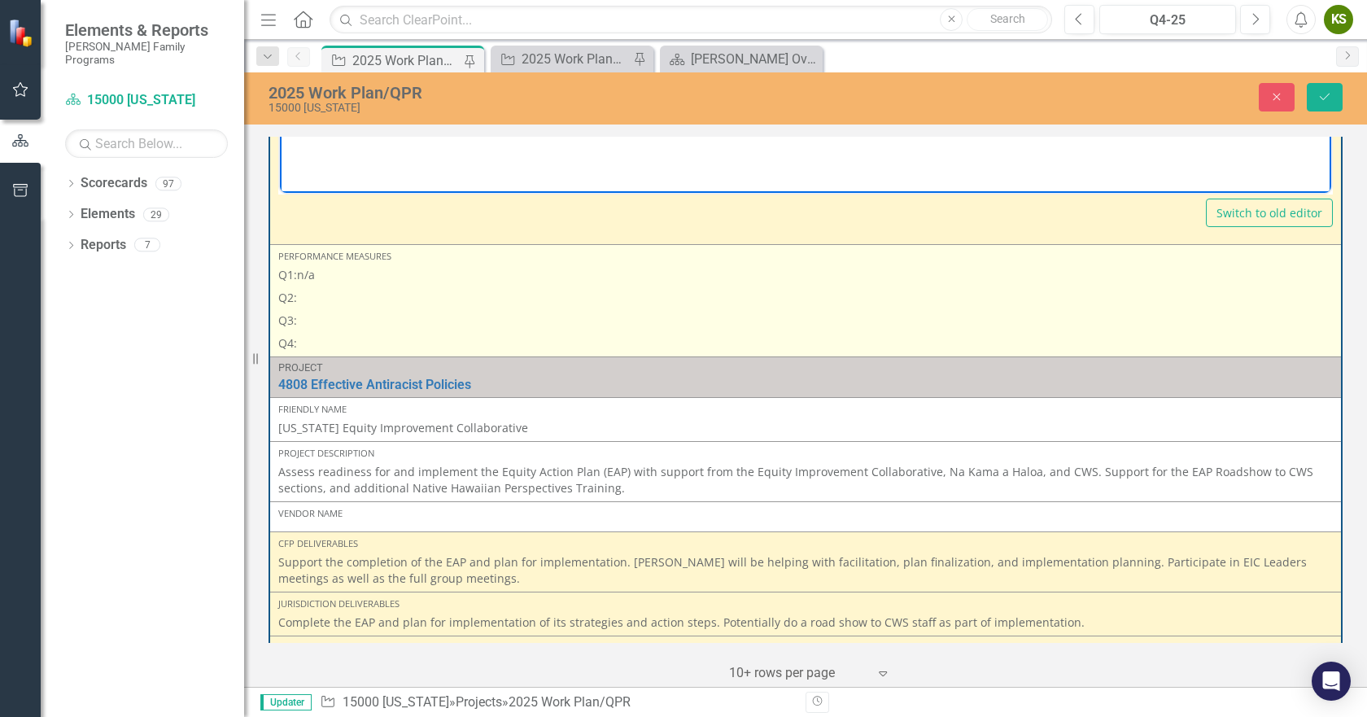
click at [412, 286] on p "Q2:" at bounding box center [805, 297] width 1055 height 23
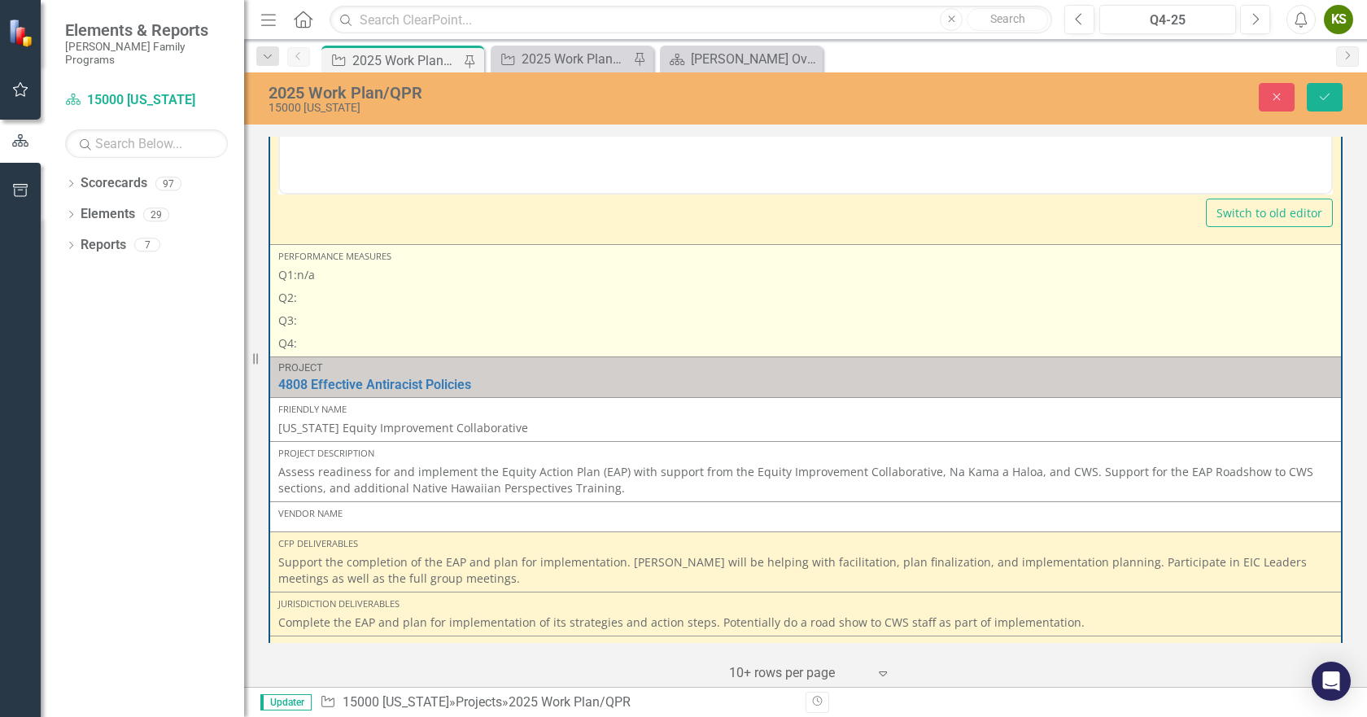
click at [335, 286] on p "Q2:" at bounding box center [805, 297] width 1055 height 23
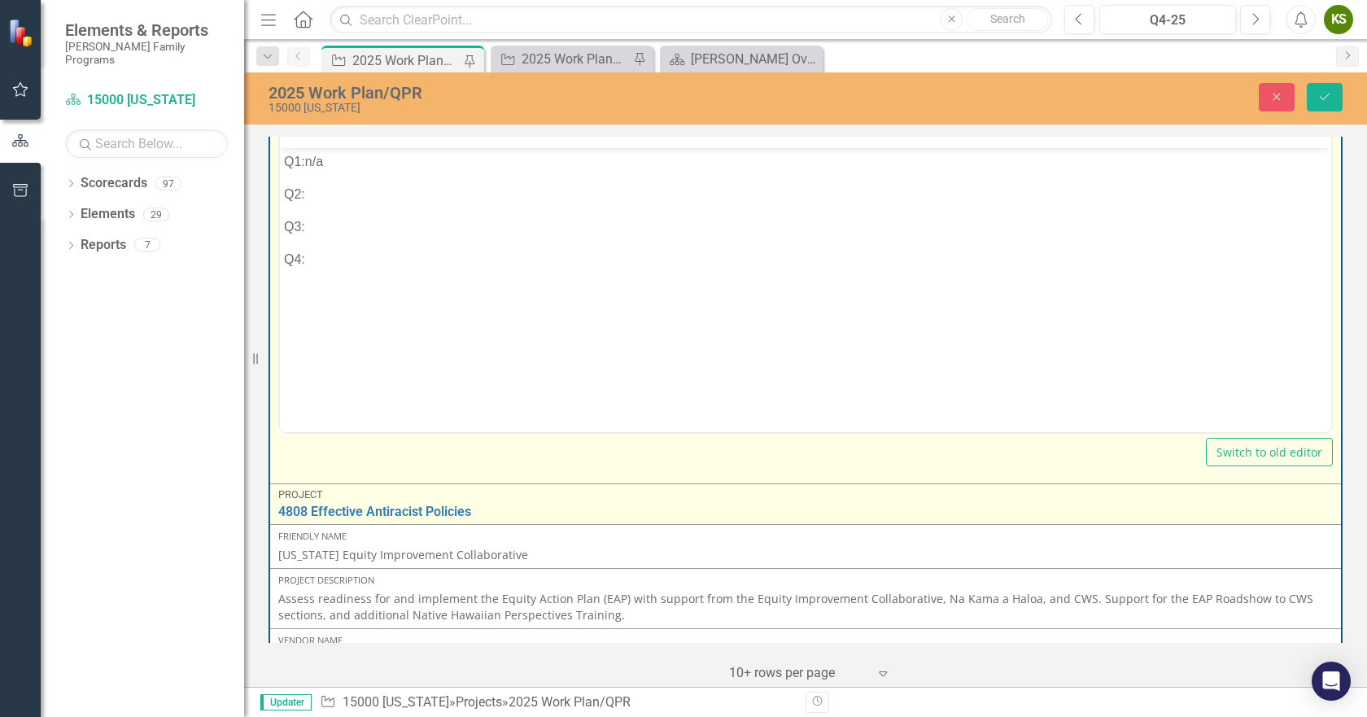
scroll to position [4262, 0]
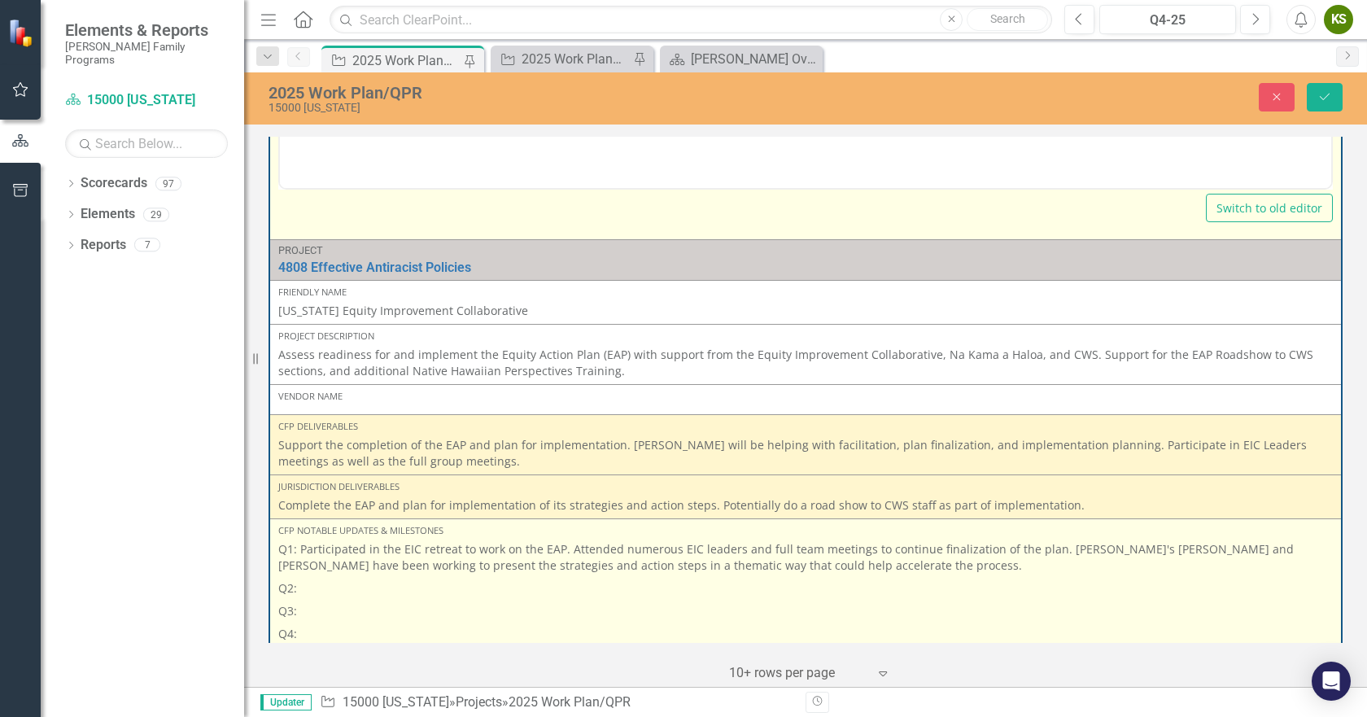
click at [401, 577] on p "Q2:" at bounding box center [805, 588] width 1055 height 23
click at [347, 577] on p "Q2:" at bounding box center [805, 588] width 1055 height 23
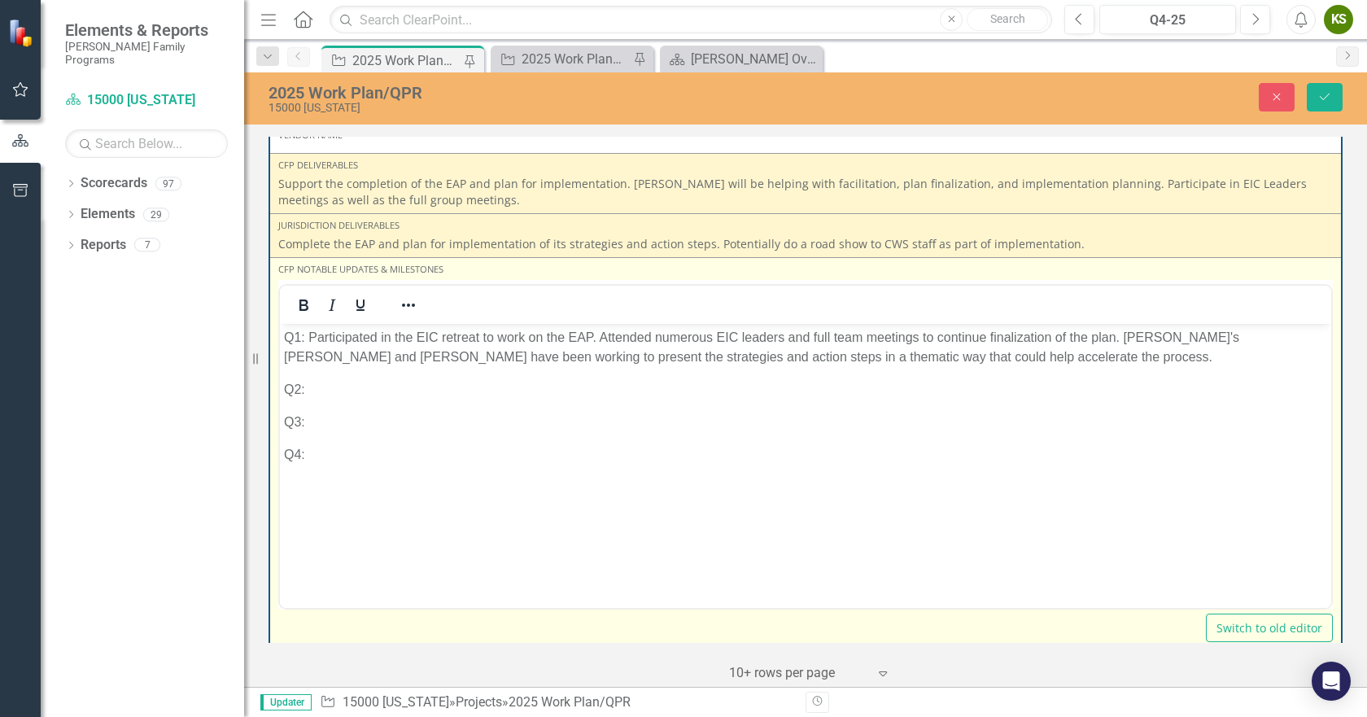
scroll to position [4506, 0]
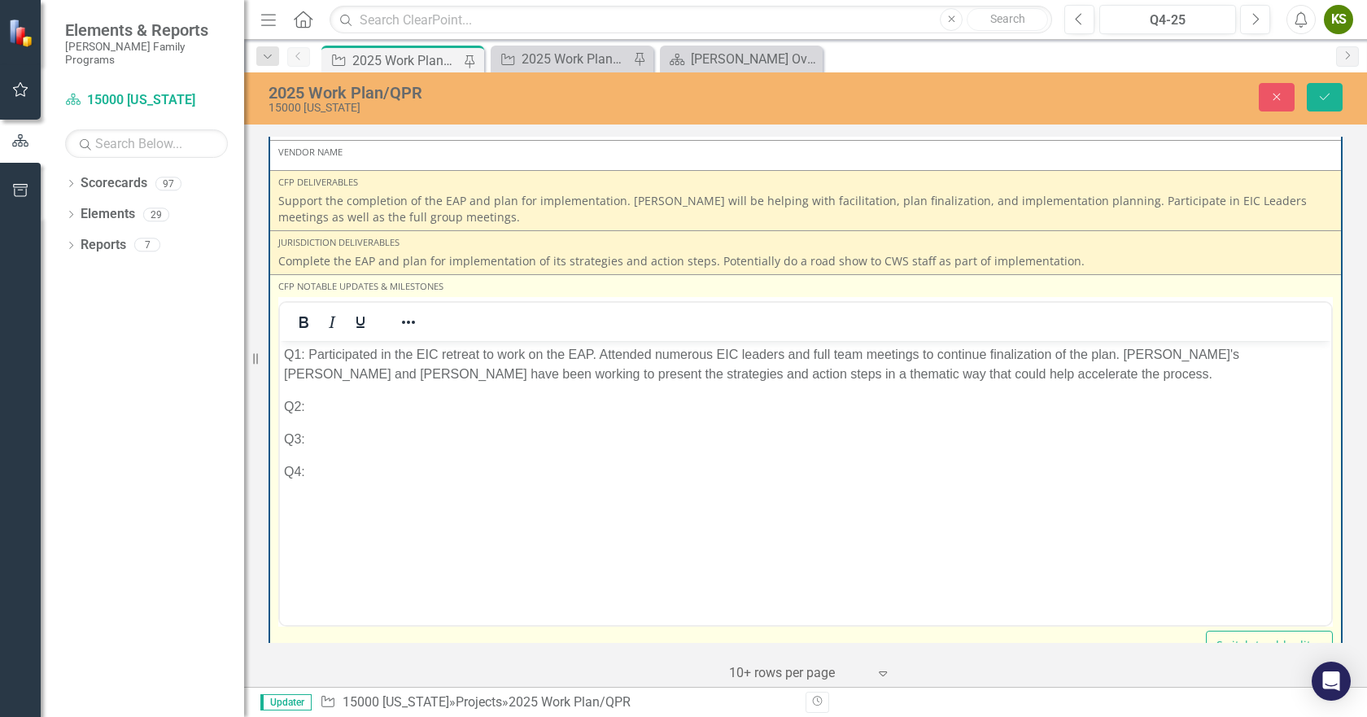
click at [337, 408] on p "Q2:" at bounding box center [805, 406] width 1043 height 20
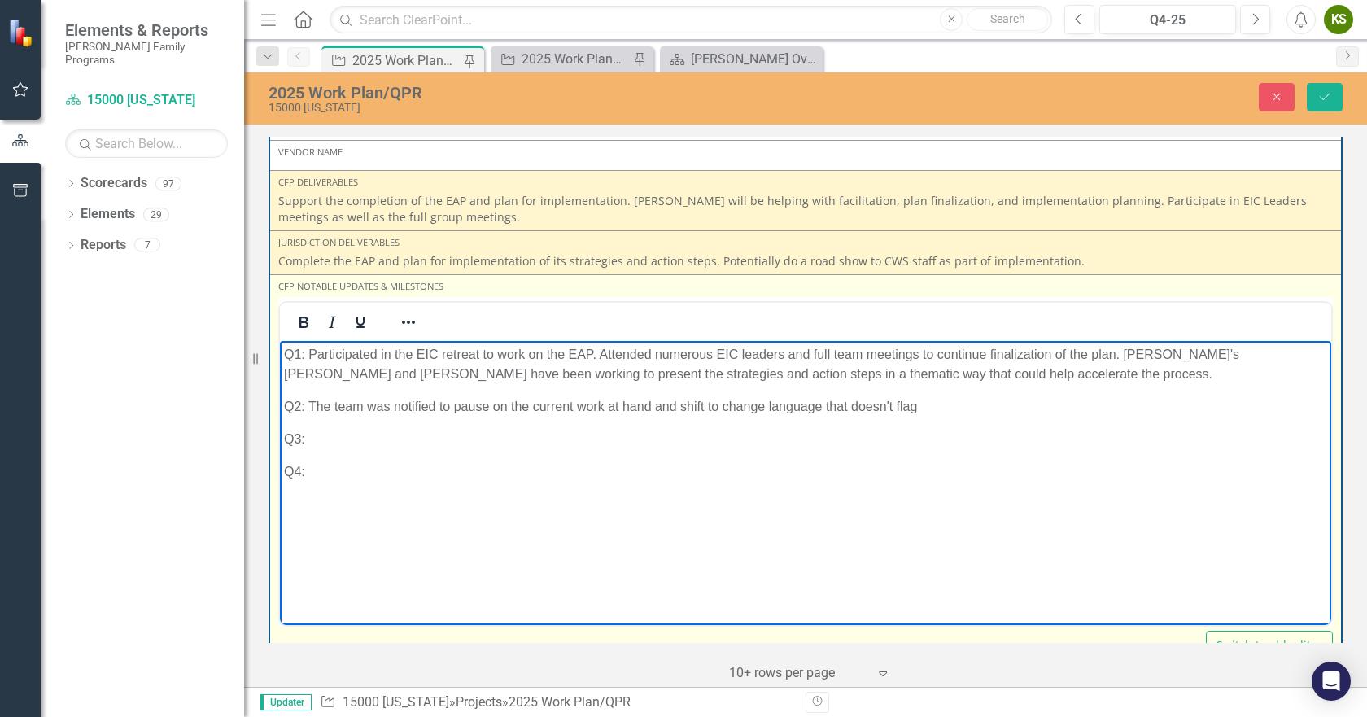
click at [768, 408] on p "Q2: The team was notified to pause on the current work at hand and shift to cha…" at bounding box center [805, 406] width 1043 height 20
click at [862, 401] on p "Q2: The team was notified to pause on the current work at hand and shift to cha…" at bounding box center [805, 406] width 1043 height 20
click at [949, 406] on p "Q2: The team was notified to pause on the current work at hand and shift to cha…" at bounding box center [805, 406] width 1043 height 20
click at [766, 398] on p "Q2: The team was notified to pause on the current work at hand and shift to cha…" at bounding box center [805, 406] width 1043 height 20
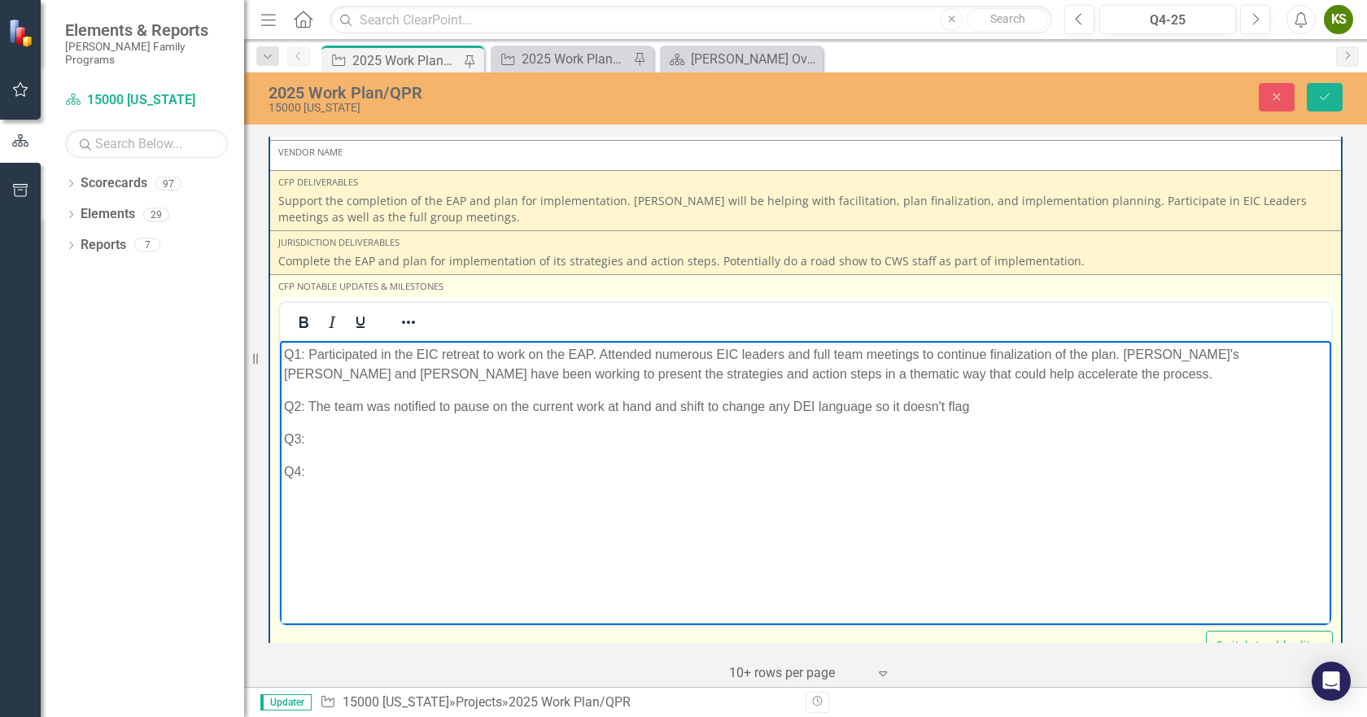
click at [956, 408] on p "Q2: The team was notified to pause on the current work at hand and shift to cha…" at bounding box center [805, 406] width 1043 height 20
click at [778, 404] on p "Q2: The team was notified to pause on the current work at hand and shift to cha…" at bounding box center [805, 406] width 1043 height 20
click at [878, 404] on p "Q2: The team was notified to pause on the current work at hand and shift to cha…" at bounding box center [805, 406] width 1043 height 20
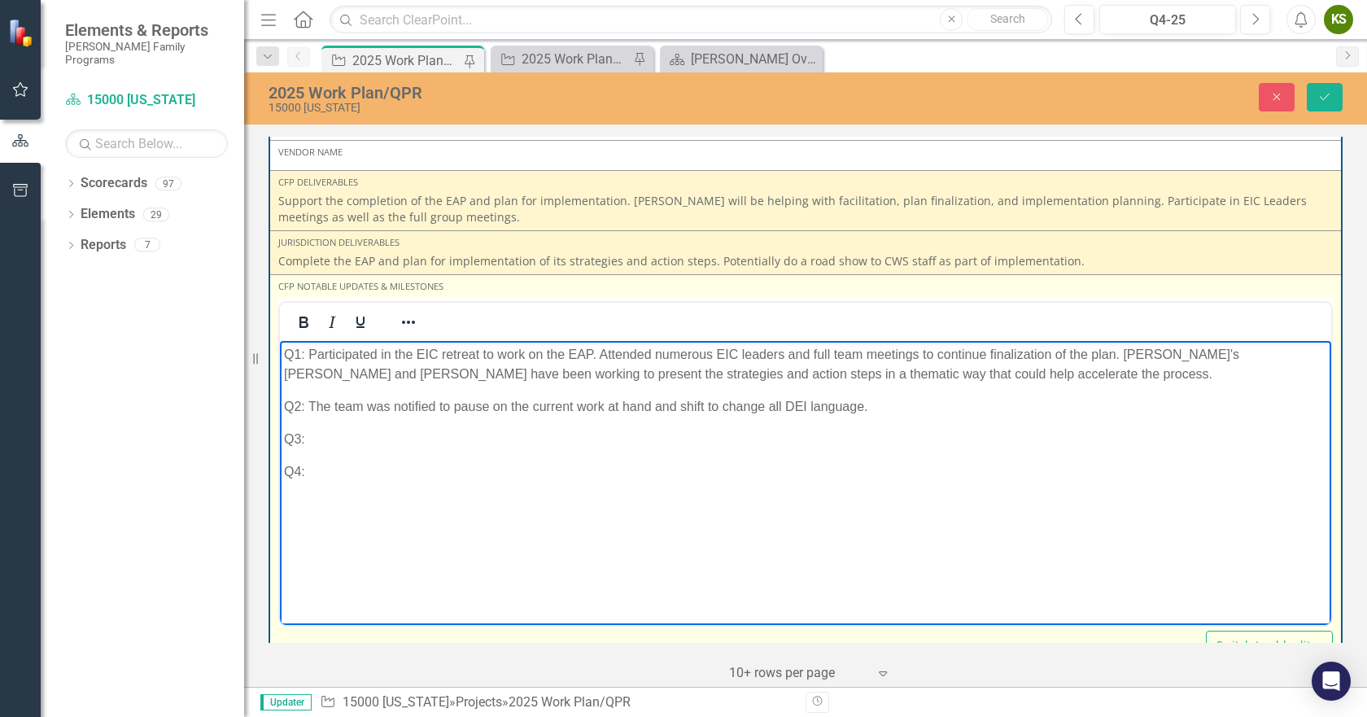
click at [312, 406] on p "Q2: The team was notified to pause on the current work at hand and shift to cha…" at bounding box center [805, 406] width 1043 height 20
click at [1243, 408] on p "Q2: In checking with the AG's office to continue the EAP completion, the team w…" at bounding box center [805, 406] width 1043 height 20
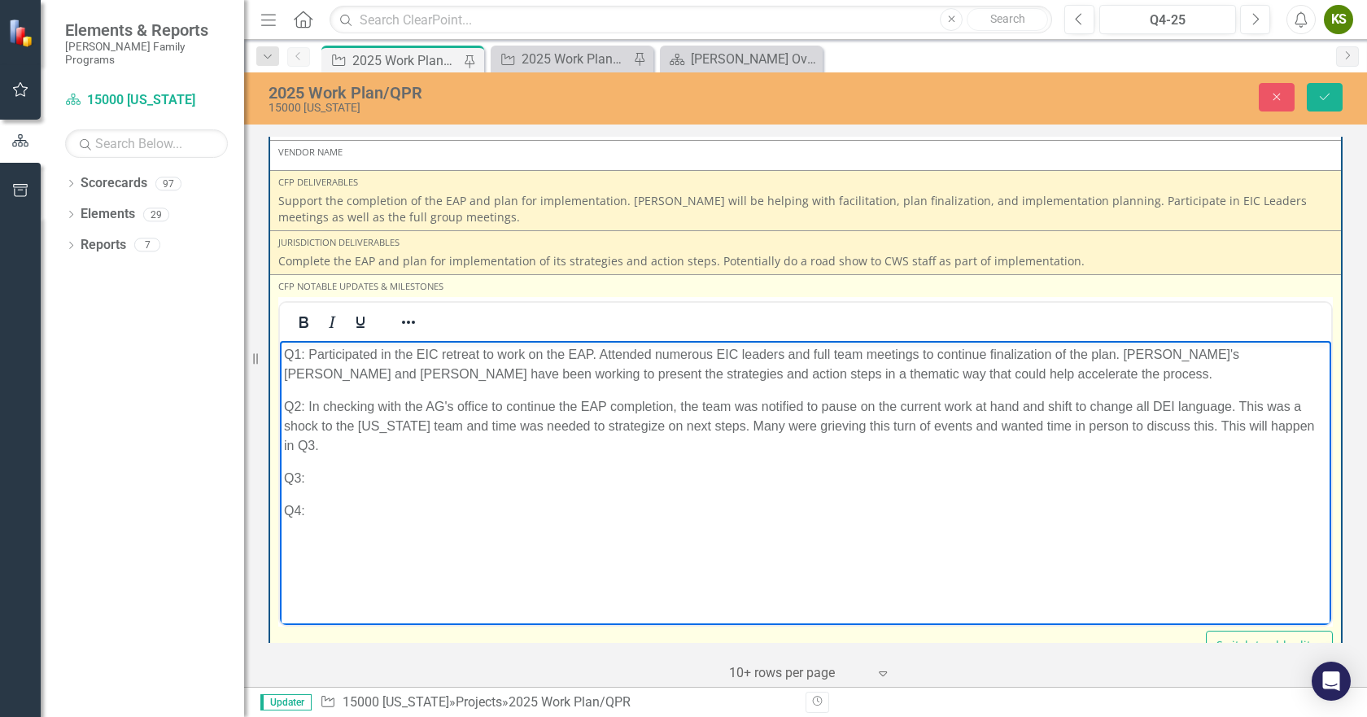
click at [509, 631] on div "Switch to old editor" at bounding box center [805, 645] width 1055 height 28
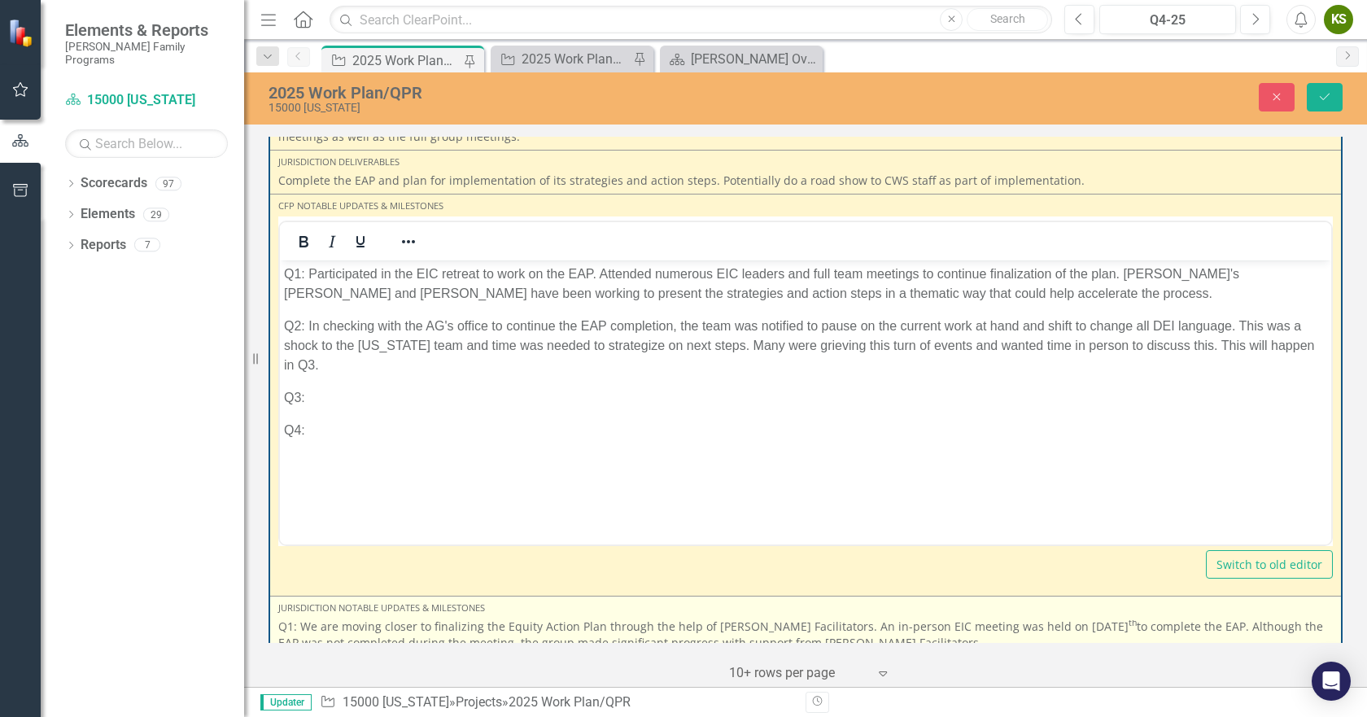
scroll to position [4588, 0]
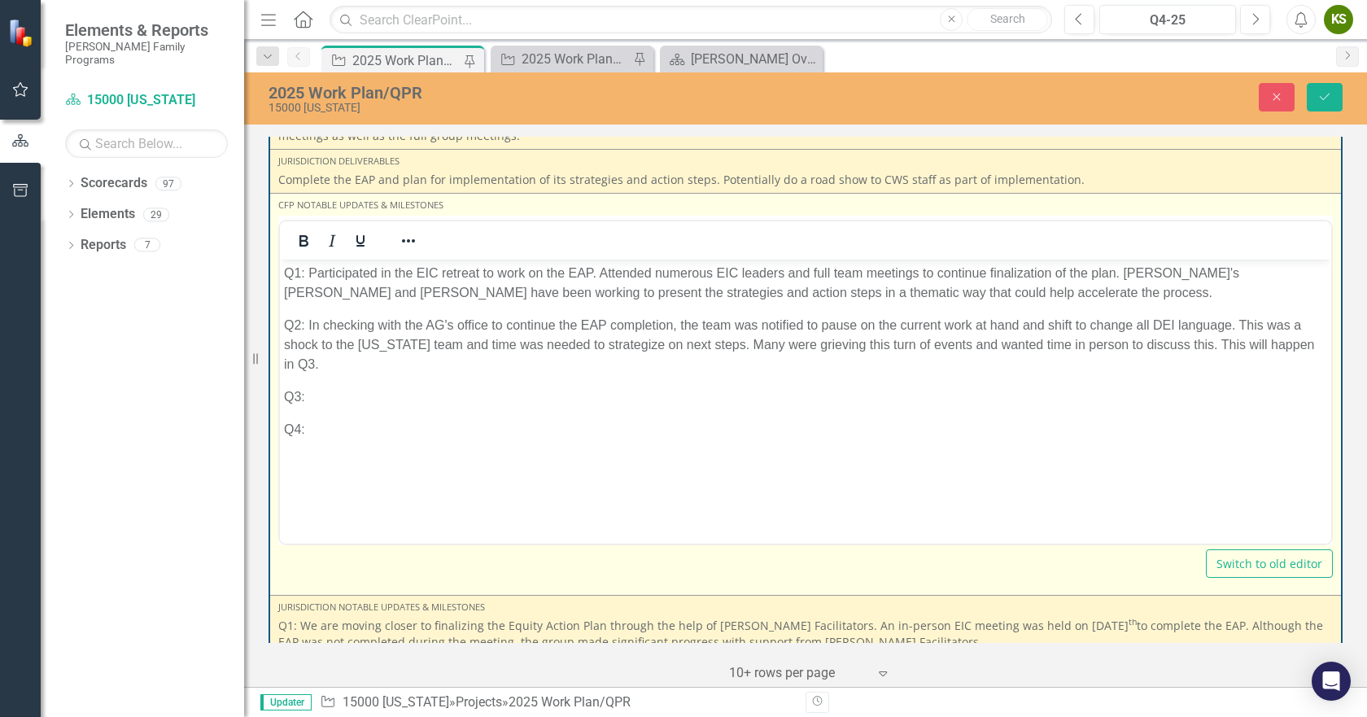
click at [337, 395] on p "Q3:" at bounding box center [805, 396] width 1043 height 20
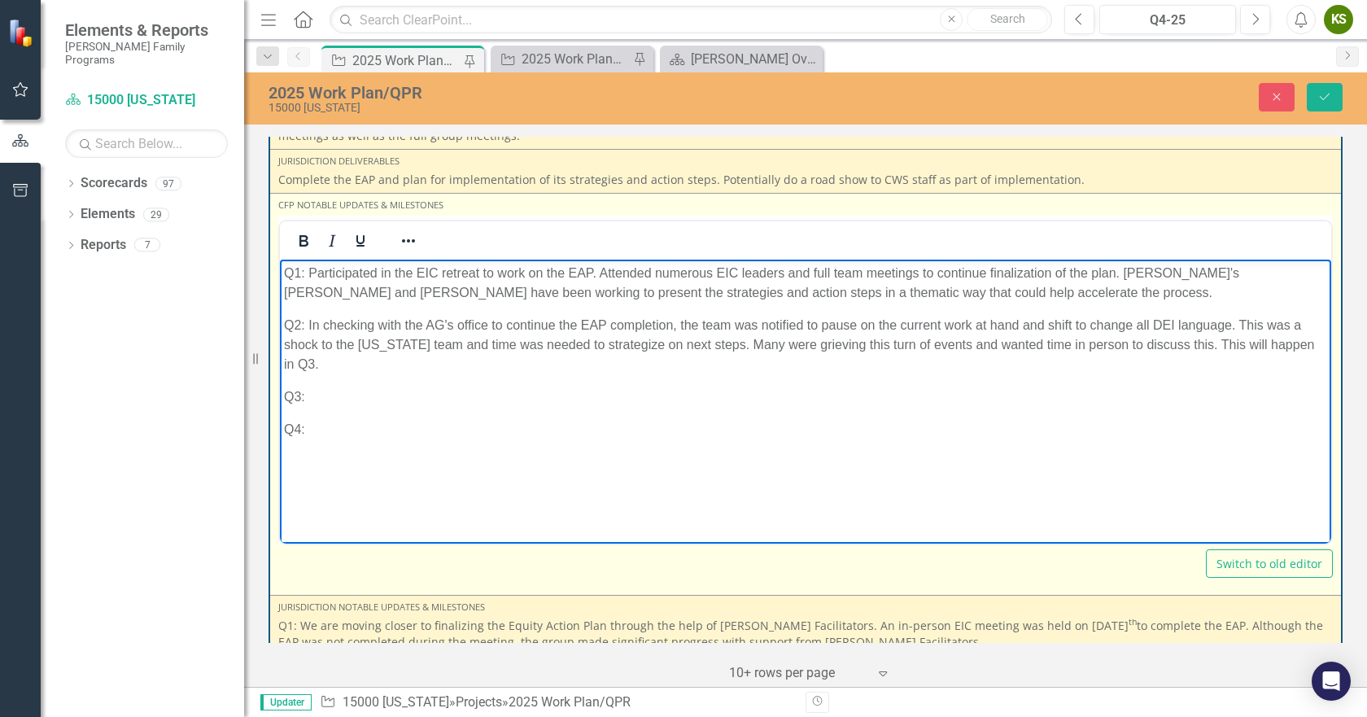
click at [337, 395] on p "Q3:" at bounding box center [805, 396] width 1043 height 20
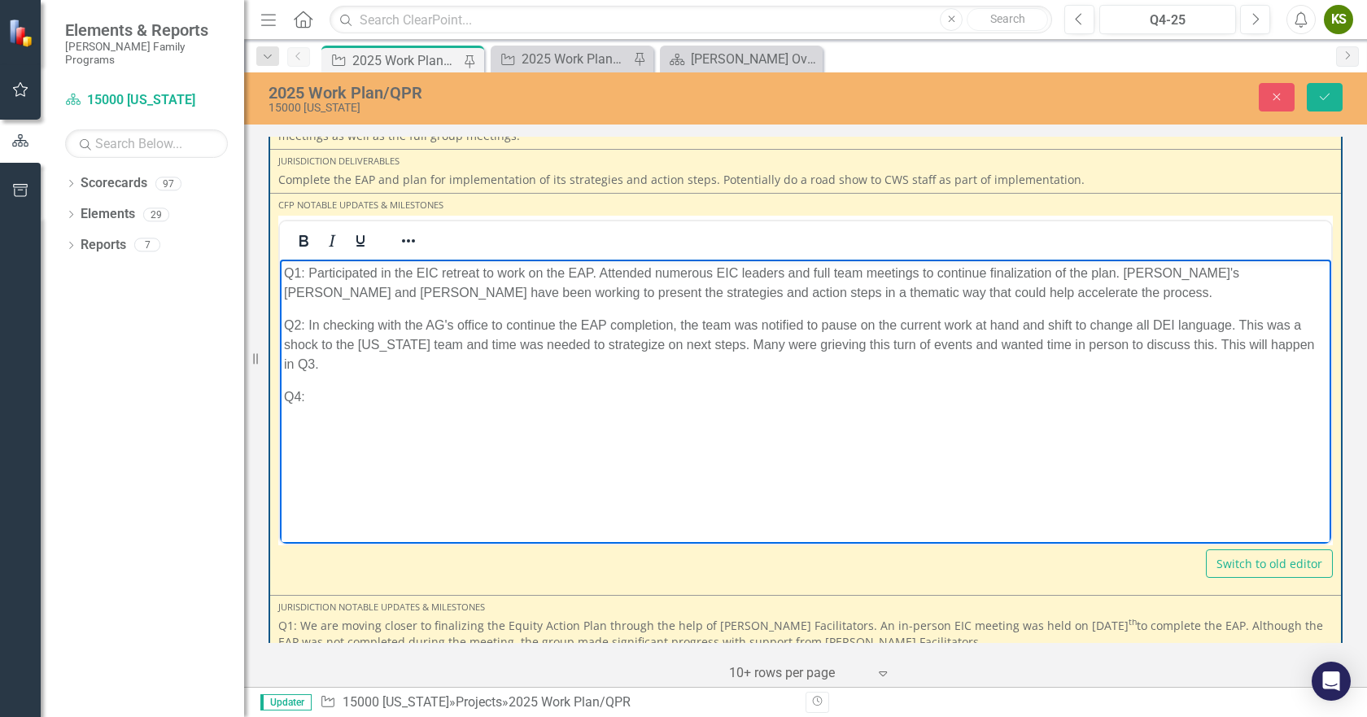
click at [284, 367] on p "Q2: In checking with the AG's office to continue the EAP completion, the team w…" at bounding box center [805, 344] width 1043 height 59
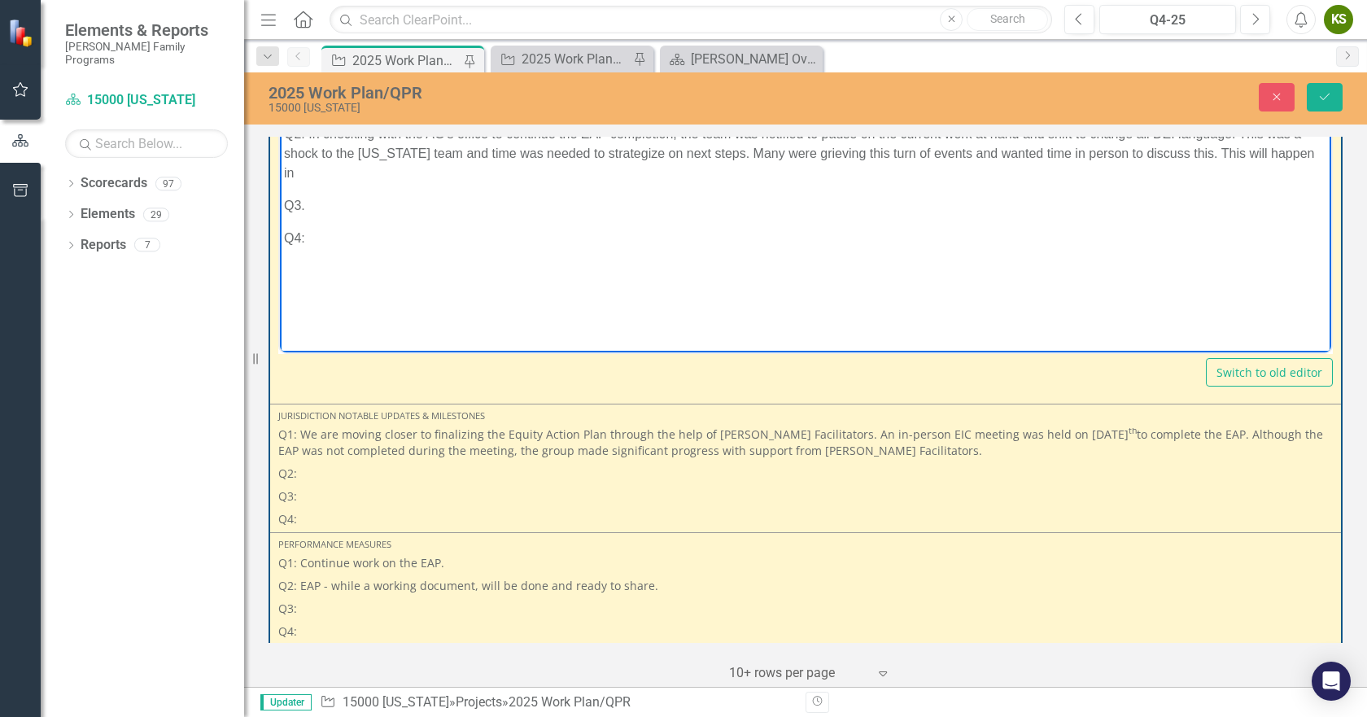
scroll to position [4832, 0]
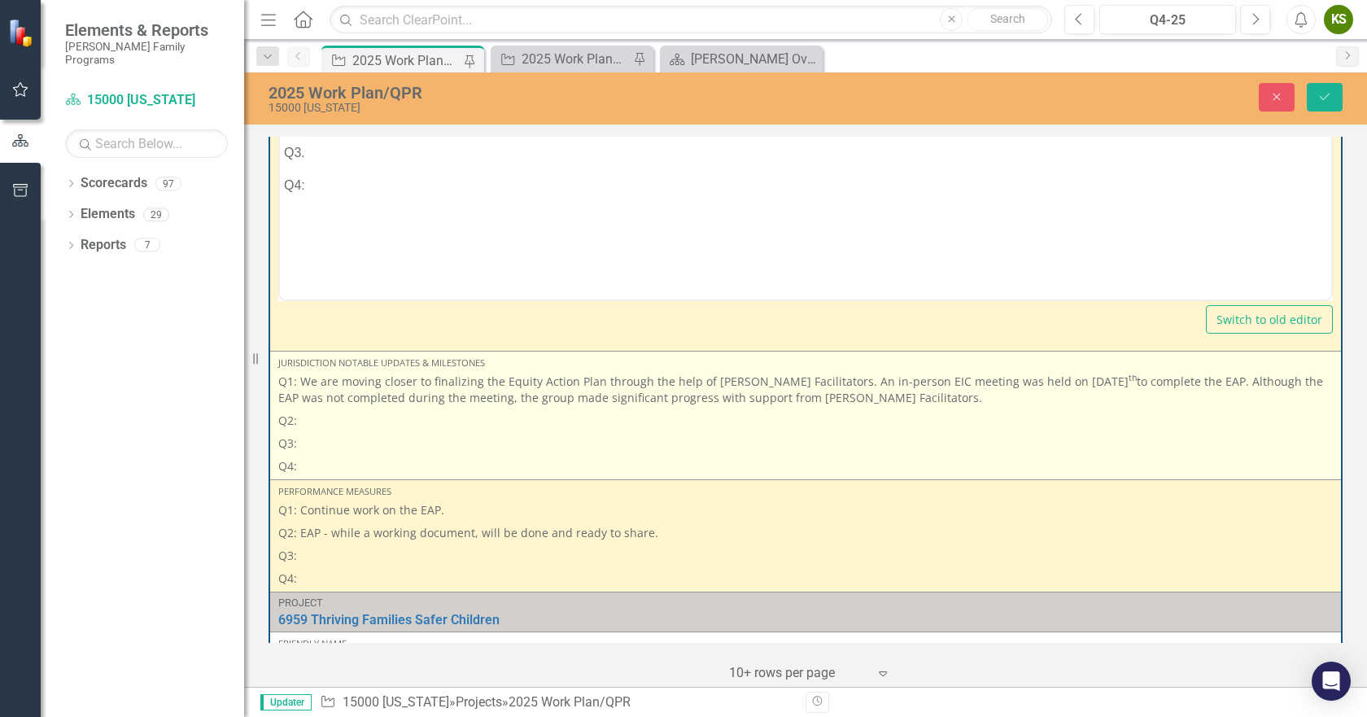
click at [343, 409] on p "Q2:" at bounding box center [805, 420] width 1055 height 23
click at [327, 409] on p "Q2:" at bounding box center [805, 420] width 1055 height 23
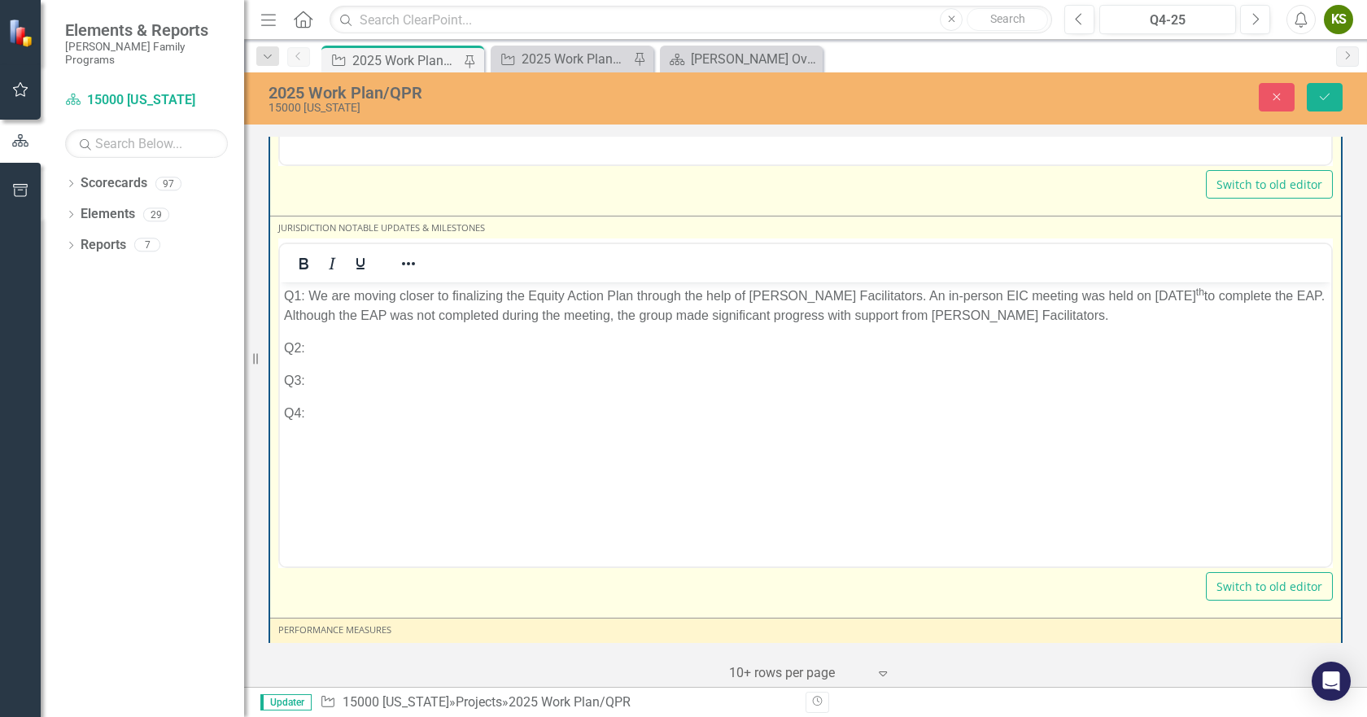
scroll to position [4994, 0]
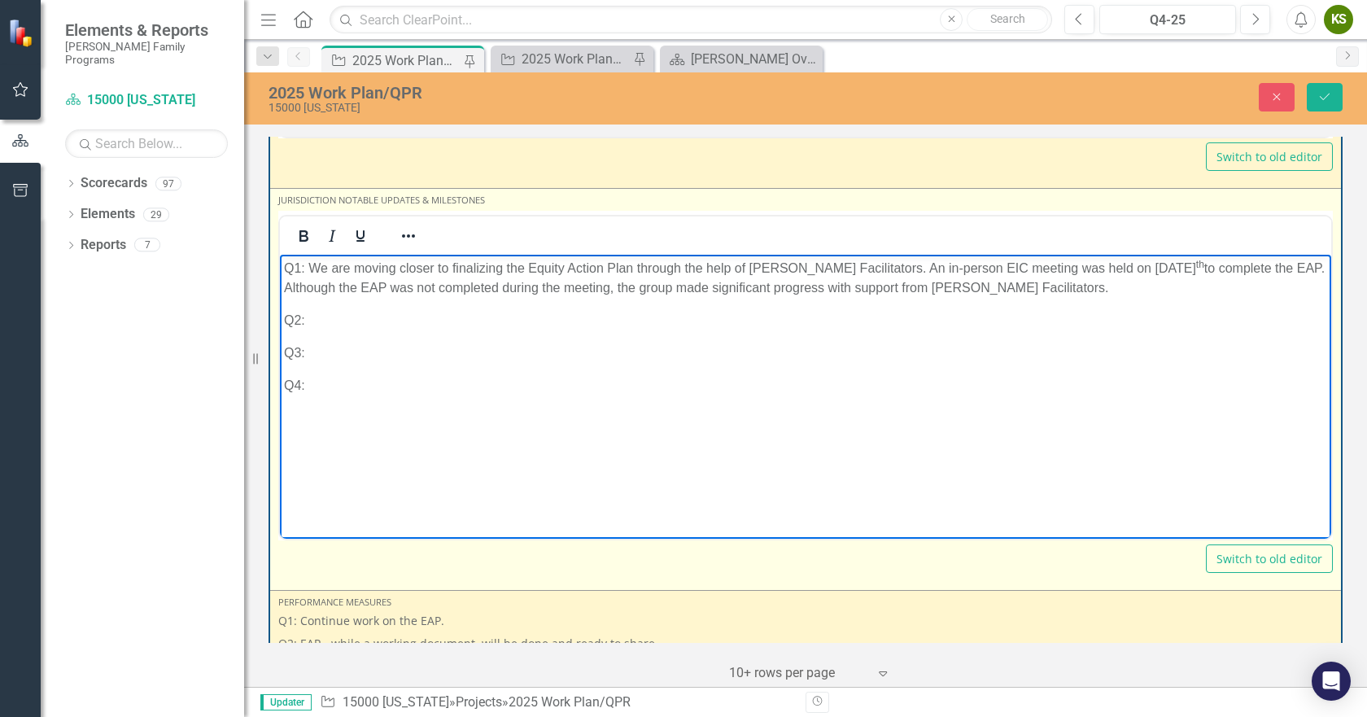
click at [337, 322] on p "Q2:" at bounding box center [805, 320] width 1043 height 20
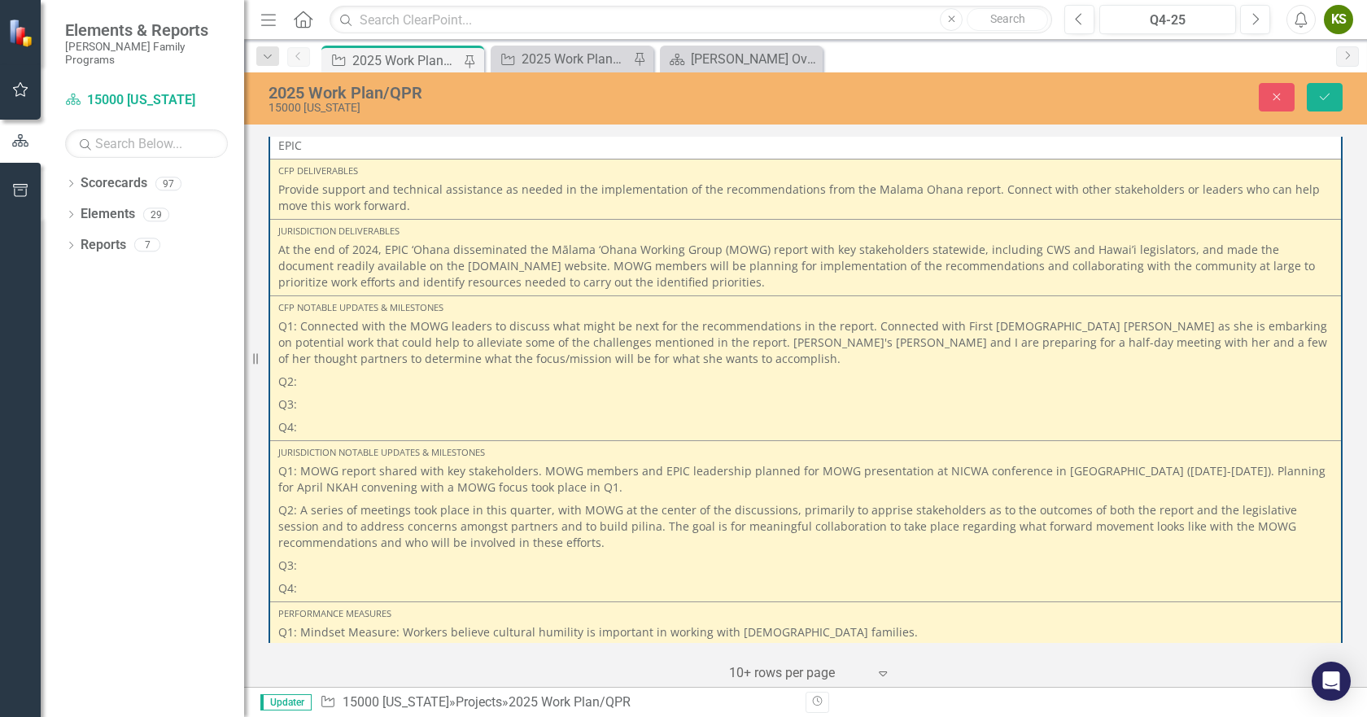
scroll to position [5727, 0]
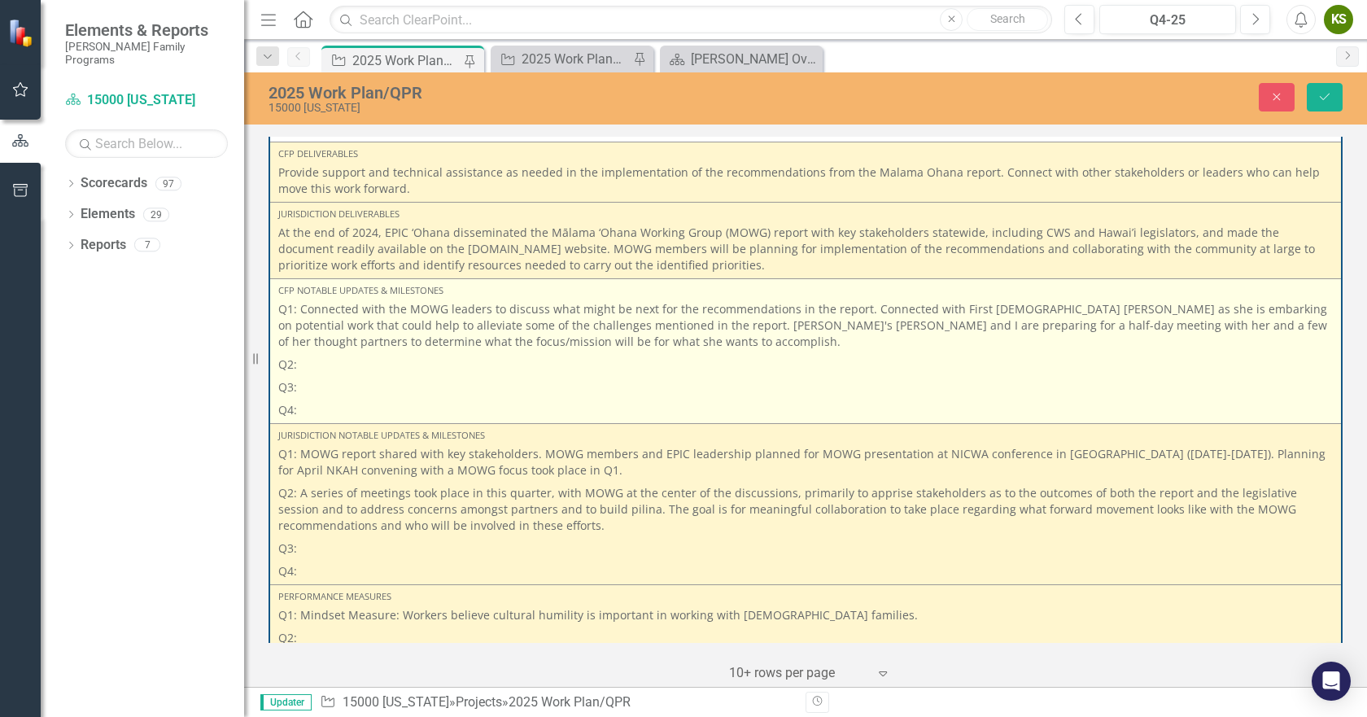
click at [342, 353] on p "Q2:" at bounding box center [805, 364] width 1055 height 23
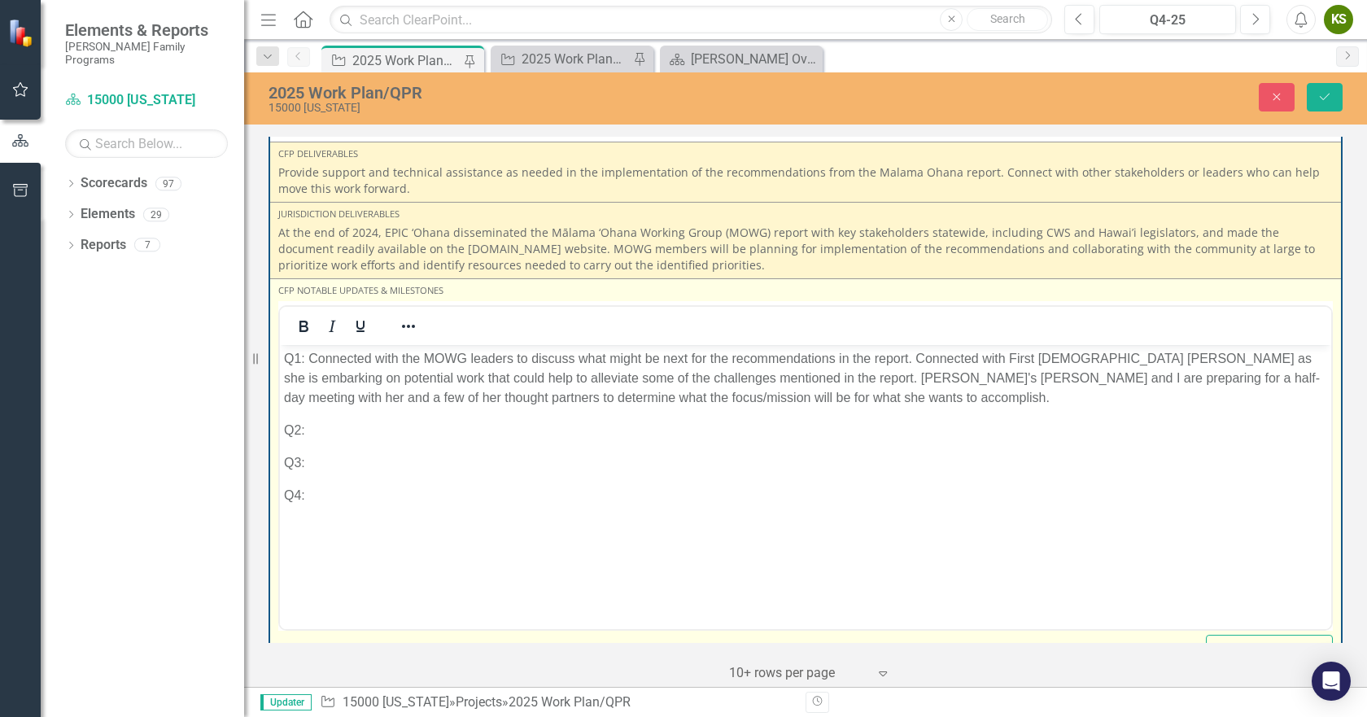
scroll to position [0, 0]
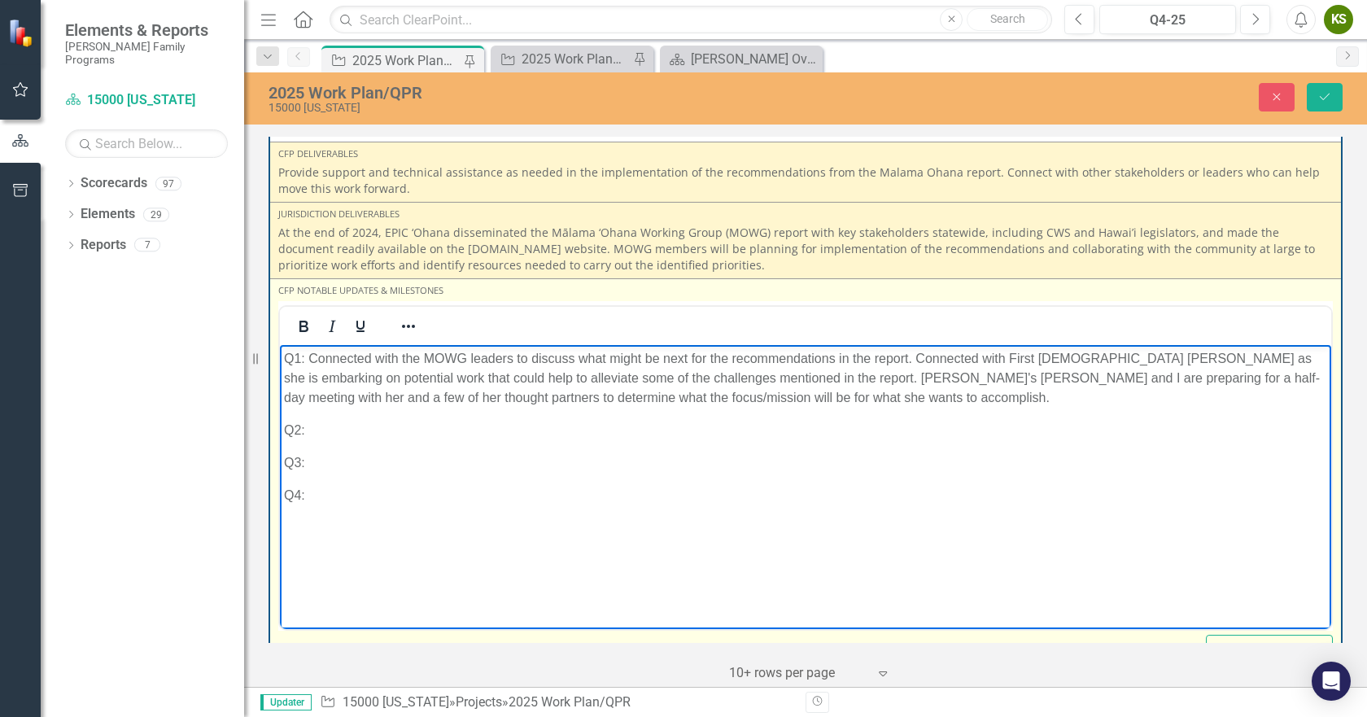
click at [343, 436] on p "Q2:" at bounding box center [805, 431] width 1043 height 20
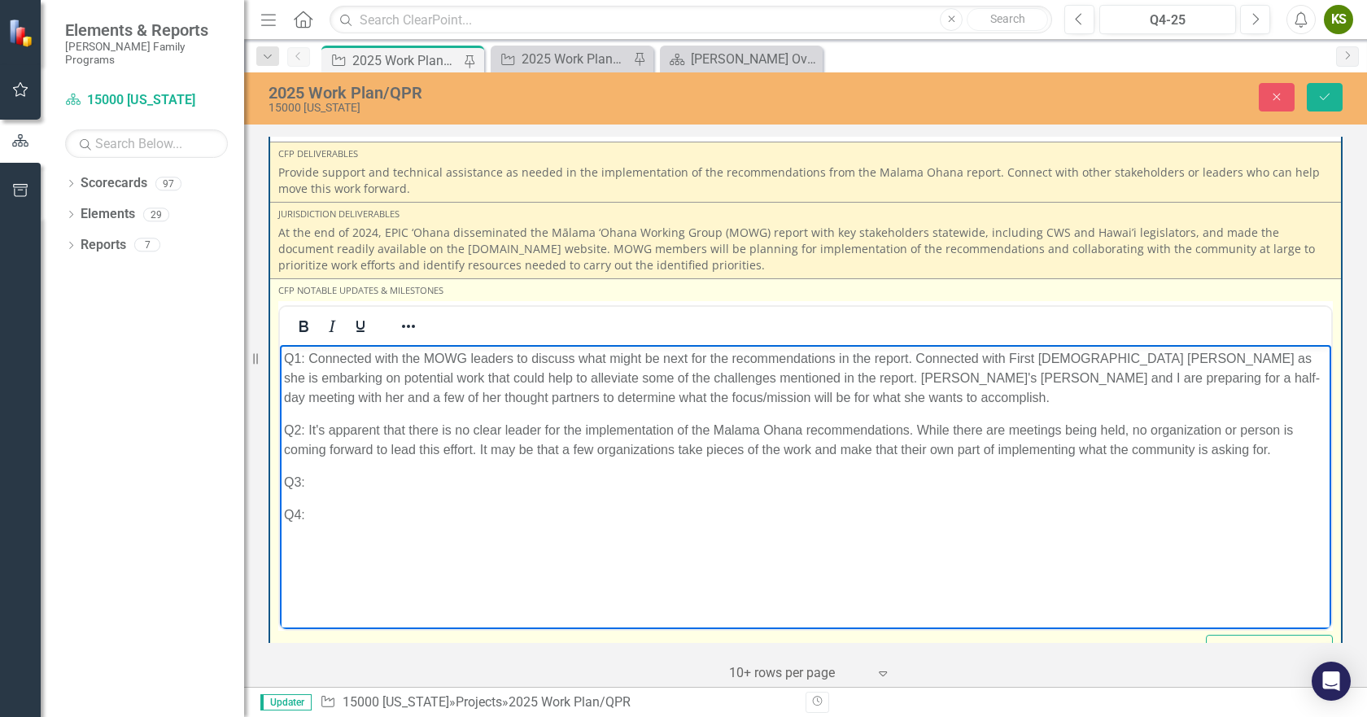
click at [474, 448] on p "Q2: It's apparent that there is no clear leader for the implementation of the M…" at bounding box center [805, 440] width 1043 height 39
drag, startPoint x: 1050, startPoint y: 452, endPoint x: 1130, endPoint y: 455, distance: 79.8
click at [1130, 455] on p "Q2: It's apparent that there is no clear leader for the implementation of the M…" at bounding box center [805, 440] width 1043 height 39
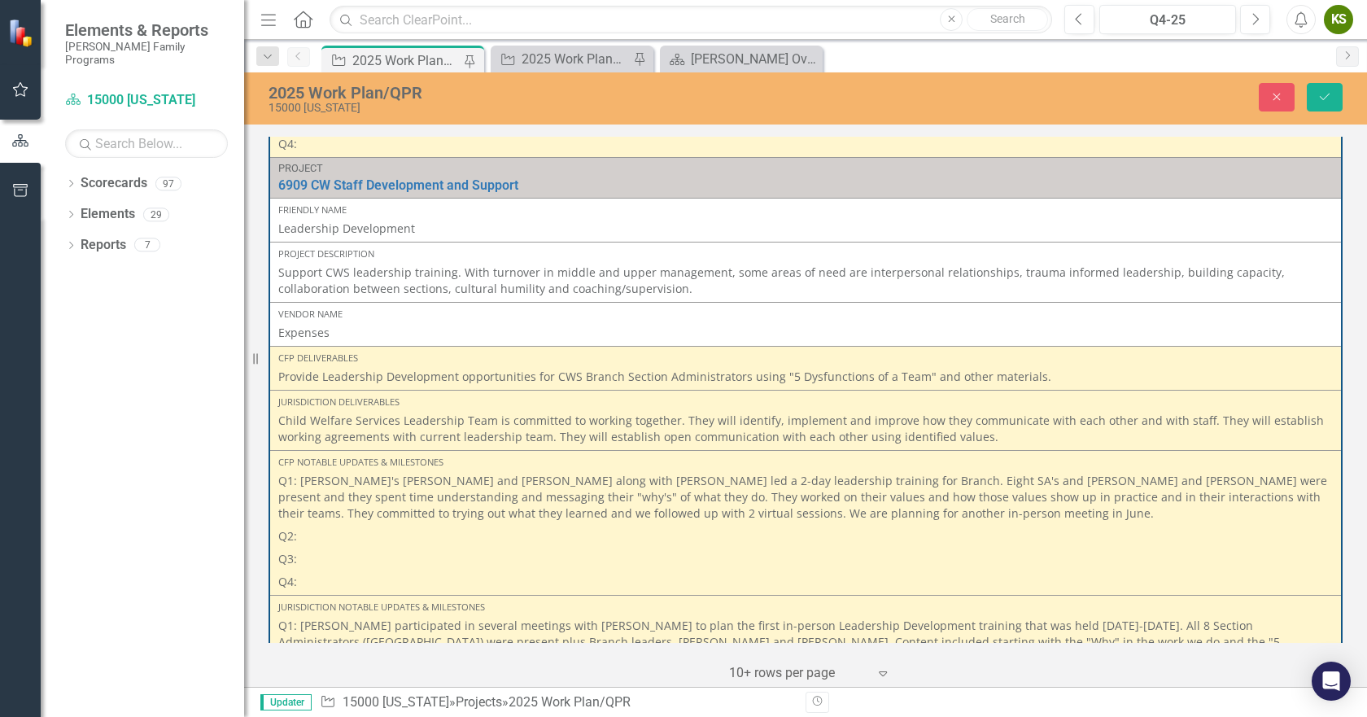
scroll to position [6540, 0]
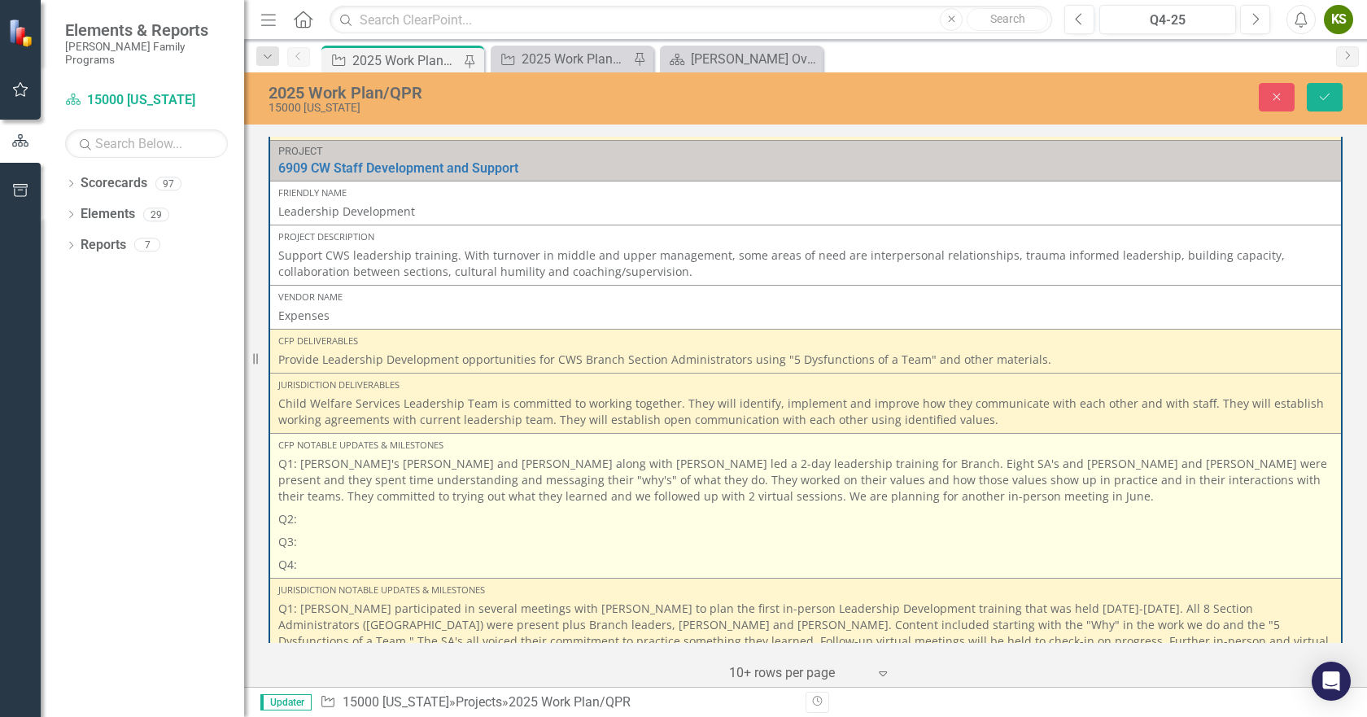
click at [368, 508] on p "Q2:" at bounding box center [805, 519] width 1055 height 23
click at [337, 508] on p "Q2:" at bounding box center [805, 519] width 1055 height 23
click at [339, 508] on p "Q2:" at bounding box center [805, 519] width 1055 height 23
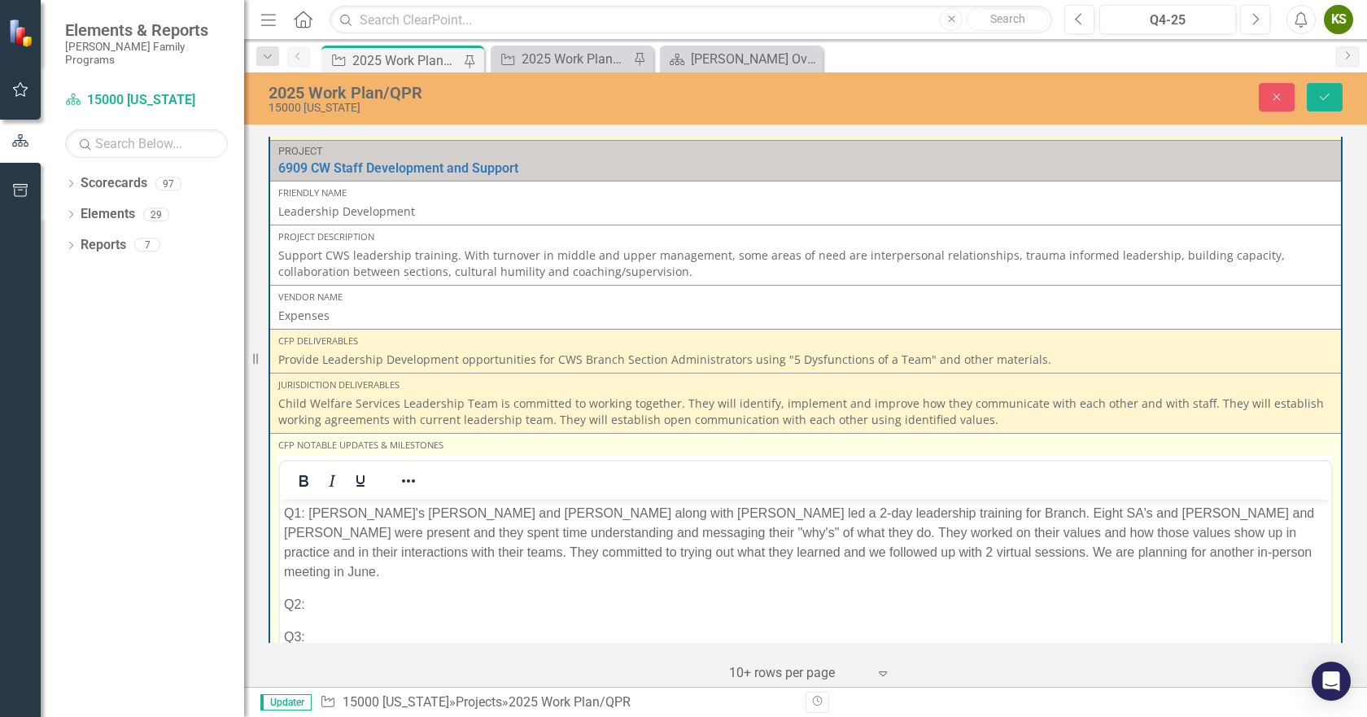
scroll to position [0, 0]
click at [342, 594] on p "Q2:" at bounding box center [805, 604] width 1043 height 20
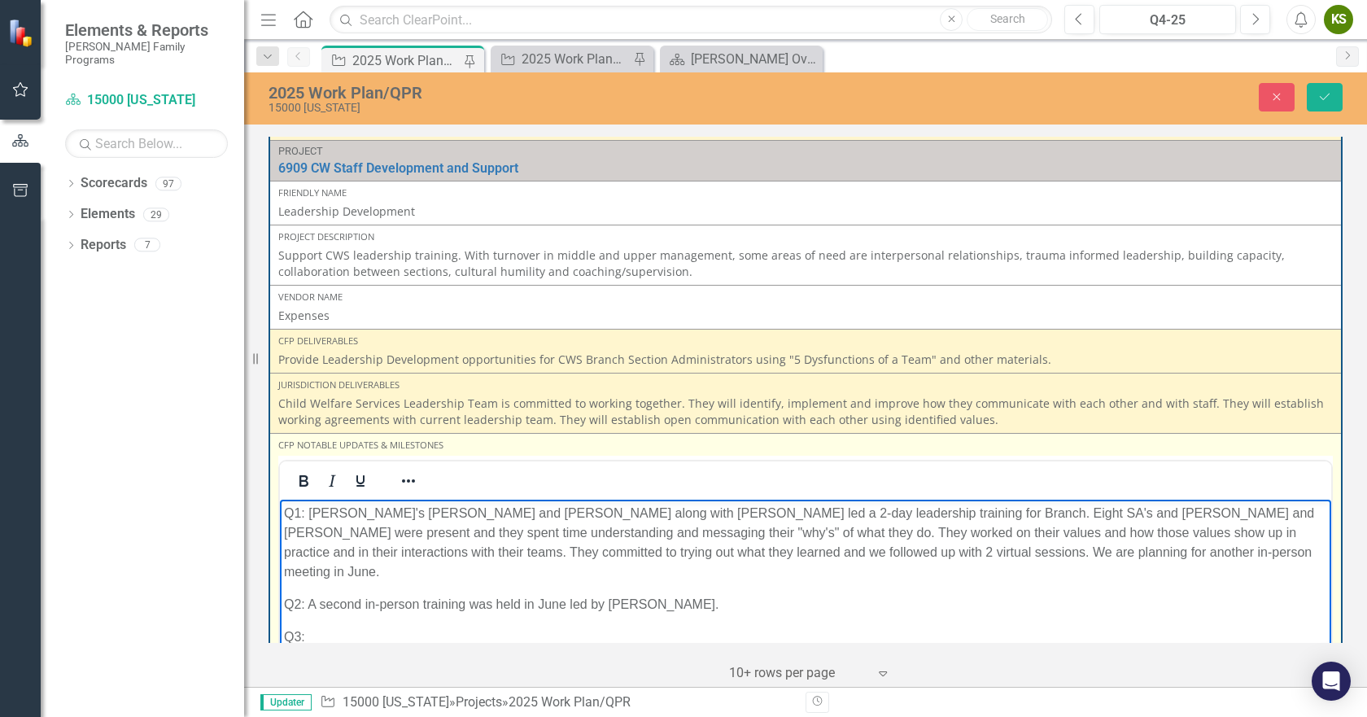
click at [666, 594] on p "Q2: A second in-person training was held in June led by [PERSON_NAME]." at bounding box center [805, 604] width 1043 height 20
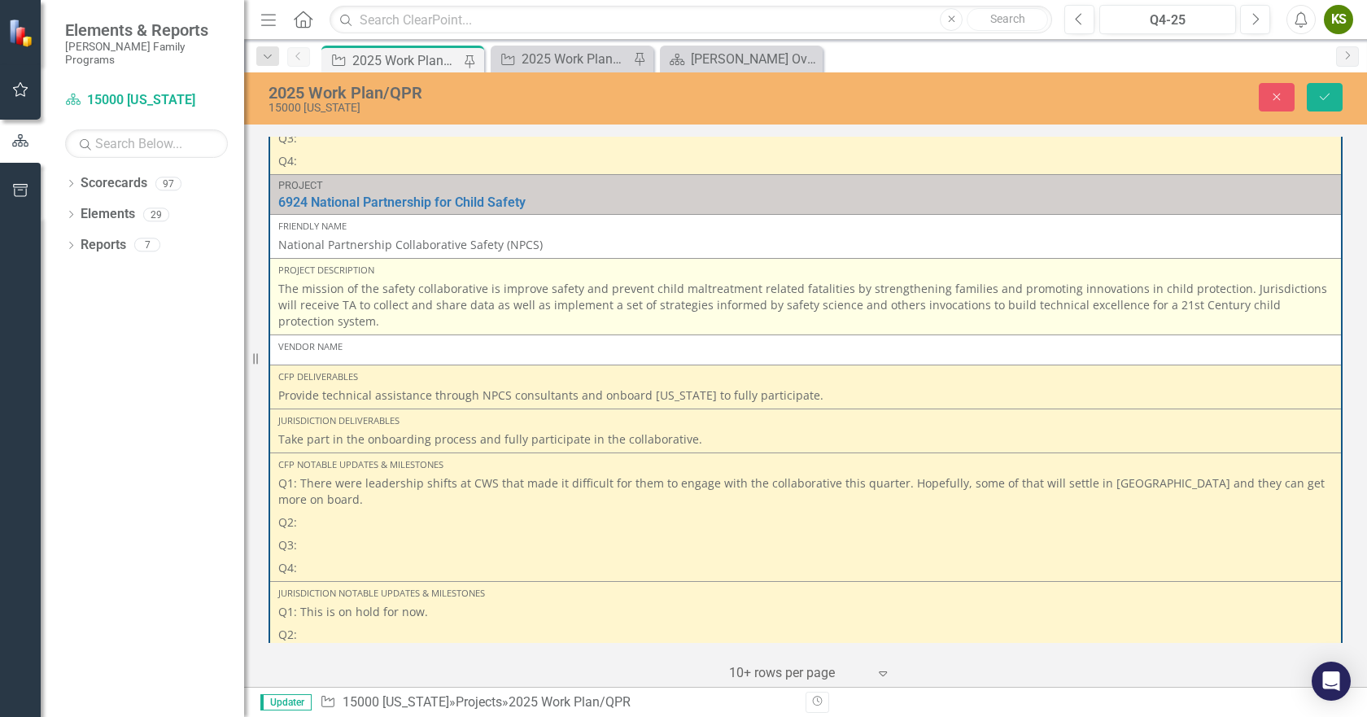
scroll to position [7679, 0]
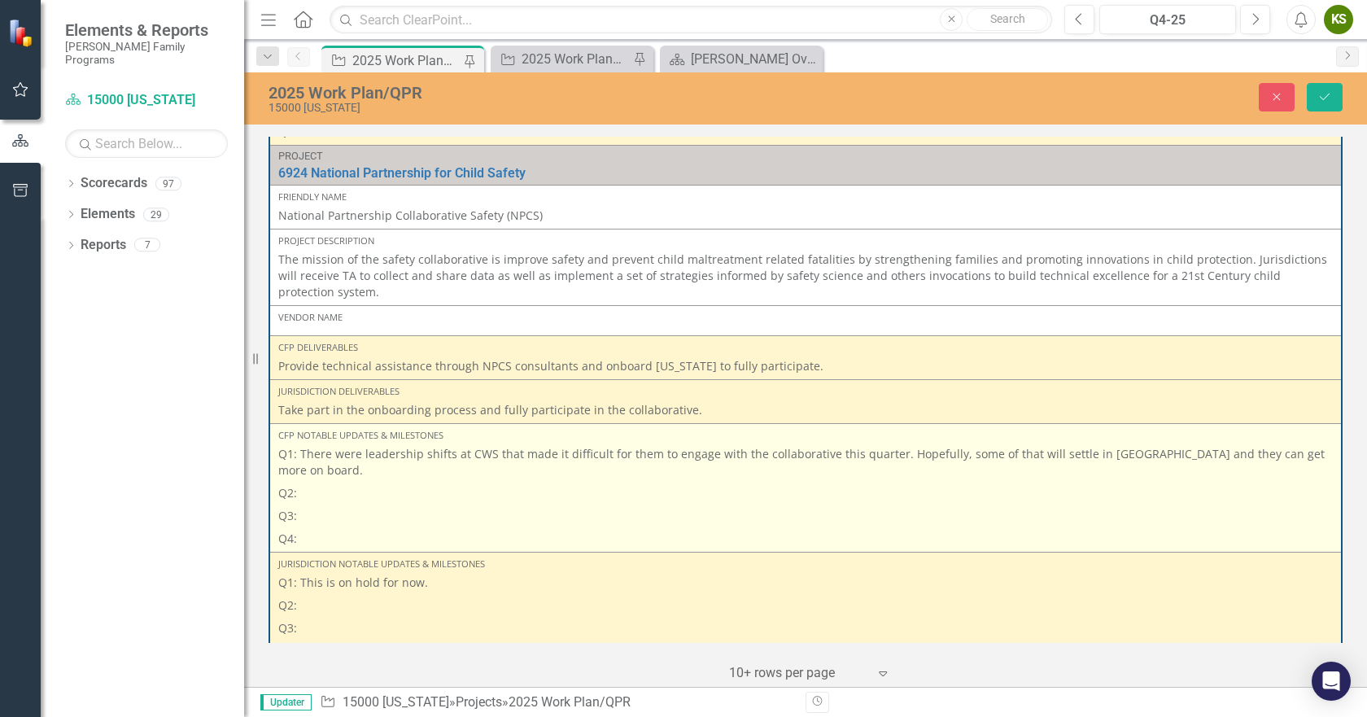
click at [340, 482] on p "Q2:" at bounding box center [805, 493] width 1055 height 23
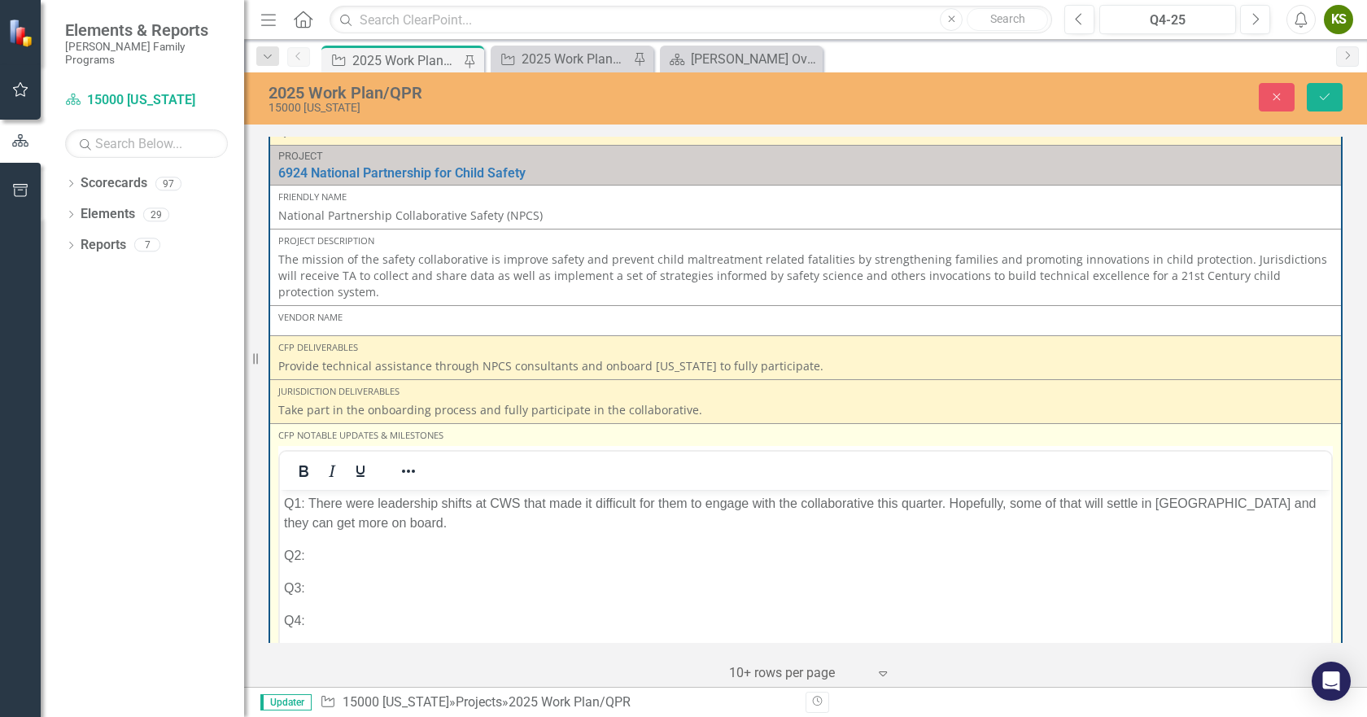
scroll to position [0, 0]
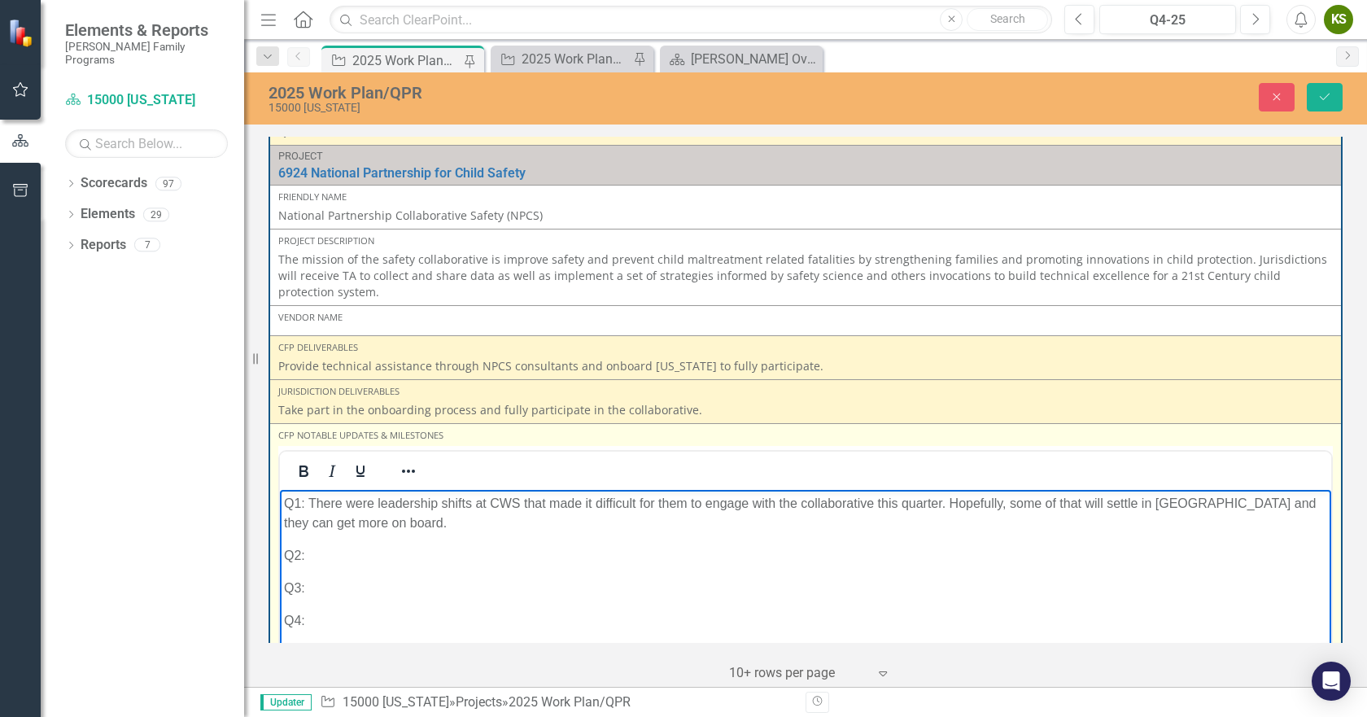
click at [358, 559] on p "Q2:" at bounding box center [805, 556] width 1043 height 20
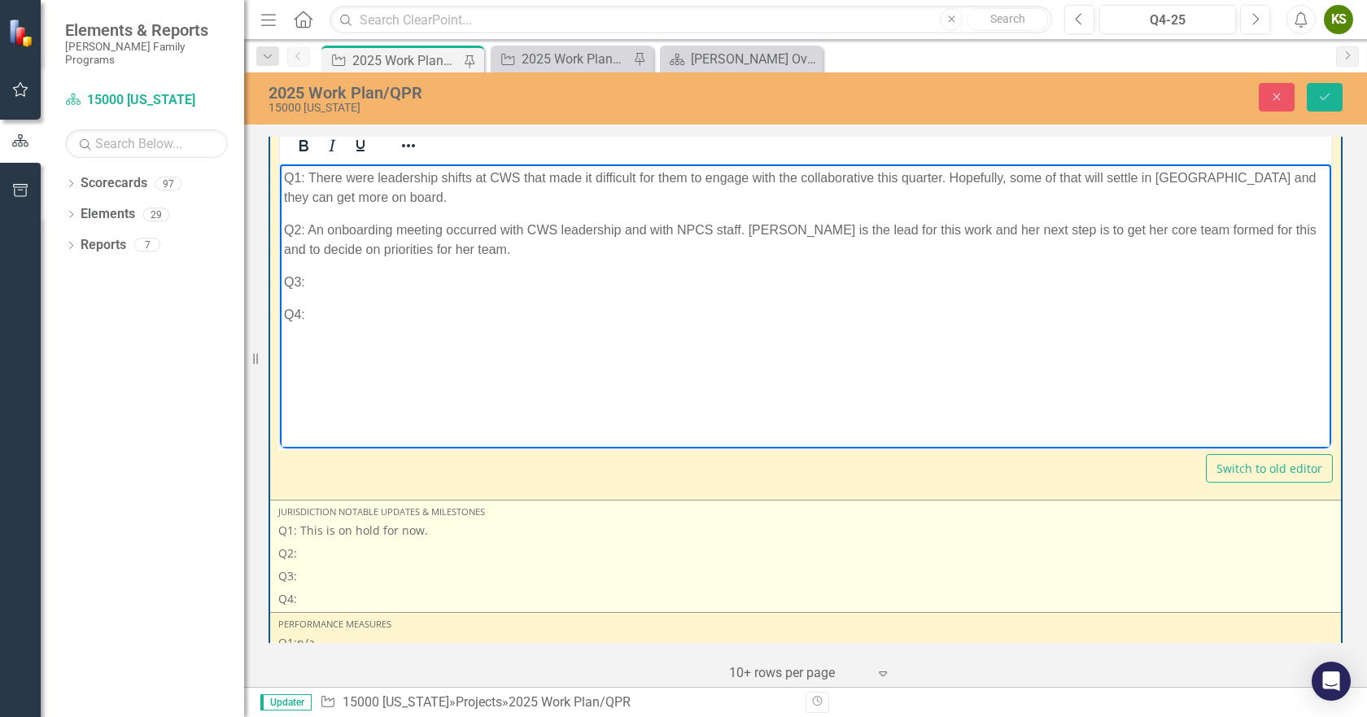
scroll to position [8007, 0]
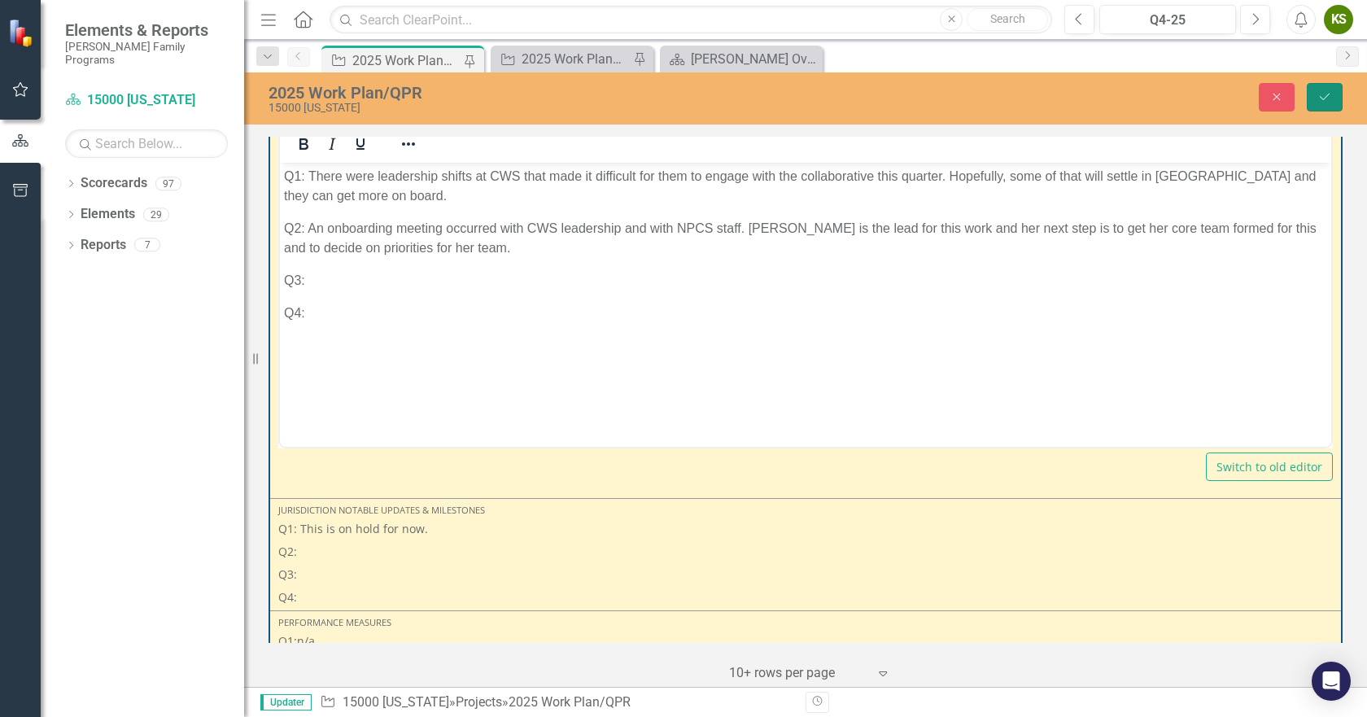
click at [1318, 95] on icon "Save" at bounding box center [1324, 96] width 15 height 11
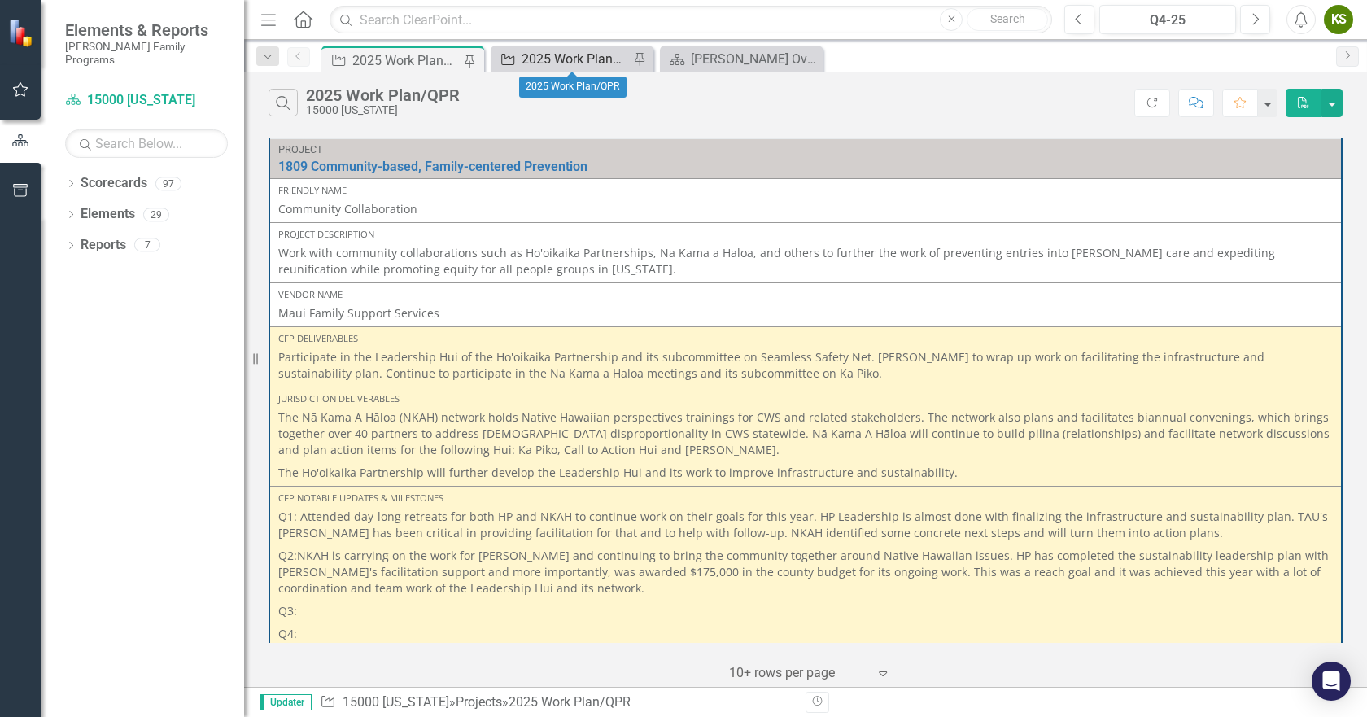
click at [570, 53] on div "2025 Work Plan/QPR" at bounding box center [575, 59] width 107 height 20
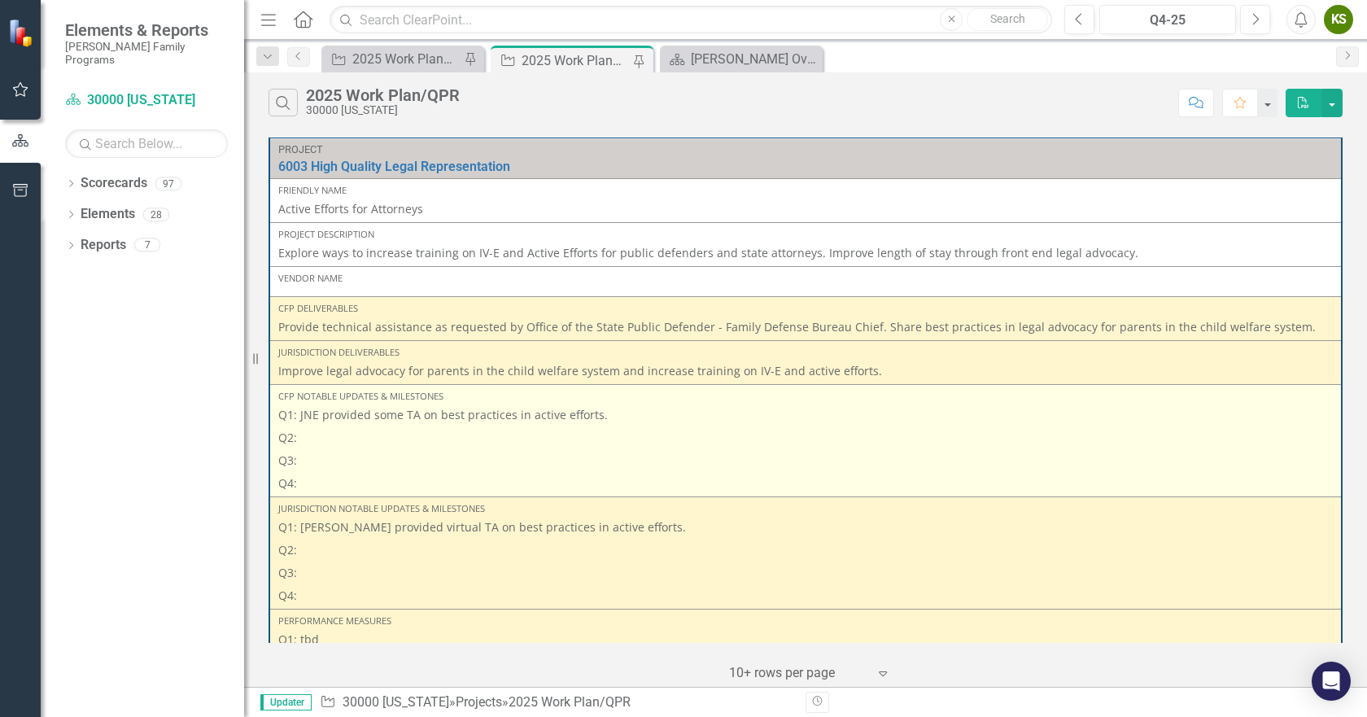
click at [330, 435] on p "Q2:" at bounding box center [805, 437] width 1055 height 23
click at [335, 431] on p "Q2:" at bounding box center [805, 437] width 1055 height 23
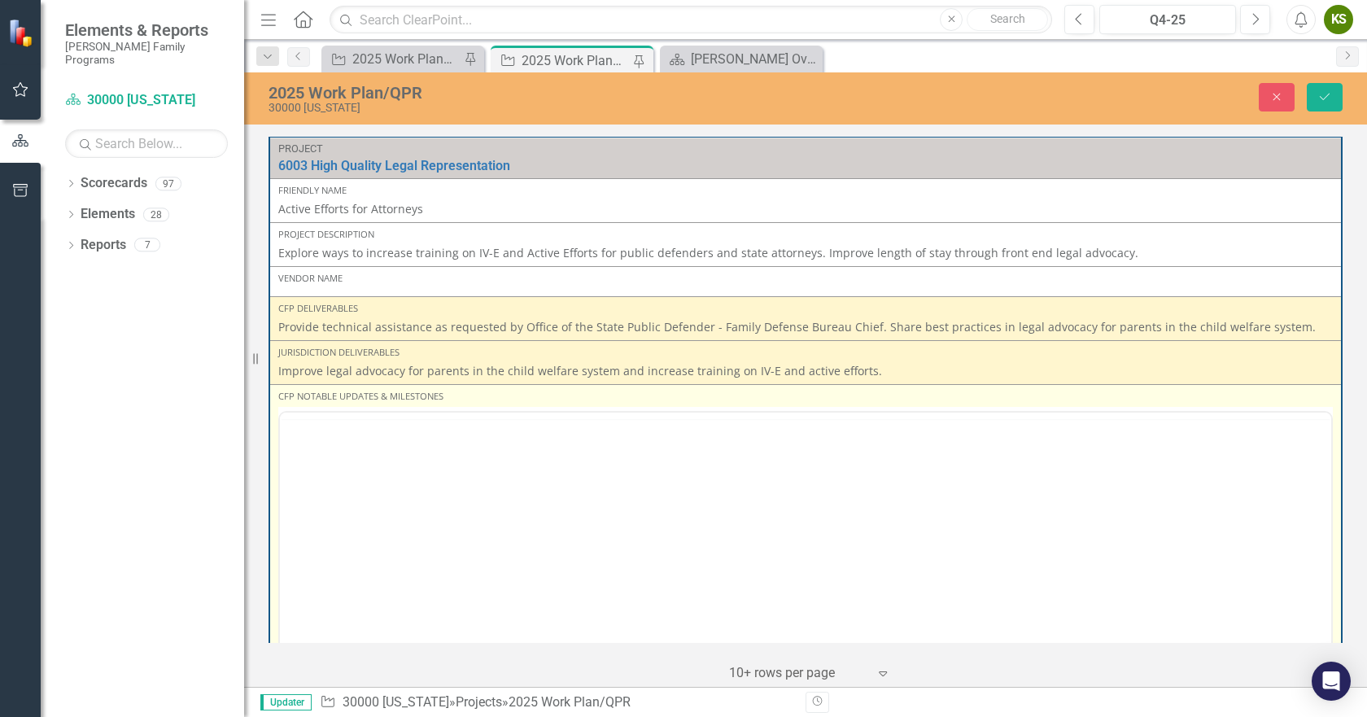
click at [335, 431] on div "<p>Q1: JNE provided some TA on best practices in active efforts.</p> <p>Q2:</p>…" at bounding box center [805, 572] width 1055 height 330
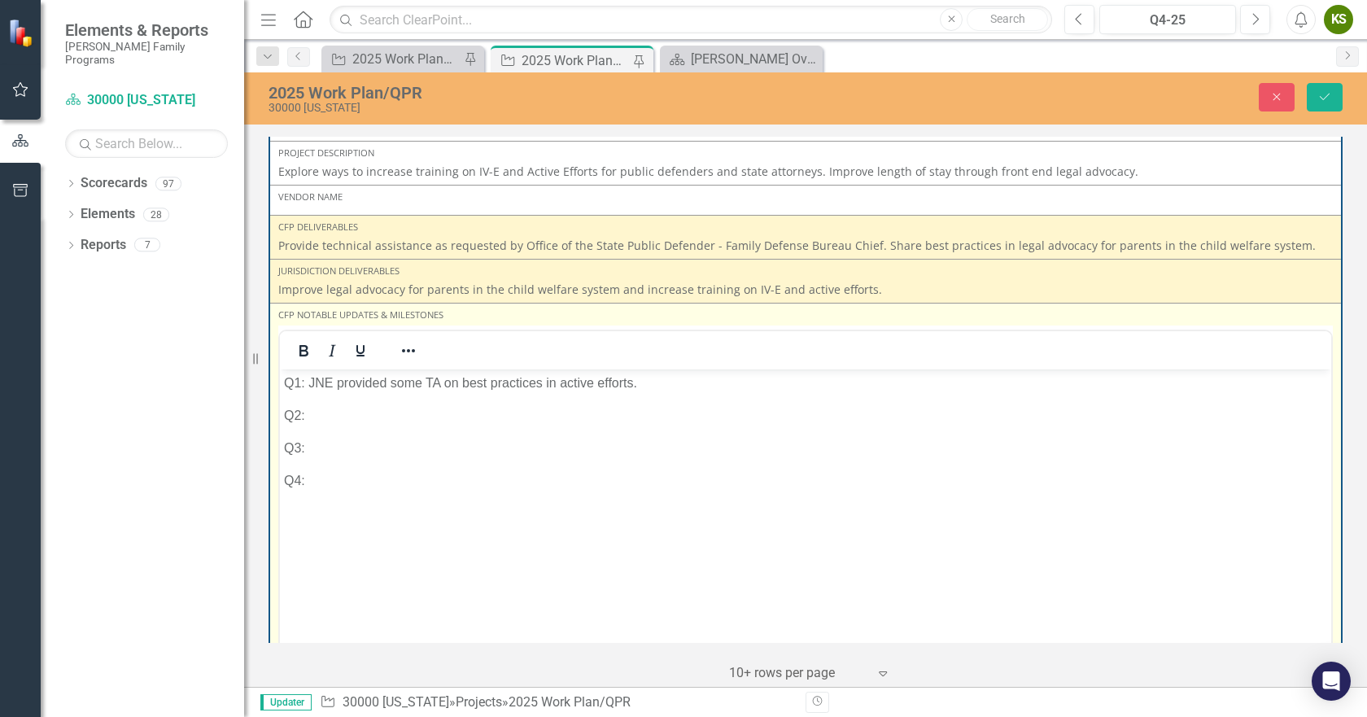
scroll to position [163, 0]
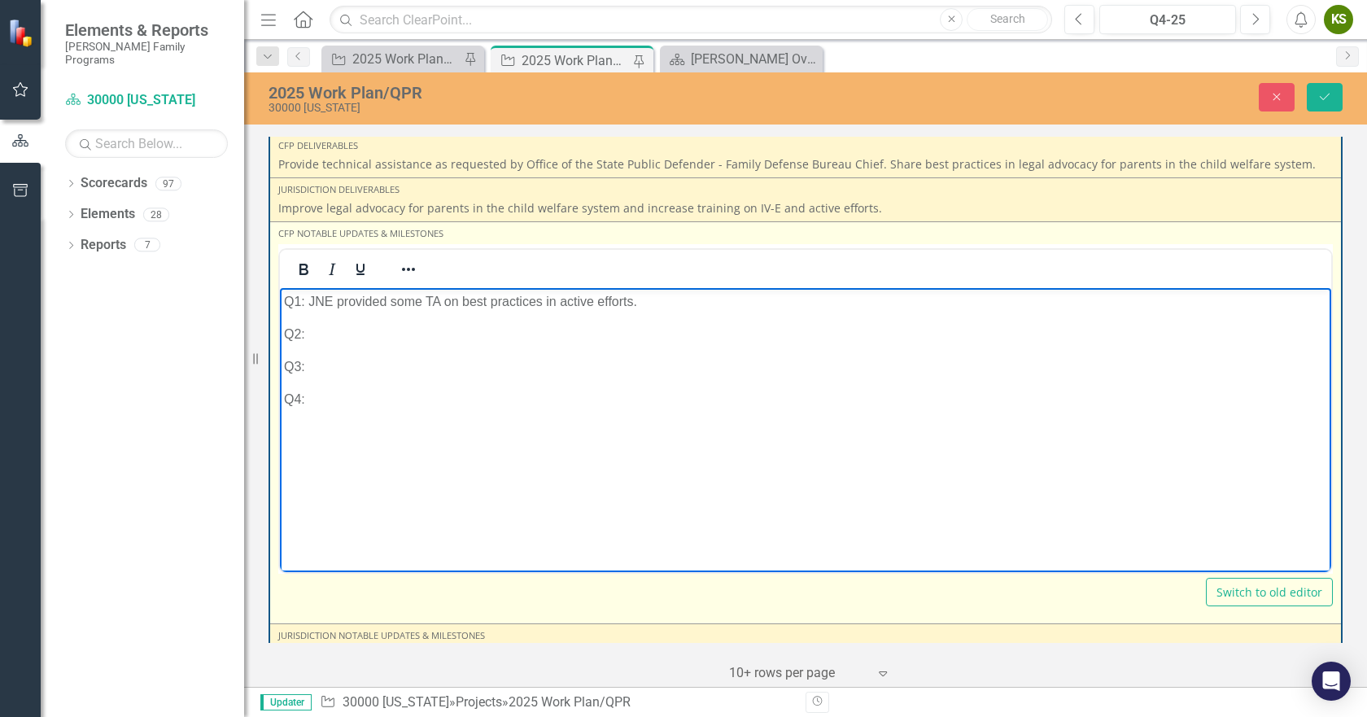
click at [352, 332] on p "Q2:" at bounding box center [805, 334] width 1043 height 20
click at [654, 601] on div "Switch to old editor" at bounding box center [805, 592] width 1055 height 28
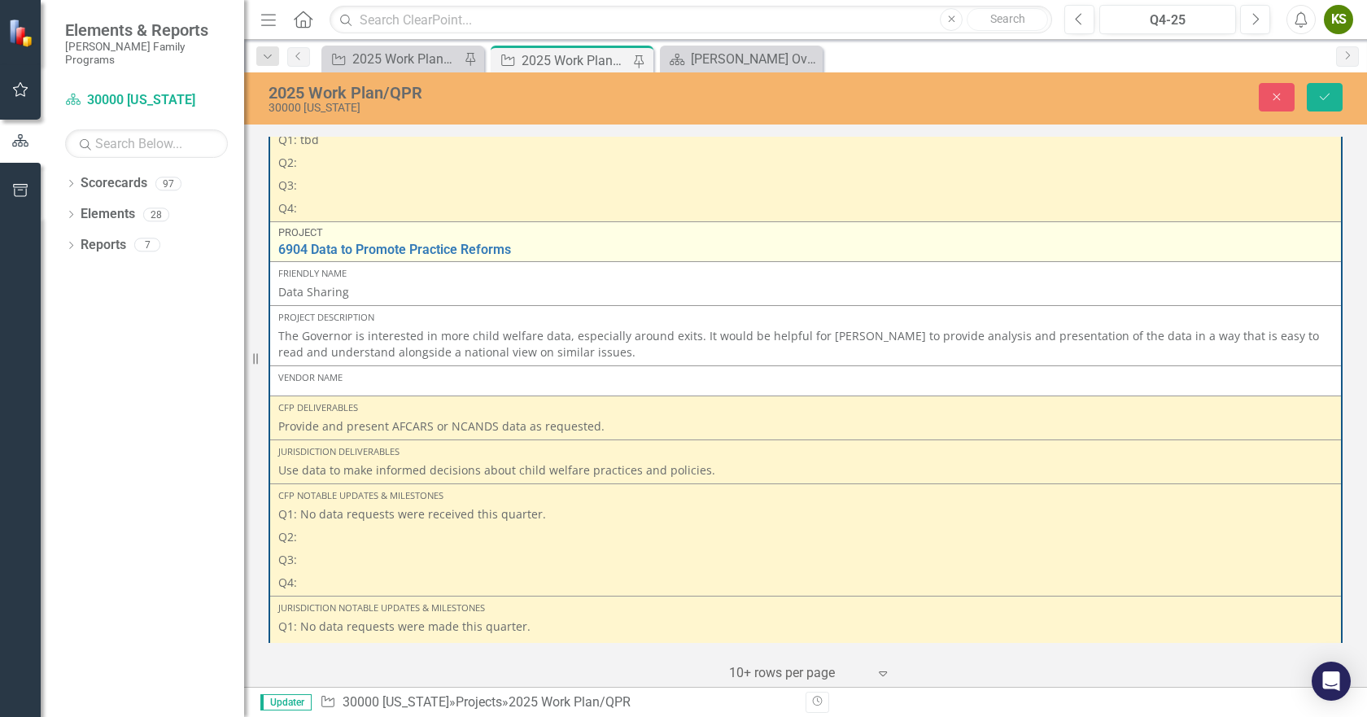
scroll to position [814, 0]
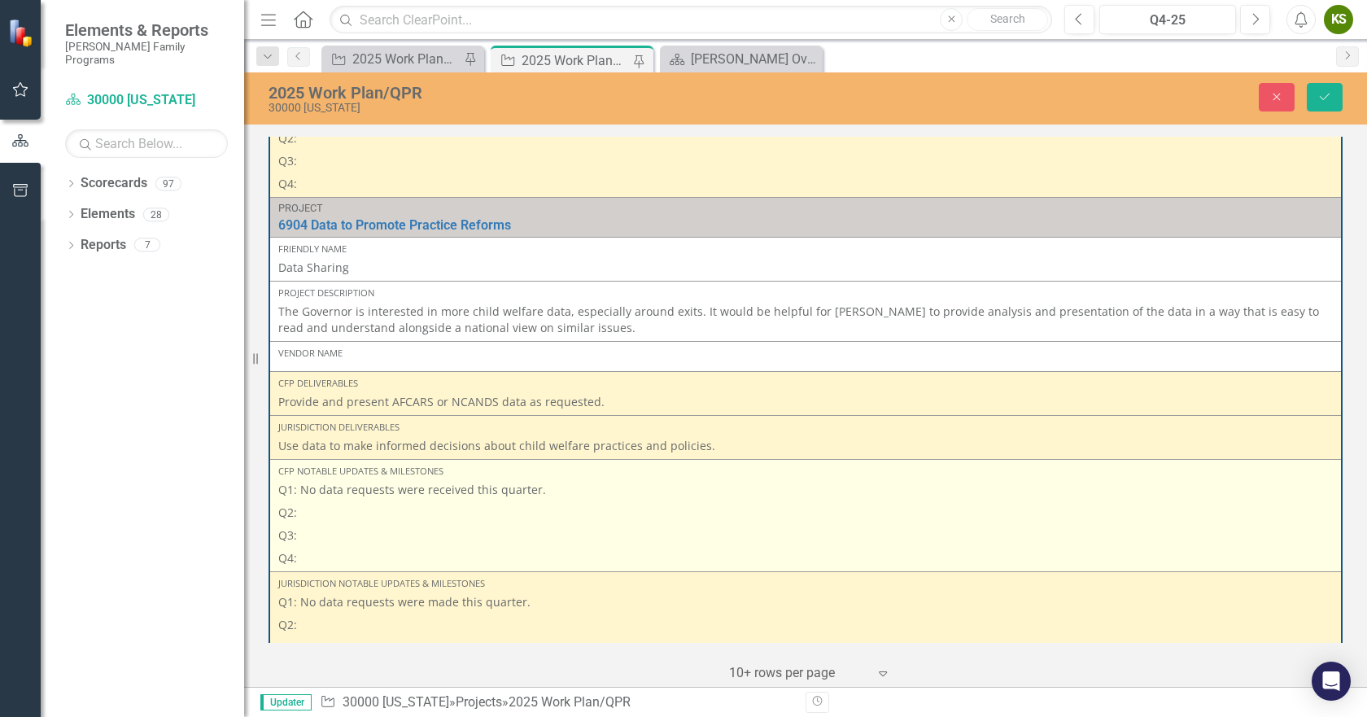
click at [372, 506] on p "Q2:" at bounding box center [805, 512] width 1055 height 23
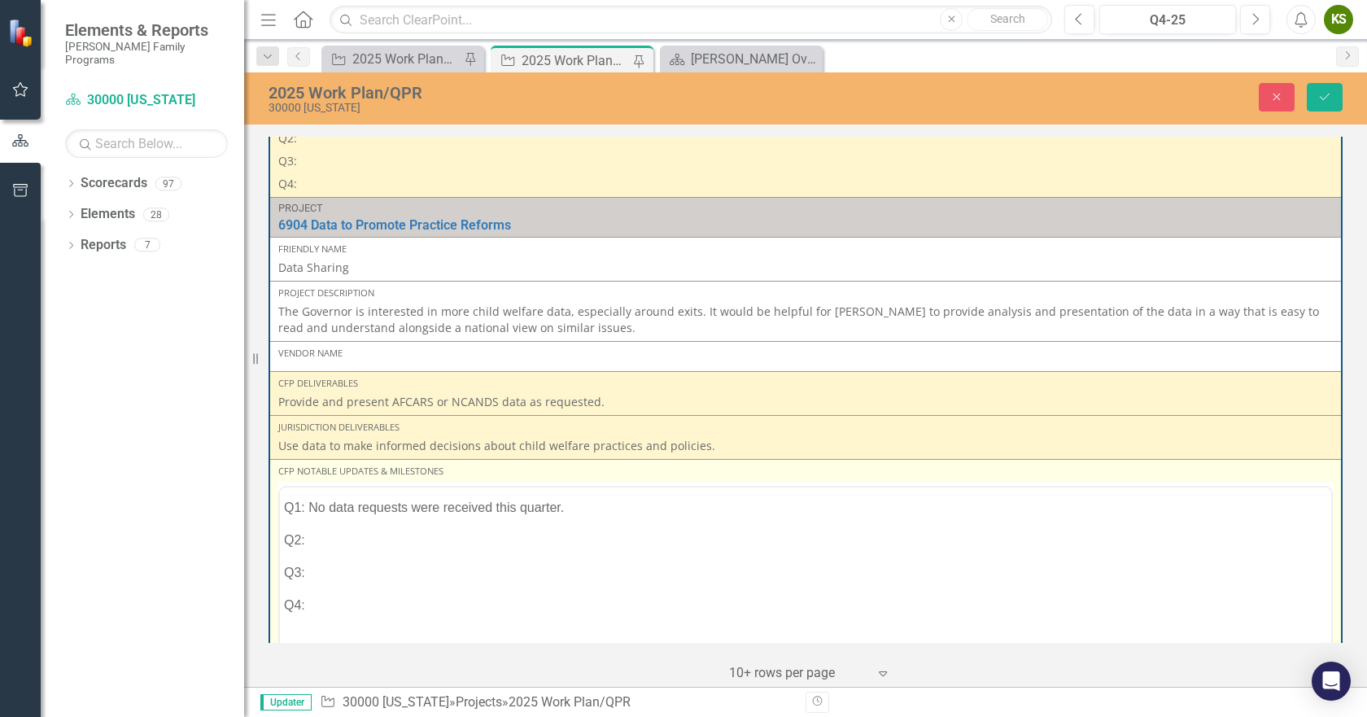
scroll to position [0, 0]
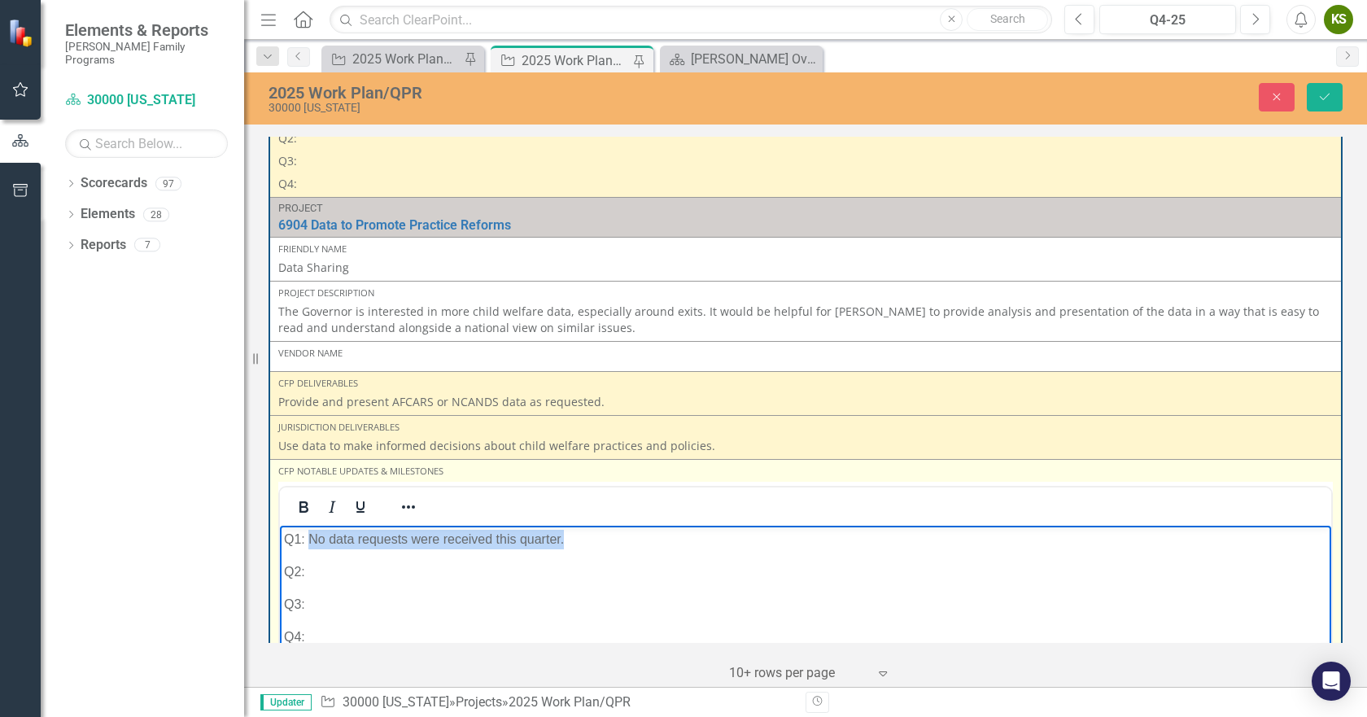
drag, startPoint x: 588, startPoint y: 536, endPoint x: 311, endPoint y: 546, distance: 277.6
click at [311, 546] on p "Q1: No data requests were received this quarter." at bounding box center [805, 540] width 1043 height 20
copy p "No data requests were received this quarter."
click at [338, 568] on p "Q2:" at bounding box center [805, 572] width 1043 height 20
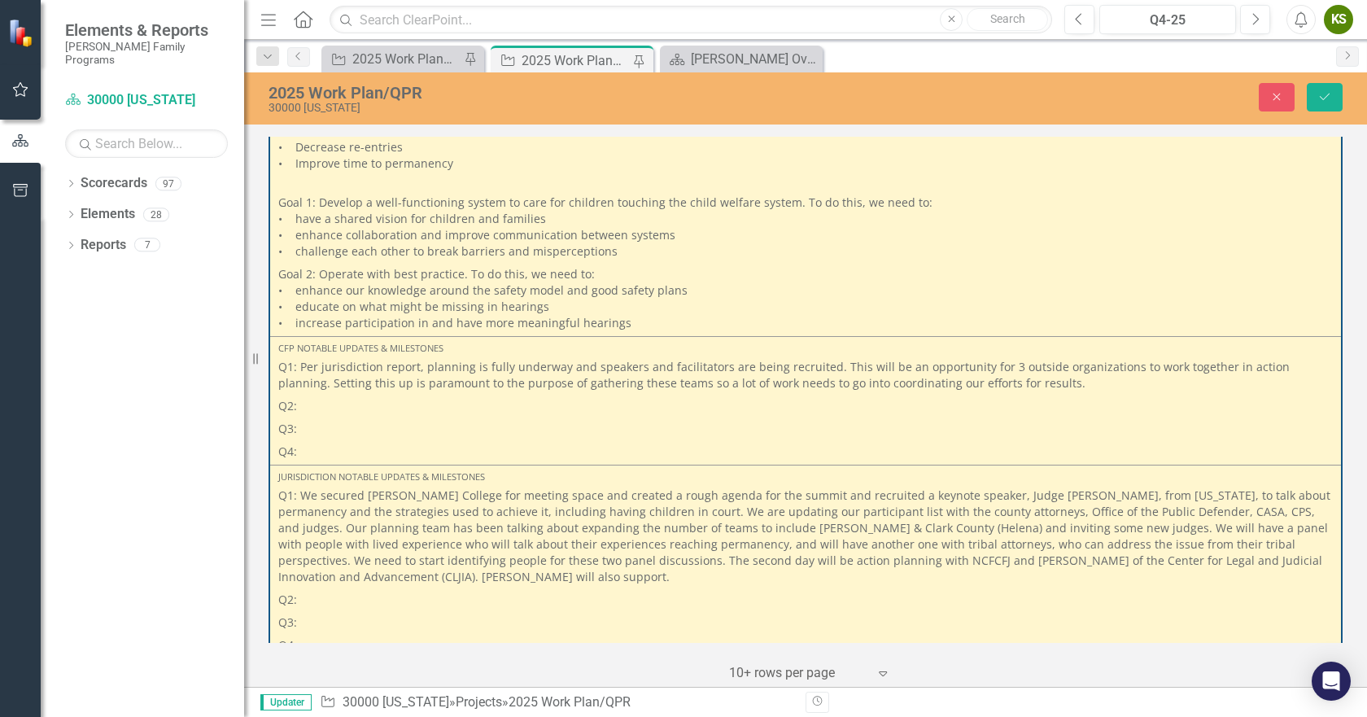
scroll to position [2197, 0]
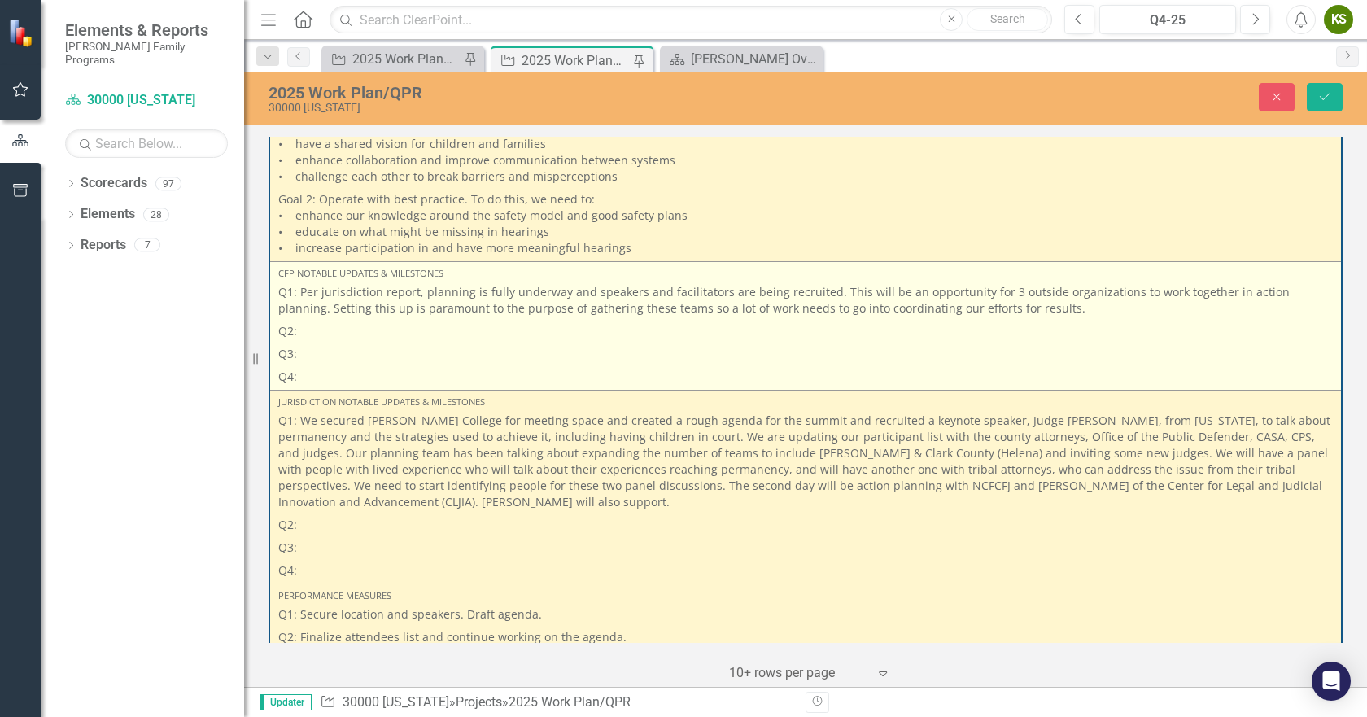
click at [330, 343] on p "Q2:" at bounding box center [805, 331] width 1055 height 23
click at [313, 343] on p "Q2:" at bounding box center [805, 331] width 1055 height 23
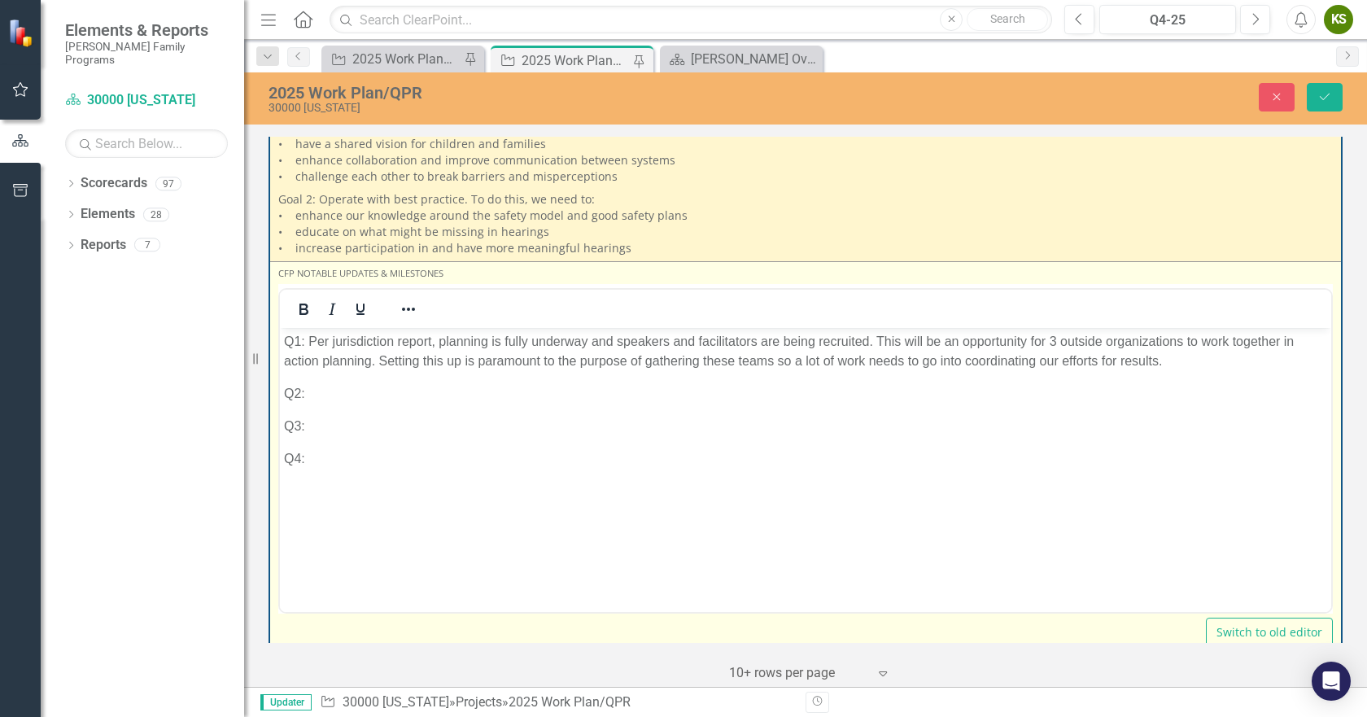
scroll to position [0, 0]
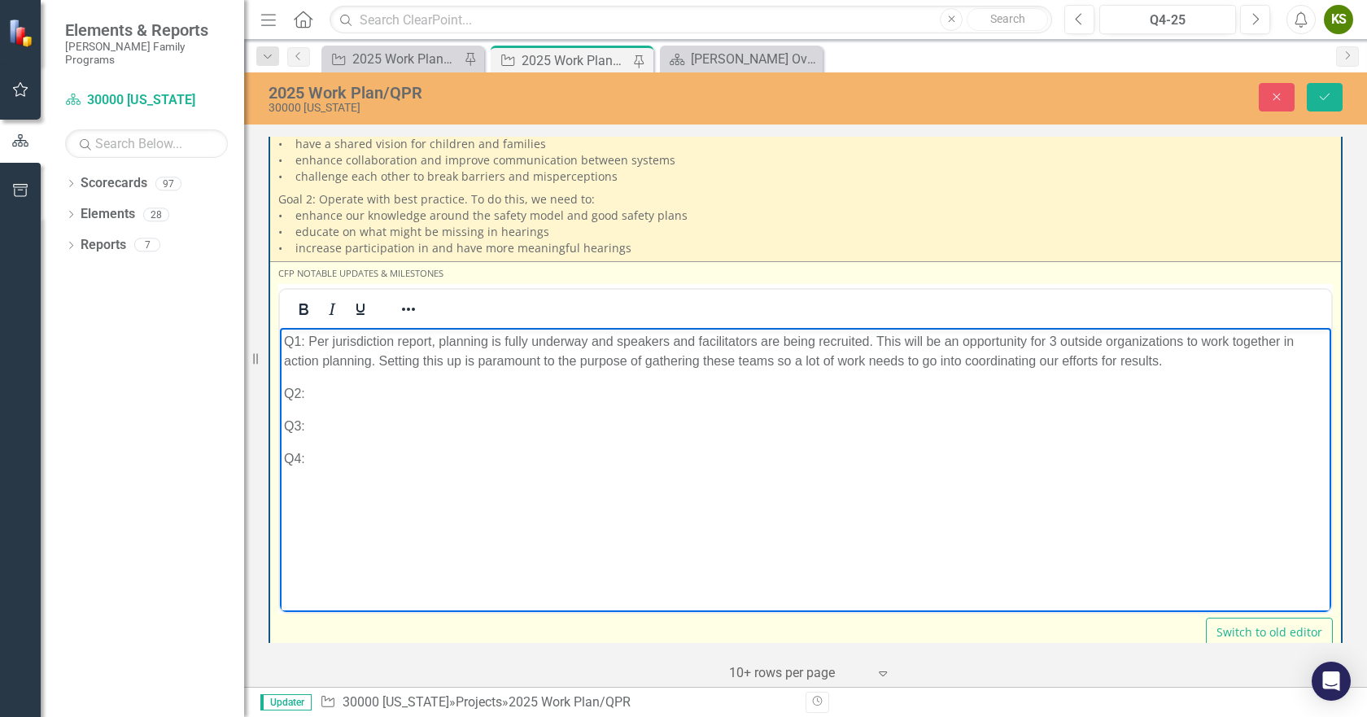
click at [330, 400] on p "Q2:" at bounding box center [805, 393] width 1043 height 20
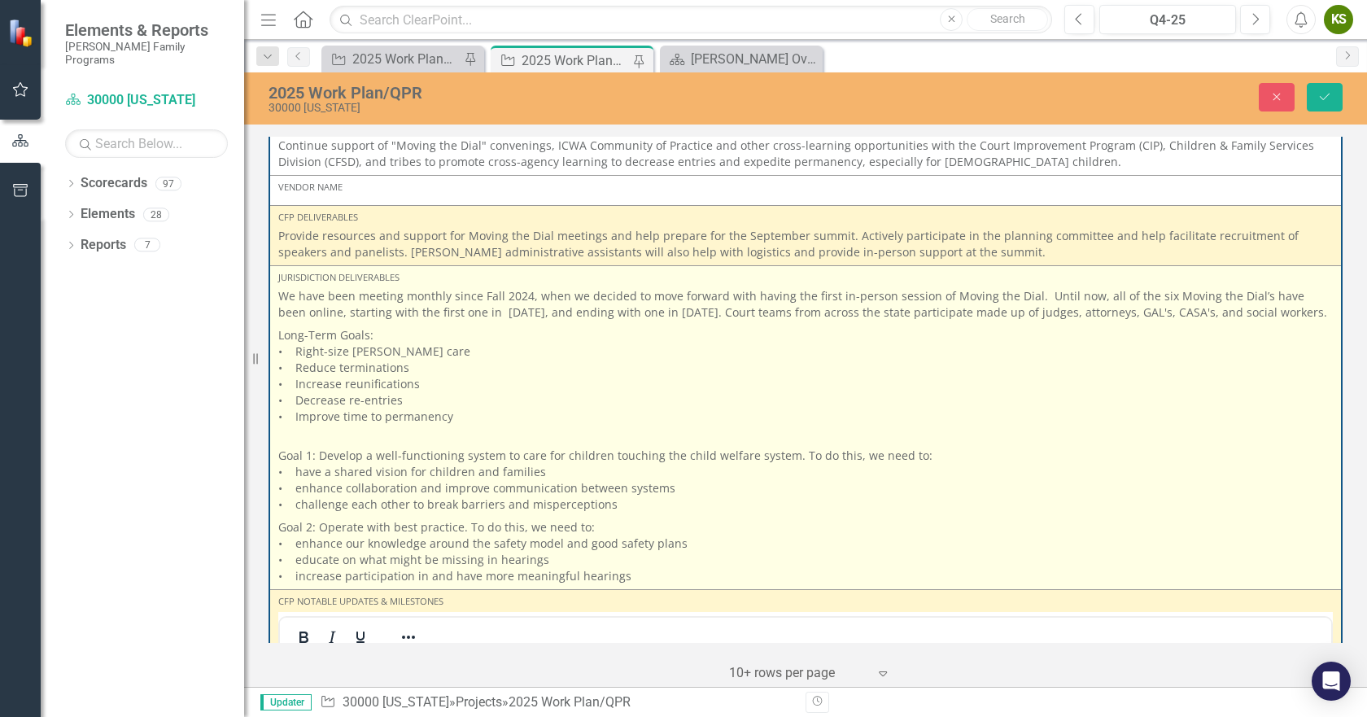
scroll to position [2197, 0]
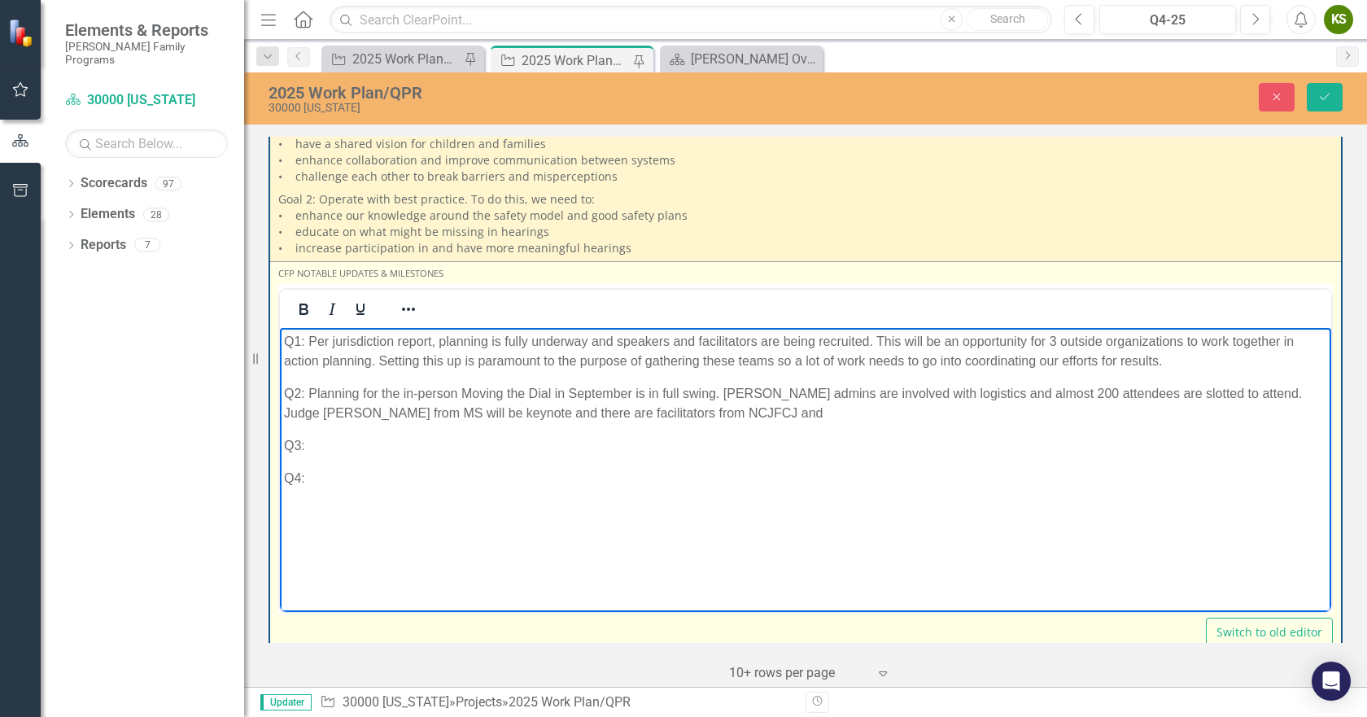
click at [694, 409] on p "Q2: Planning for the in-person Moving the Dial in September is in full swing. […" at bounding box center [805, 402] width 1043 height 39
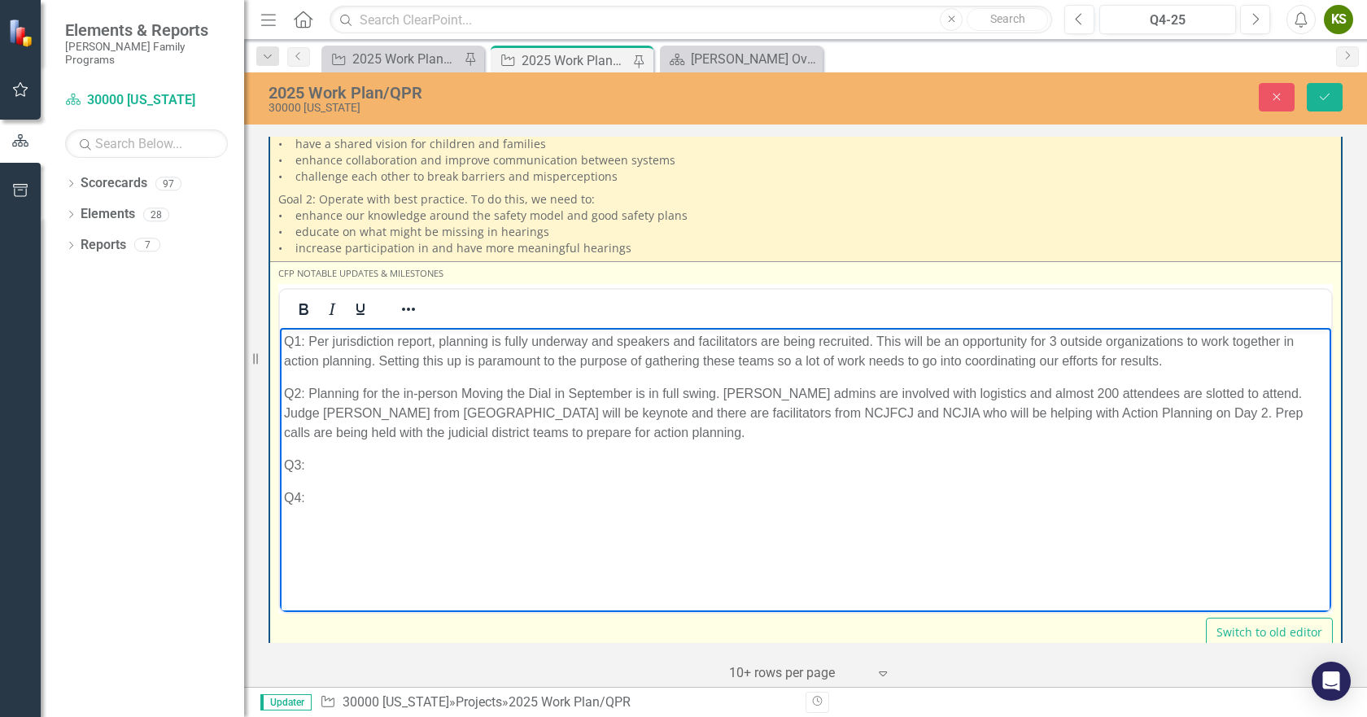
click at [953, 396] on p "Q2: Planning for the in-person Moving the Dial in September is in full swing. […" at bounding box center [805, 412] width 1043 height 59
click at [638, 430] on p "Q2: Planning for the in-person Moving the Dial in September is in full swing. […" at bounding box center [805, 412] width 1043 height 59
click at [1011, 393] on p "Q2: Planning for the in-person Moving the Dial in September is in full swing. […" at bounding box center [805, 412] width 1043 height 59
click at [985, 392] on p "Q2: Planning for the in-person Moving the Dial in September is in full swing. […" at bounding box center [805, 412] width 1043 height 59
click at [726, 395] on p "Q2: Planning for the in-person Moving the Dial in September is in full swing. […" at bounding box center [805, 412] width 1043 height 59
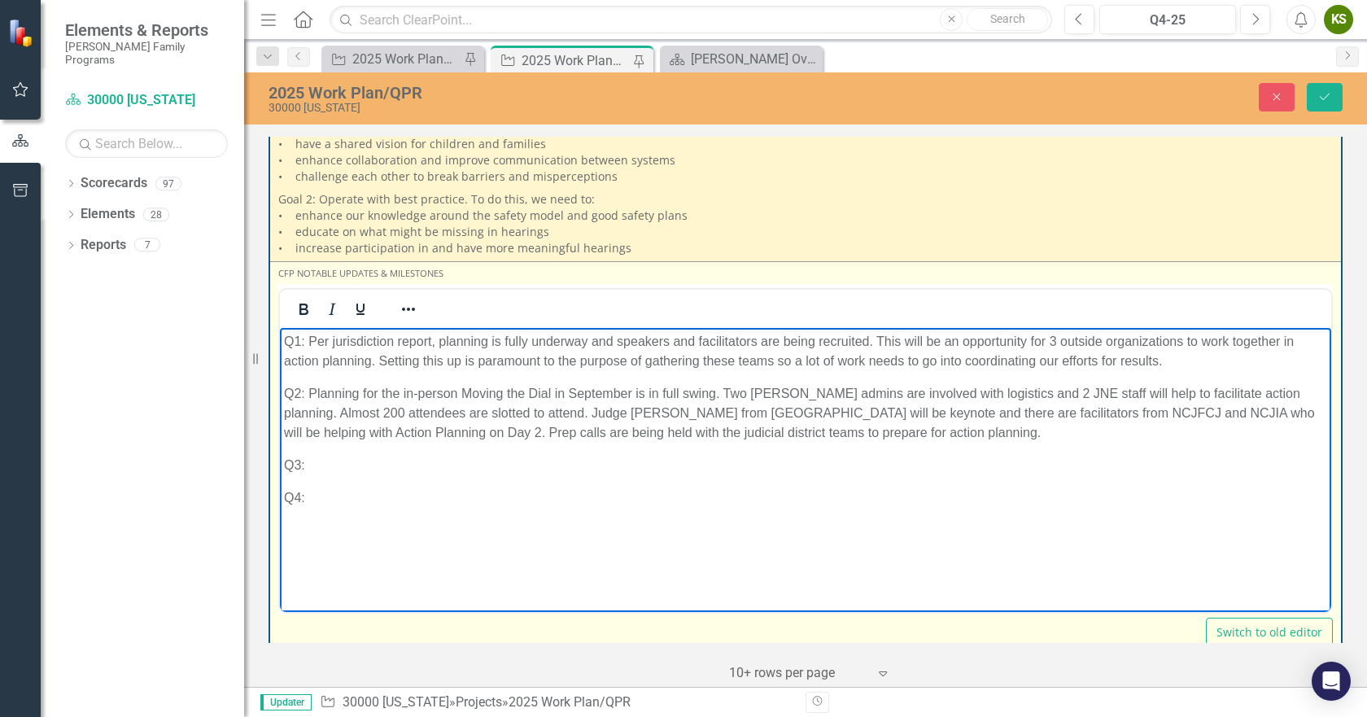
click at [844, 435] on p "Q2: Planning for the in-person Moving the Dial in September is in full swing. T…" at bounding box center [805, 412] width 1043 height 59
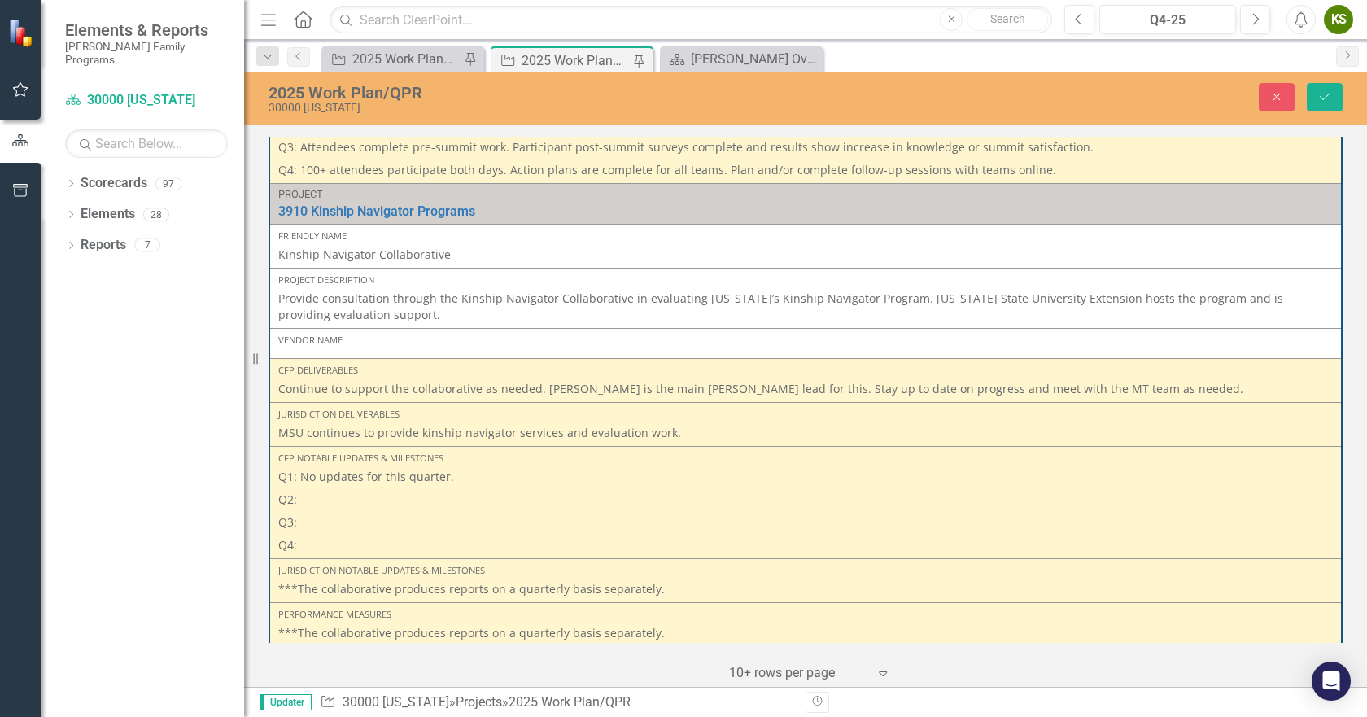
scroll to position [2987, 0]
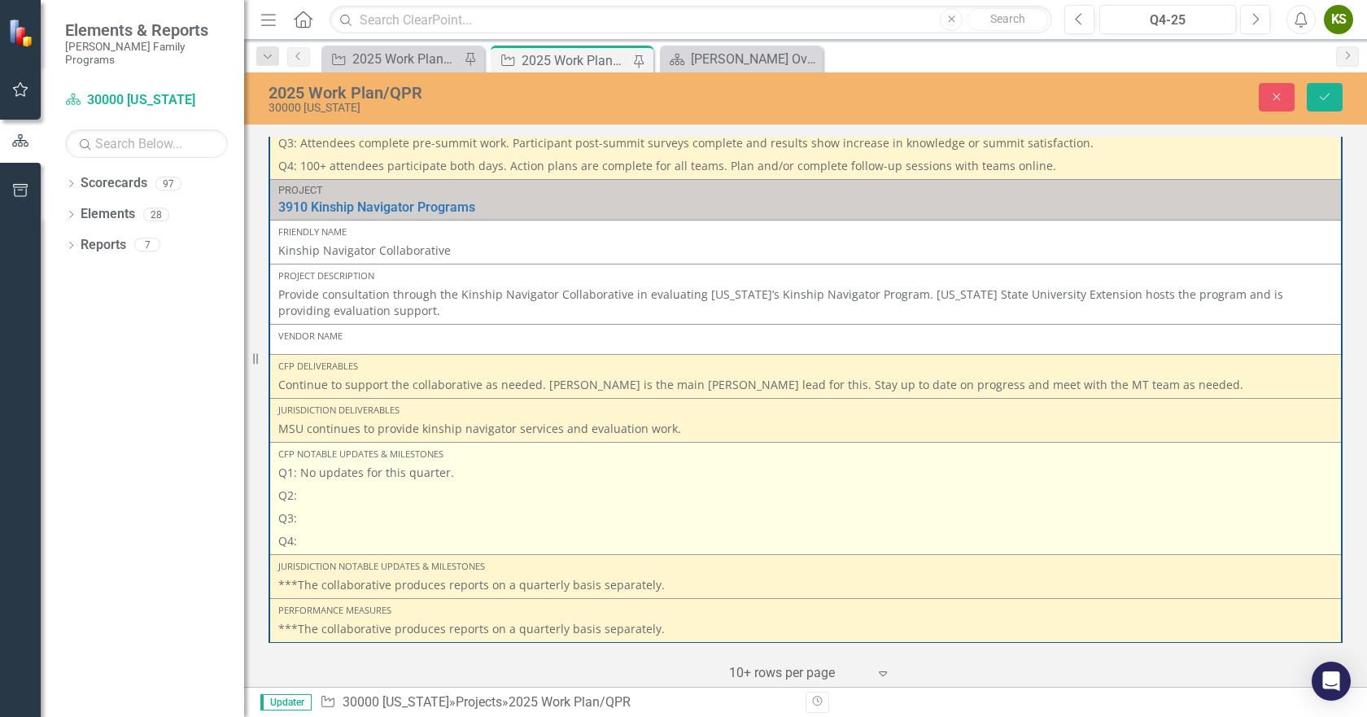
click at [320, 490] on p "Q2:" at bounding box center [805, 495] width 1055 height 23
click at [328, 490] on p "Q2:" at bounding box center [805, 495] width 1055 height 23
click at [315, 493] on p "Q2:" at bounding box center [805, 495] width 1055 height 23
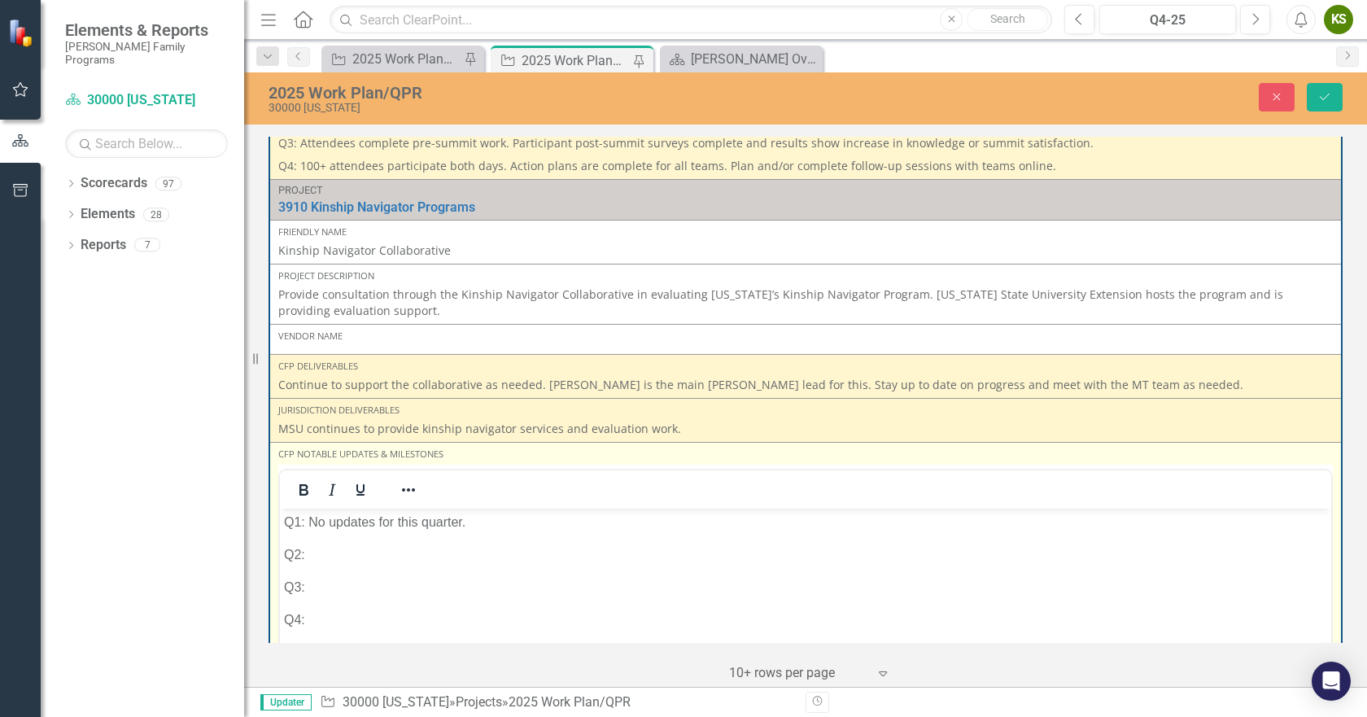
scroll to position [0, 0]
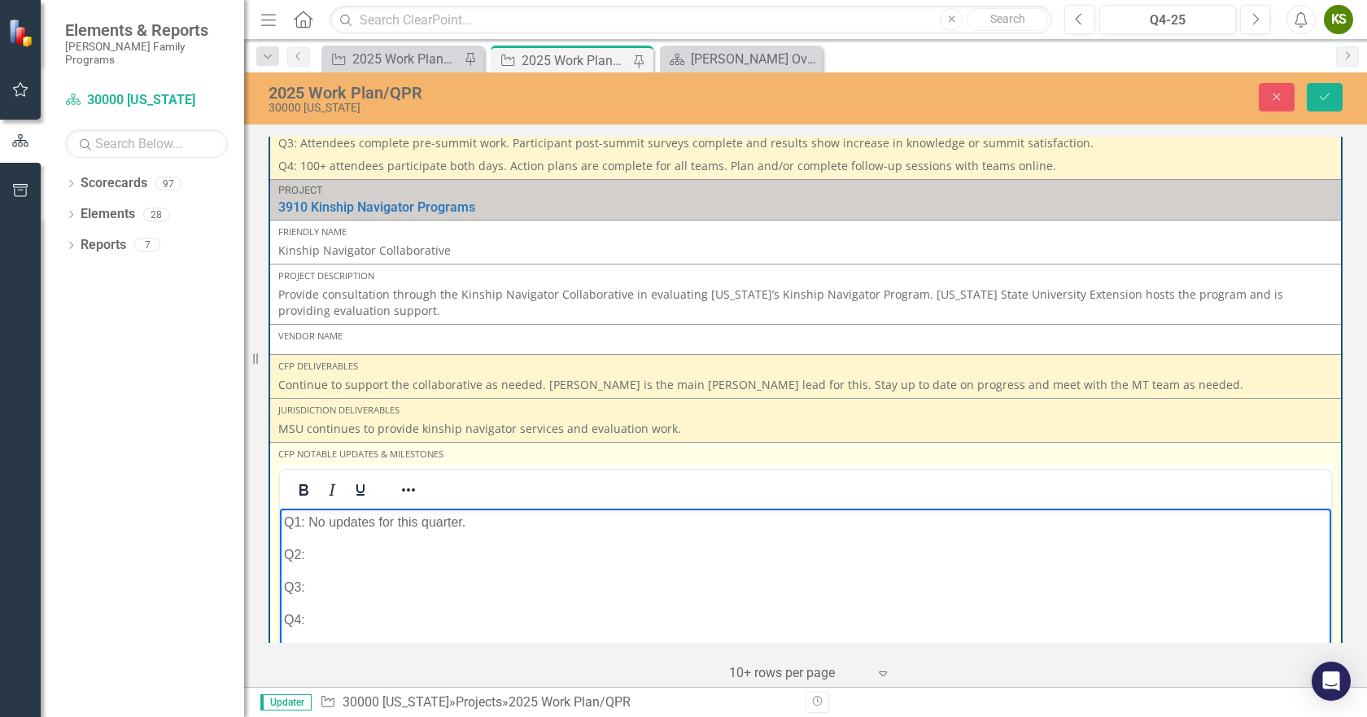
click at [330, 559] on p "Q2:" at bounding box center [805, 554] width 1043 height 20
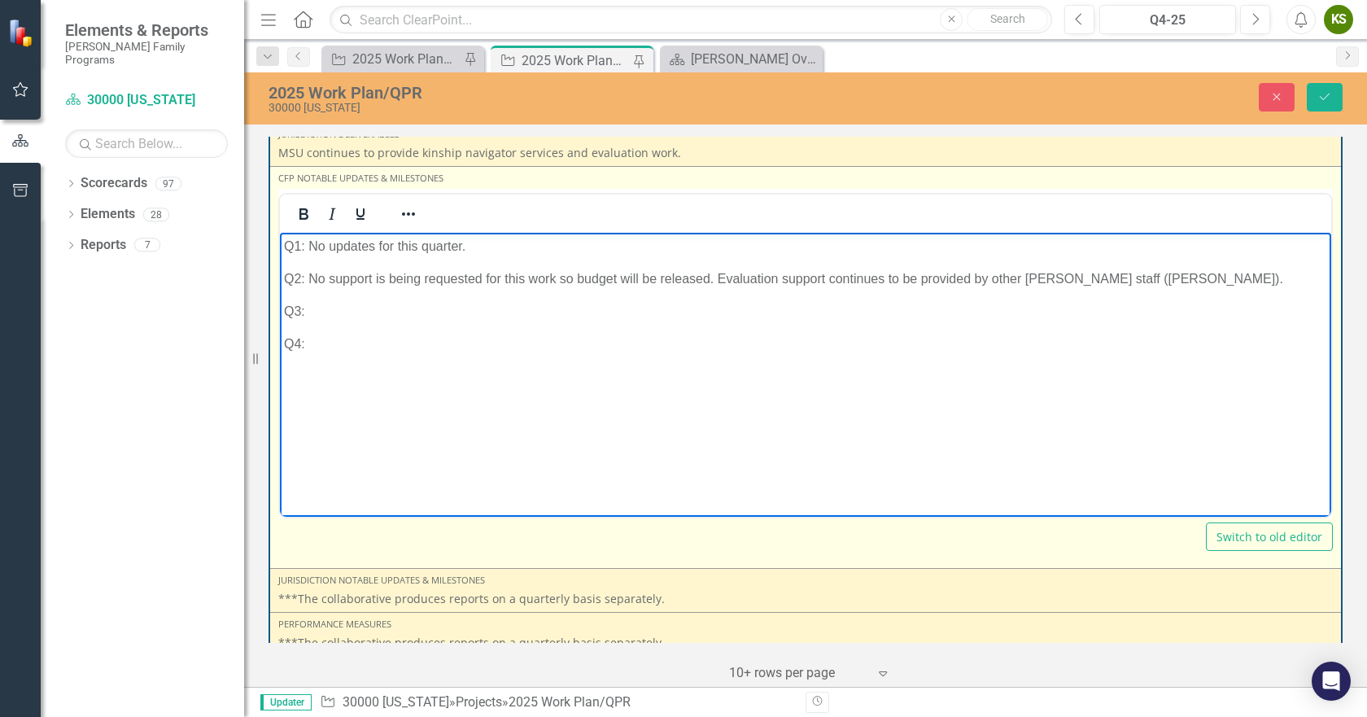
scroll to position [3277, 0]
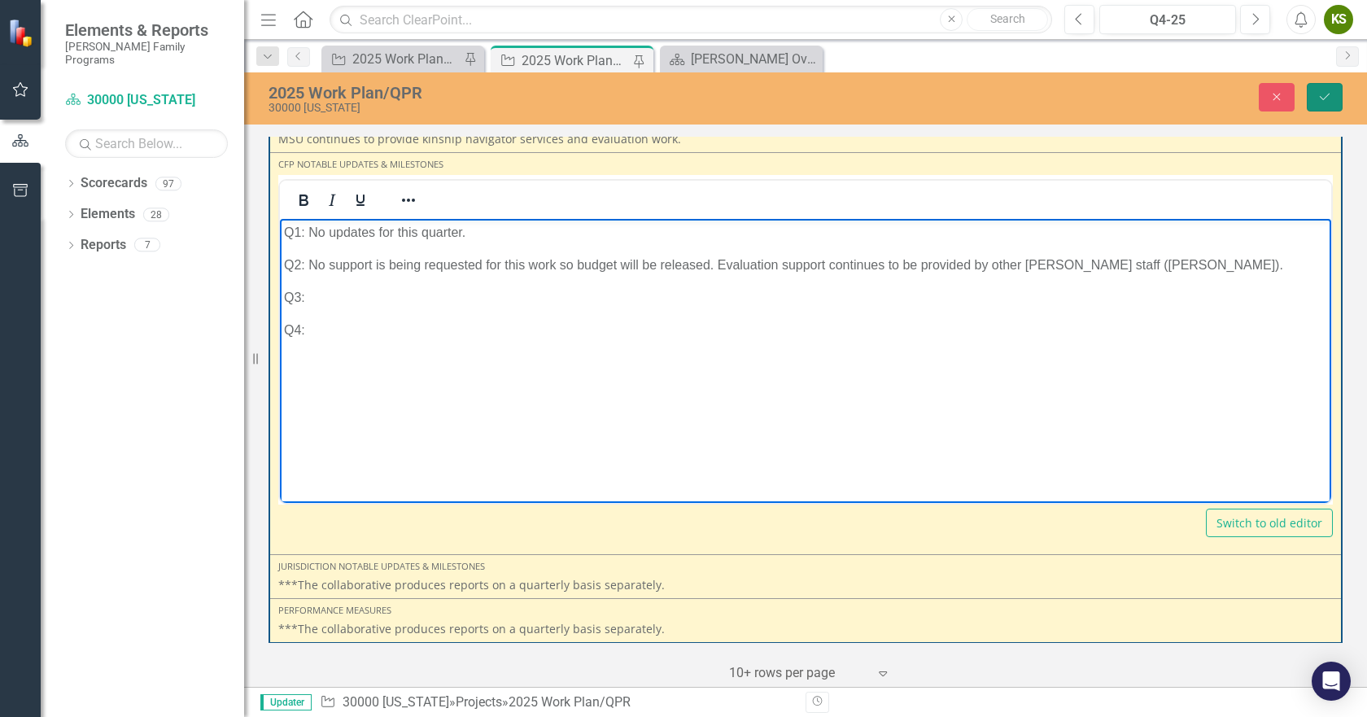
click at [1321, 94] on icon "Save" at bounding box center [1324, 96] width 15 height 11
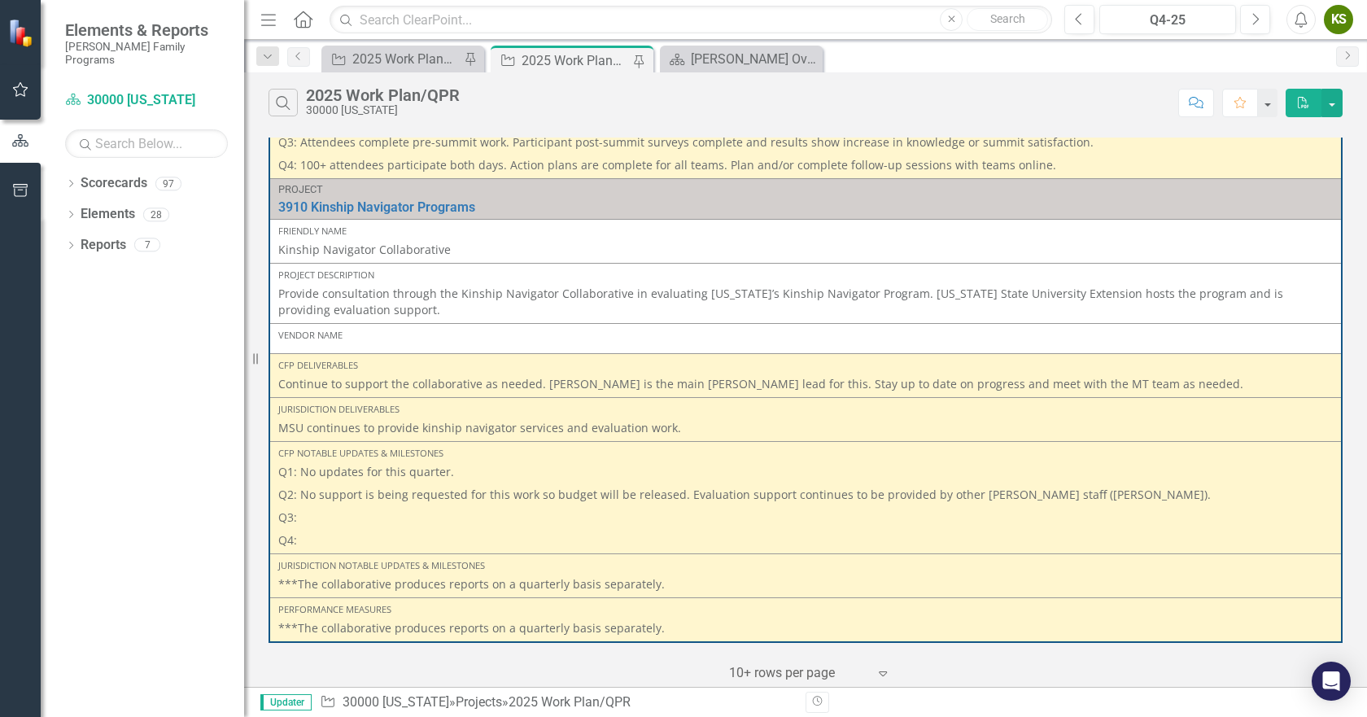
scroll to position [0, 0]
